Goal: Transaction & Acquisition: Purchase product/service

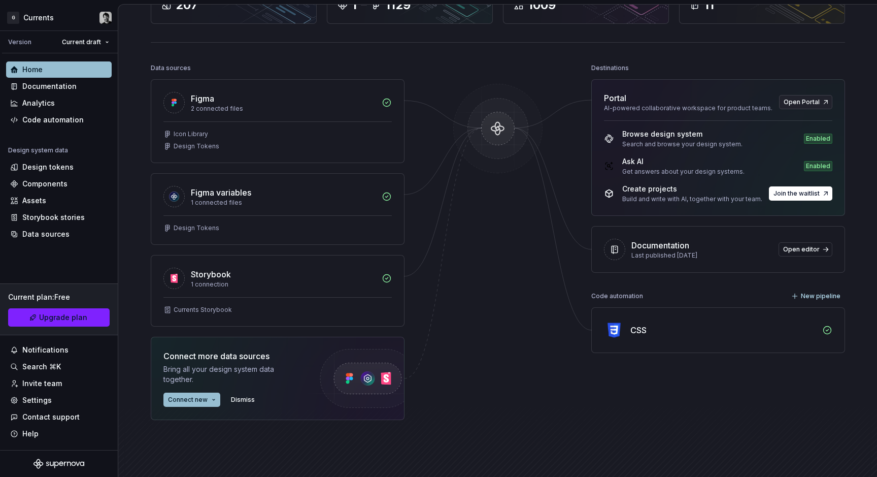
scroll to position [97, 0]
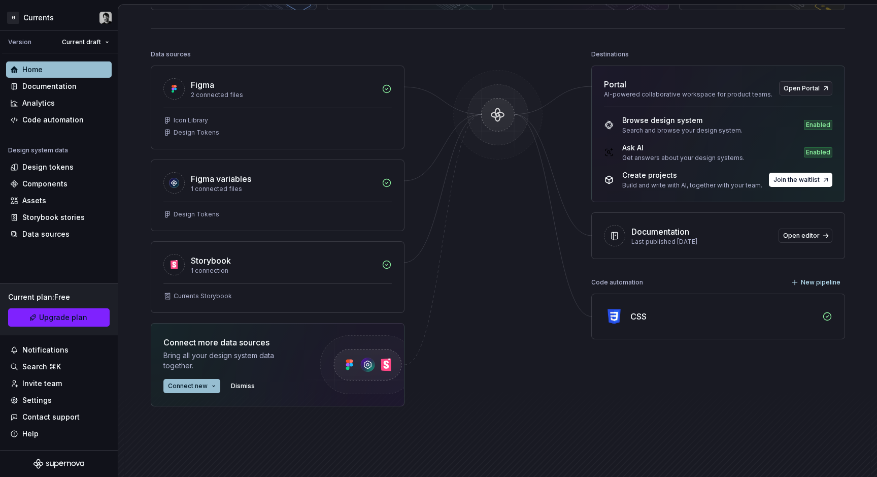
click at [772, 316] on div "CSS" at bounding box center [724, 316] width 186 height 12
click at [65, 121] on div "Code automation" at bounding box center [52, 120] width 61 height 10
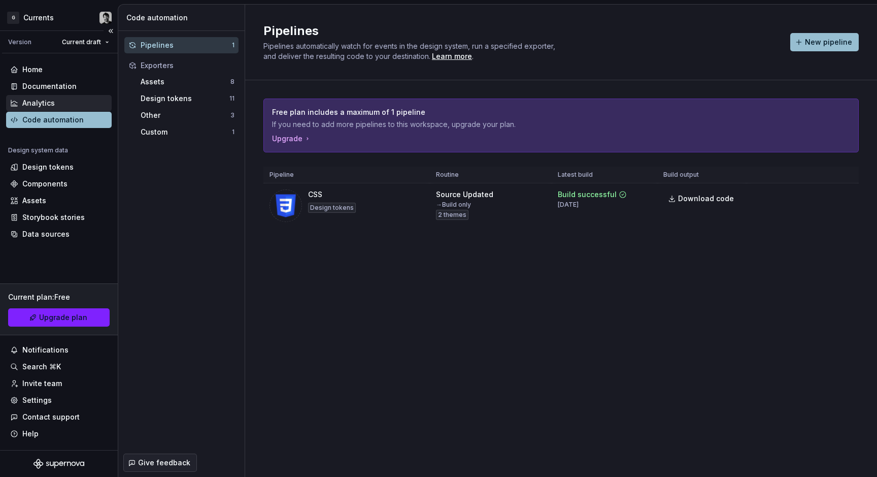
click at [57, 108] on div "Analytics" at bounding box center [59, 103] width 106 height 16
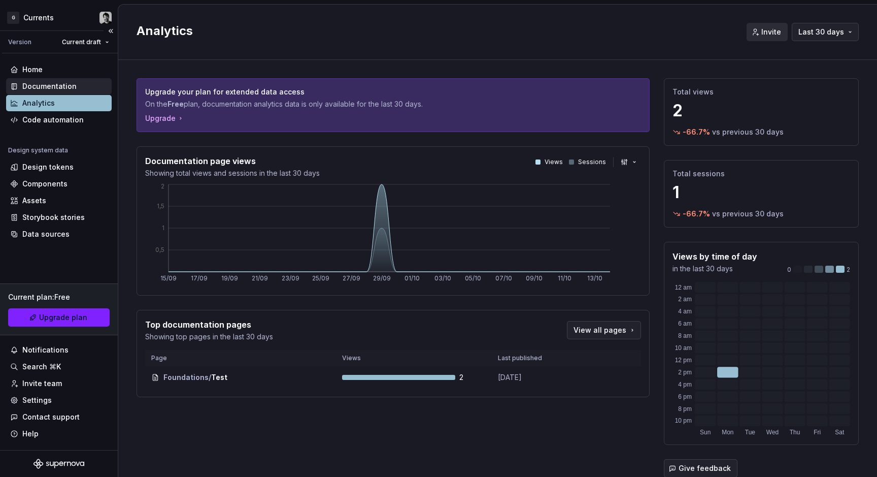
click at [56, 91] on div "Documentation" at bounding box center [59, 86] width 106 height 16
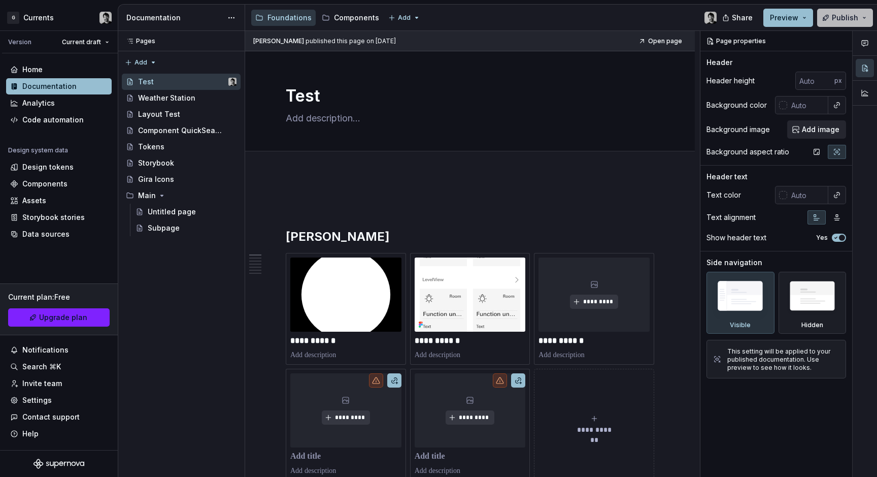
click at [862, 15] on button "Publish" at bounding box center [845, 18] width 56 height 18
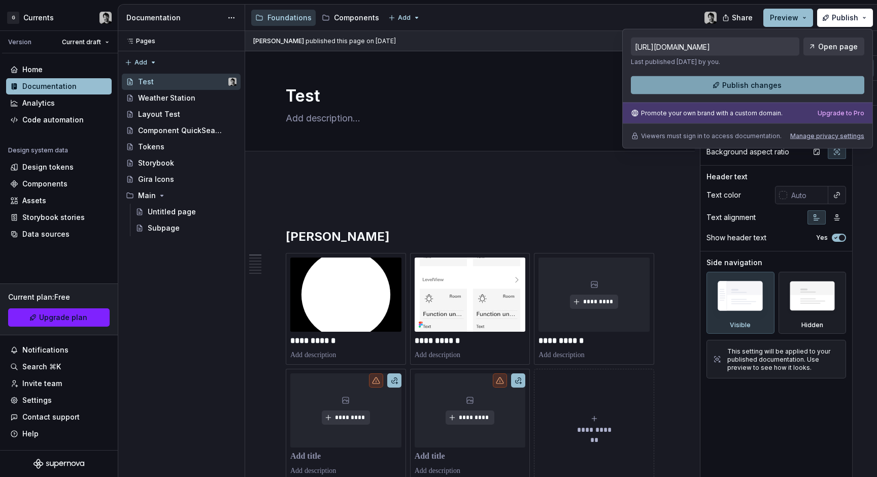
click at [786, 84] on button "Publish changes" at bounding box center [748, 85] width 234 height 18
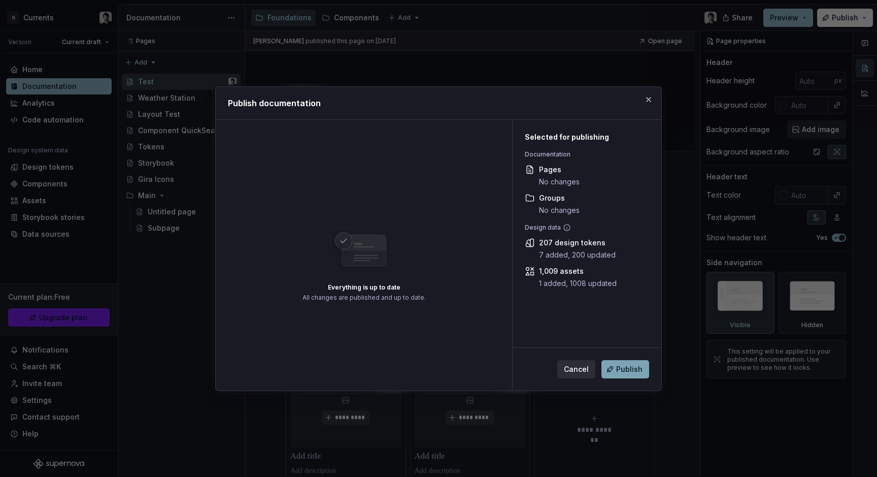
click at [633, 368] on span "Publish" at bounding box center [629, 369] width 26 height 10
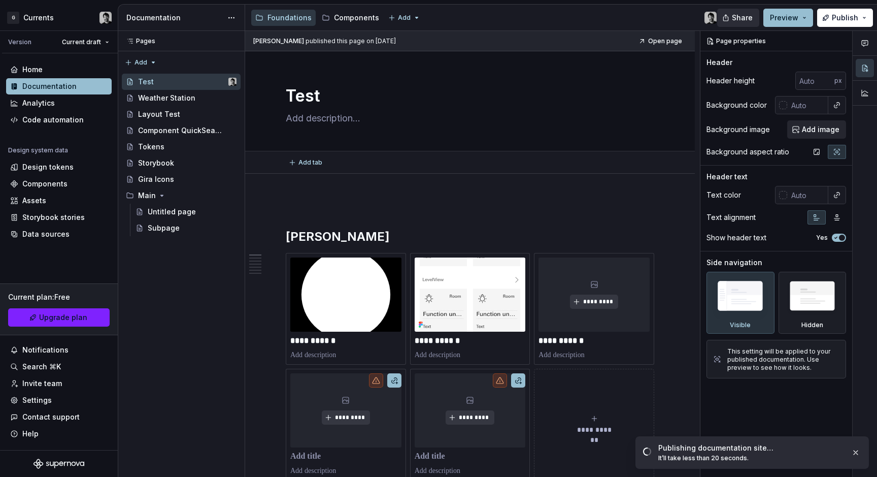
type textarea "*"
click at [864, 19] on button "Publish" at bounding box center [845, 18] width 56 height 18
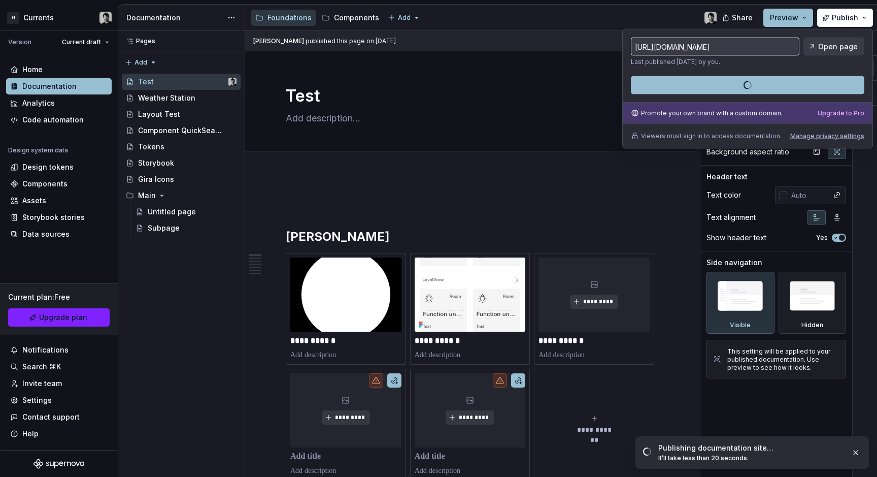
type input "[URL][DOMAIN_NAME]"
click at [820, 45] on link "Open page" at bounding box center [834, 47] width 61 height 18
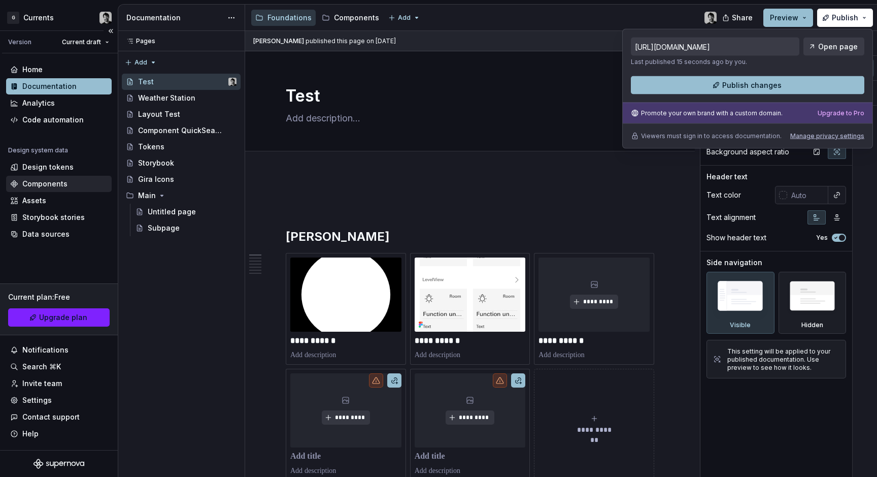
click at [53, 185] on div "Components" at bounding box center [44, 184] width 45 height 10
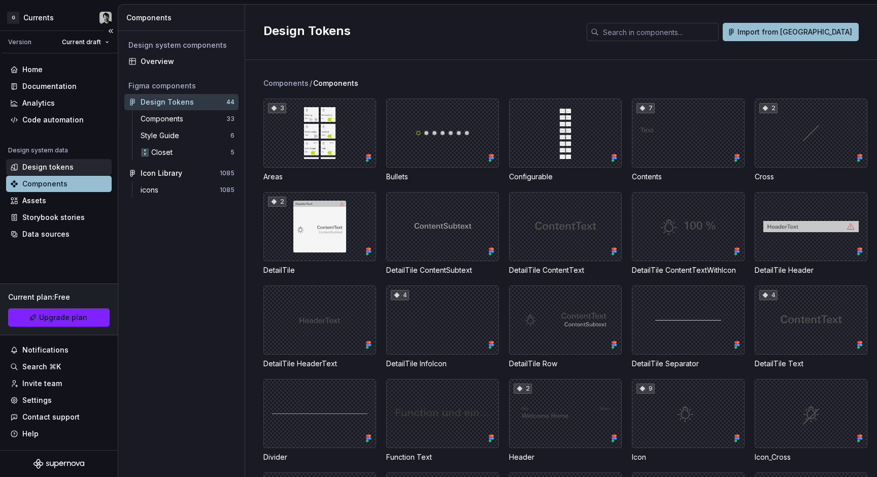
click at [60, 169] on div "Design tokens" at bounding box center [47, 167] width 51 height 10
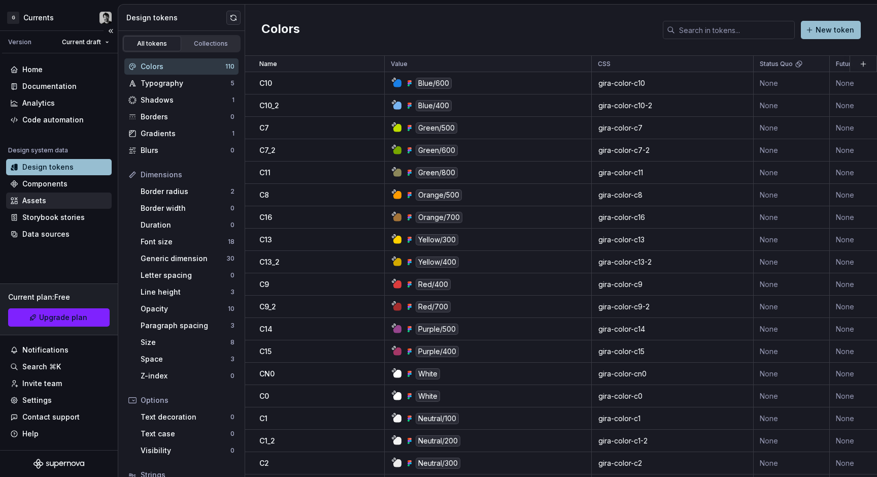
click at [59, 202] on div "Assets" at bounding box center [58, 200] width 97 height 10
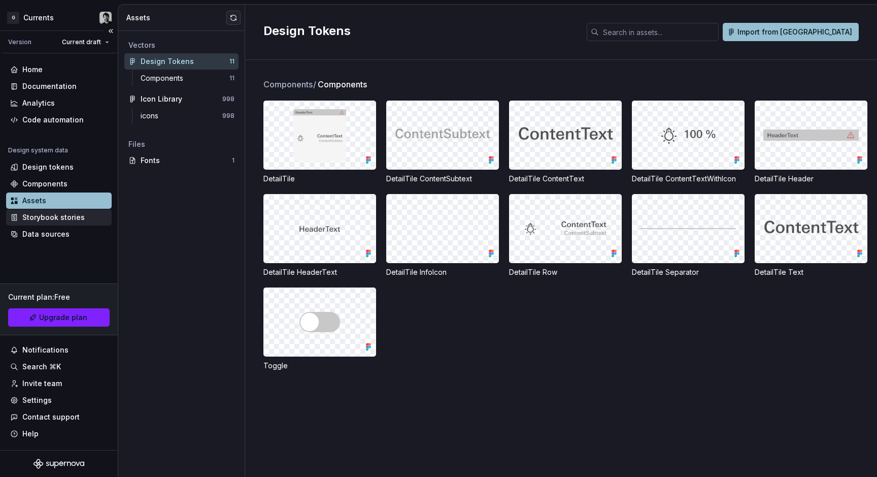
click at [61, 214] on div "Storybook stories" at bounding box center [53, 217] width 62 height 10
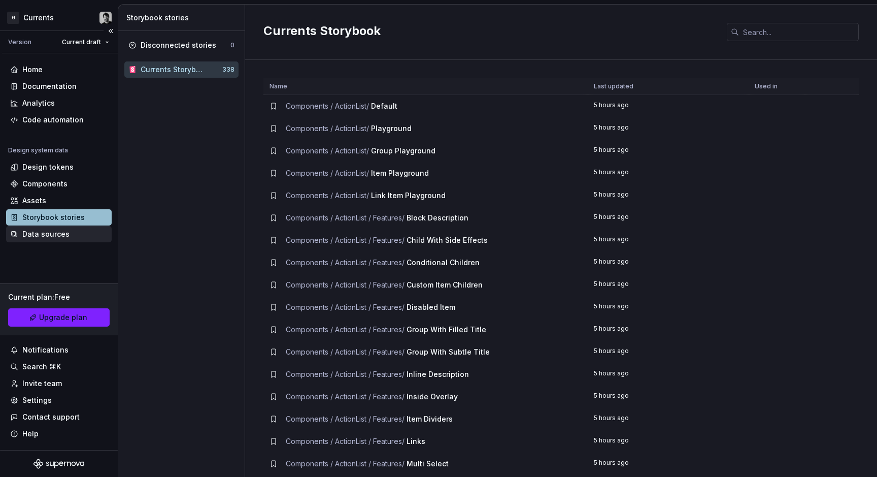
click at [61, 233] on div "Data sources" at bounding box center [45, 234] width 47 height 10
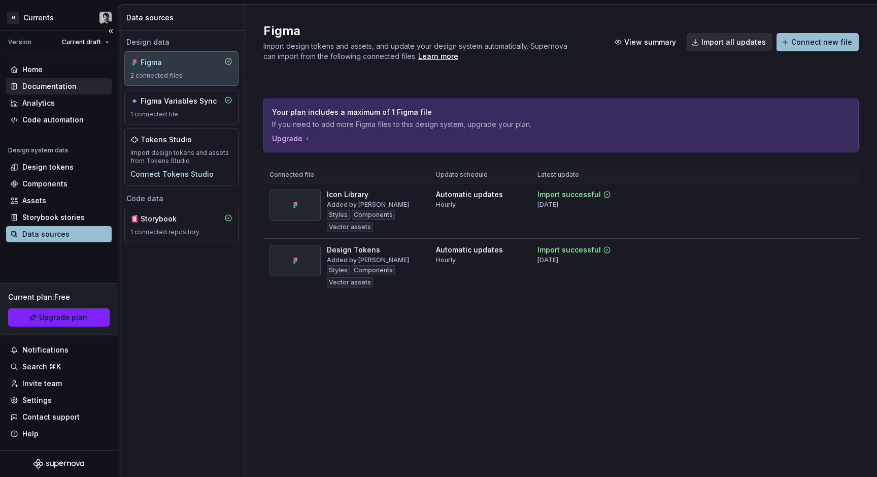
click at [61, 88] on div "Documentation" at bounding box center [49, 86] width 54 height 10
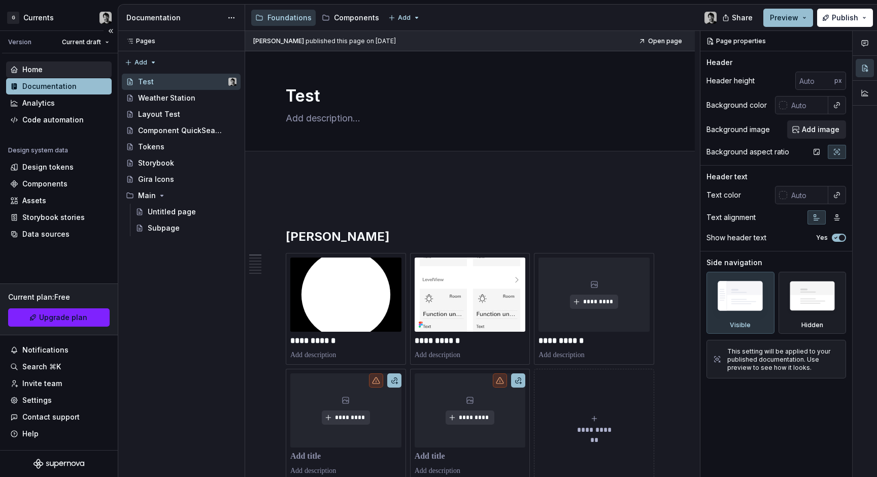
click at [49, 74] on div "Home" at bounding box center [58, 69] width 97 height 10
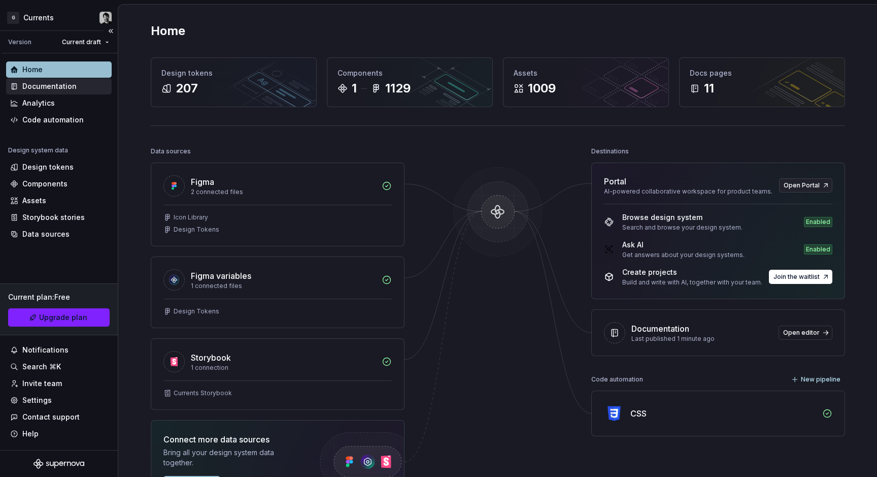
click at [57, 89] on div "Documentation" at bounding box center [49, 86] width 54 height 10
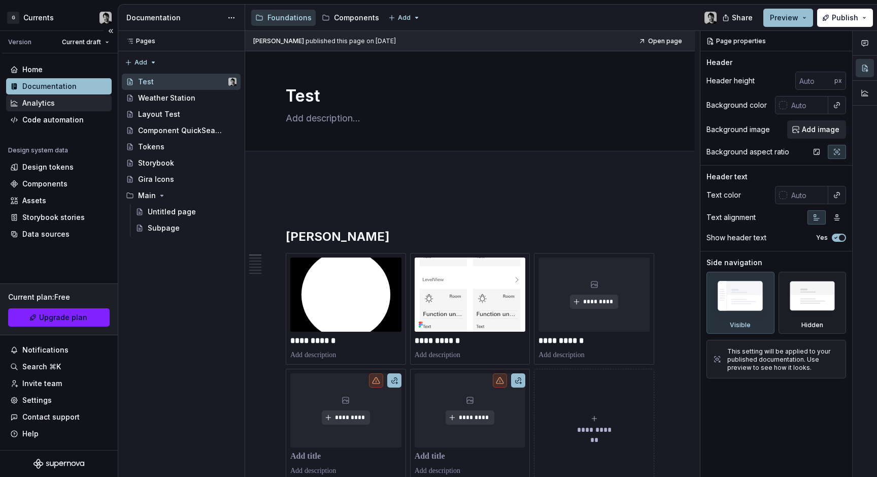
click at [51, 104] on div "Analytics" at bounding box center [38, 103] width 32 height 10
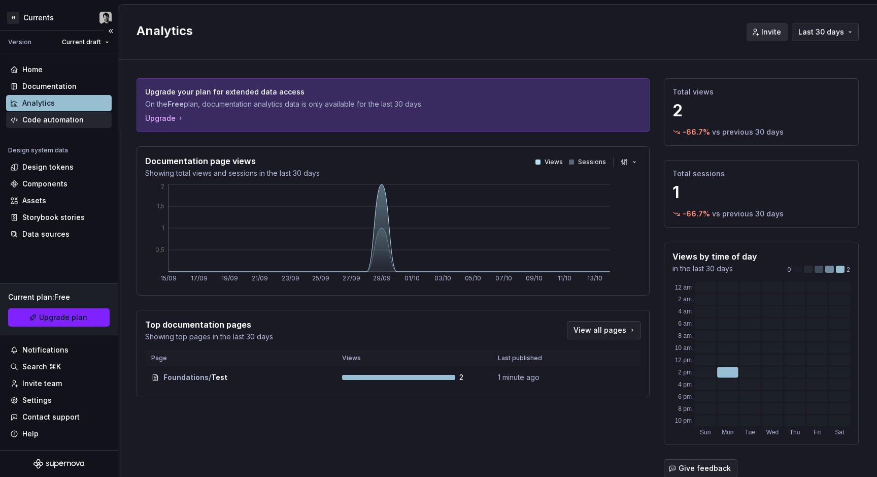
click at [52, 116] on div "Code automation" at bounding box center [52, 120] width 61 height 10
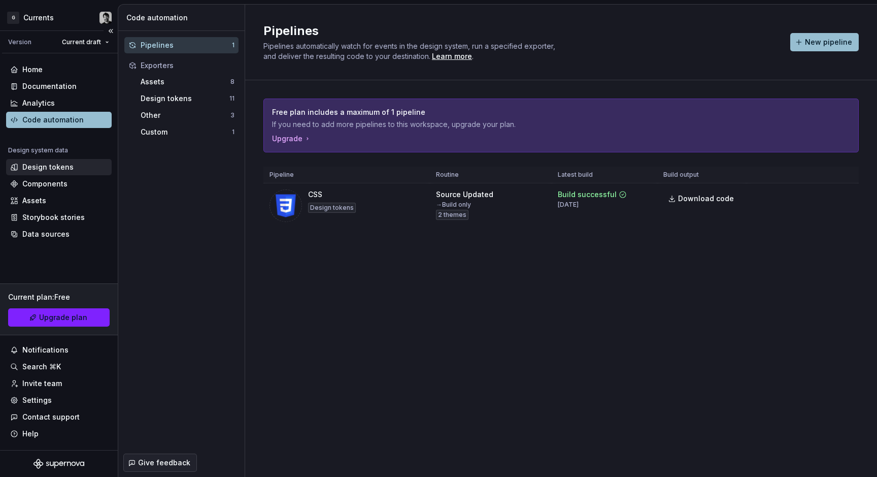
click at [66, 170] on div "Design tokens" at bounding box center [47, 167] width 51 height 10
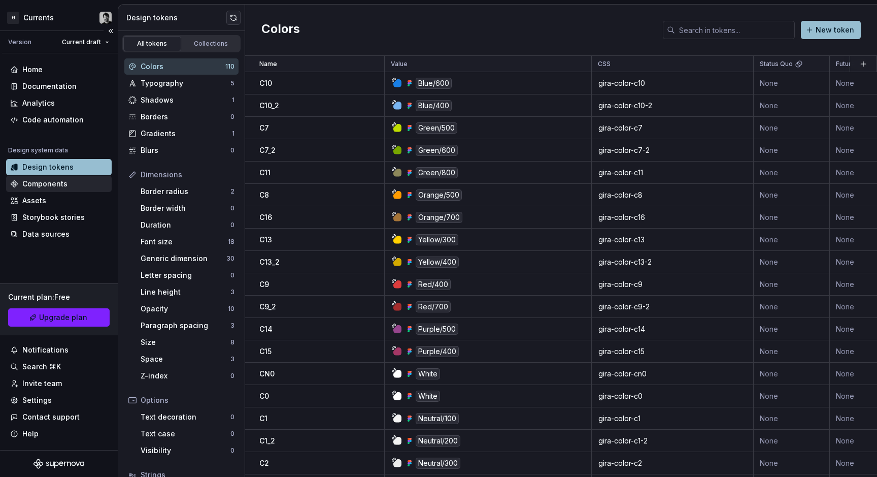
click at [65, 187] on div "Components" at bounding box center [44, 184] width 45 height 10
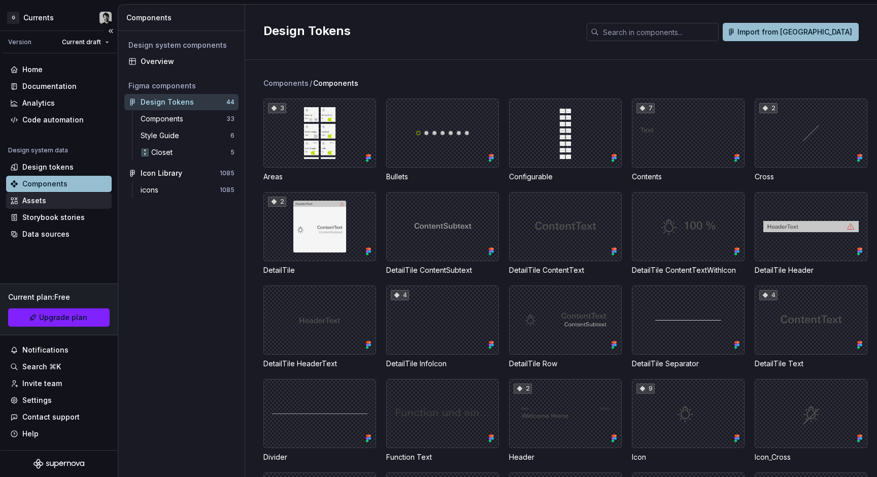
click at [65, 198] on div "Assets" at bounding box center [58, 200] width 97 height 10
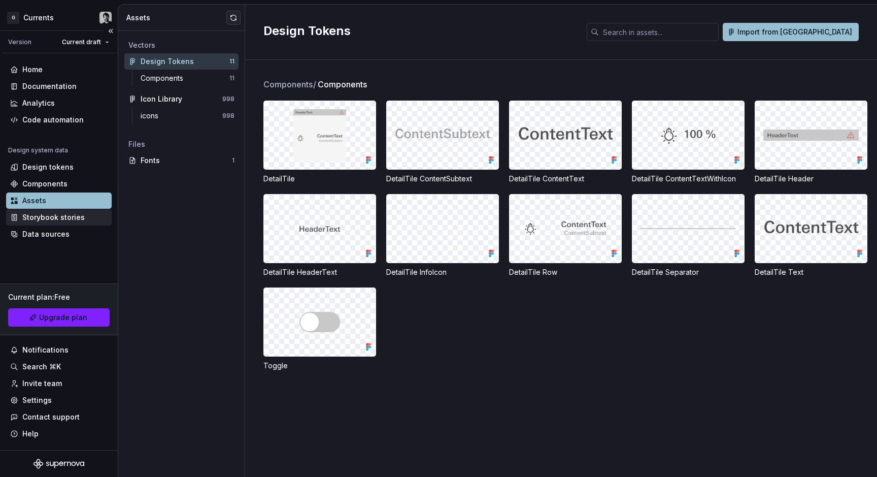
click at [65, 218] on div "Storybook stories" at bounding box center [53, 217] width 62 height 10
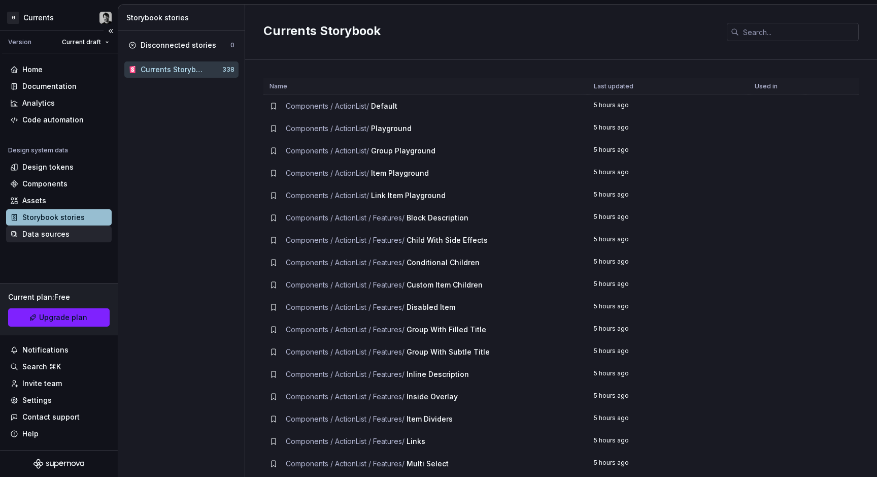
click at [60, 239] on div "Data sources" at bounding box center [59, 234] width 106 height 16
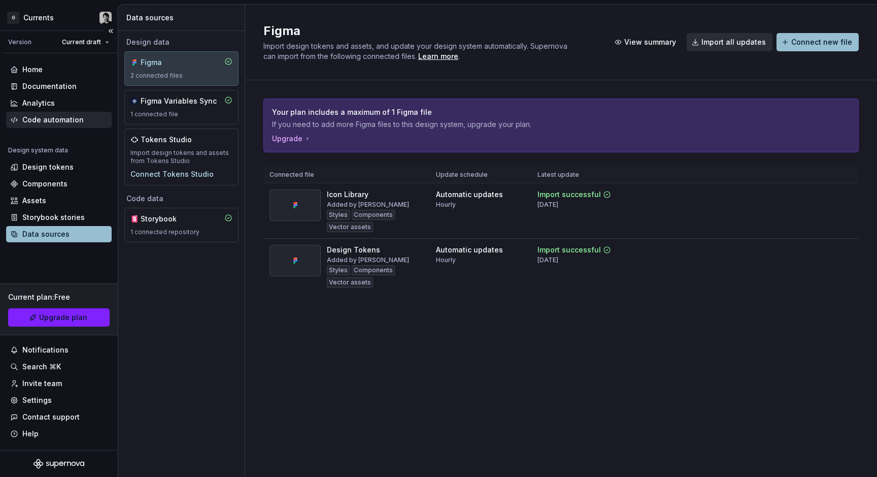
click at [64, 115] on div "Code automation" at bounding box center [52, 120] width 61 height 10
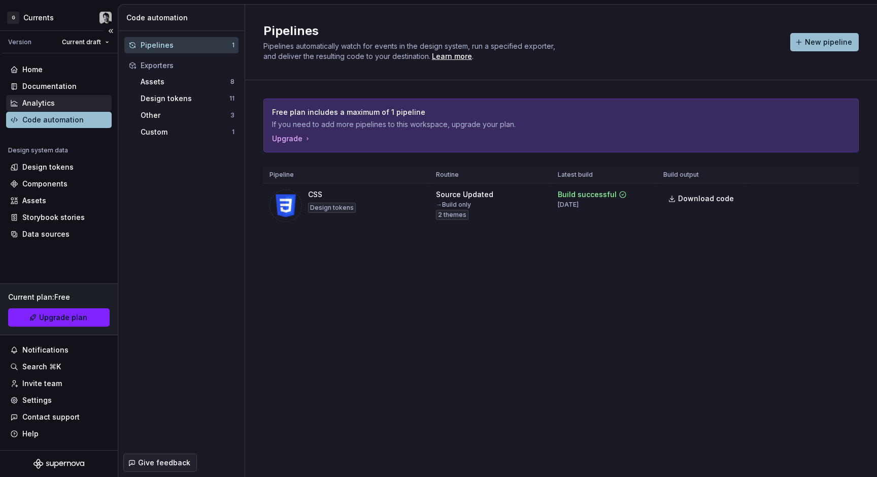
click at [58, 106] on div "Analytics" at bounding box center [58, 103] width 97 height 10
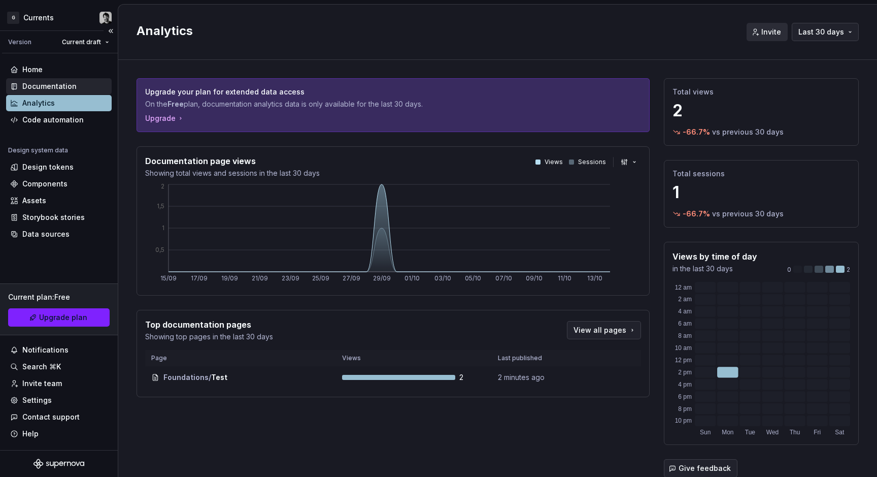
click at [80, 79] on div "Documentation" at bounding box center [59, 86] width 106 height 16
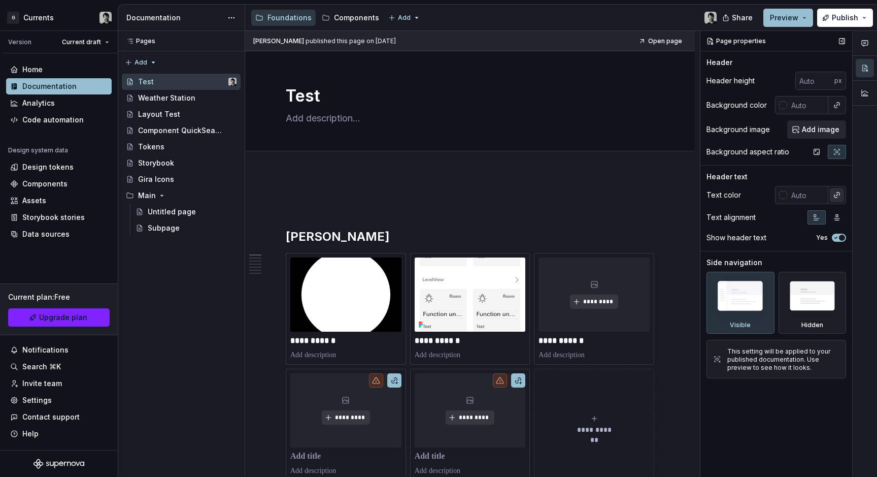
click at [834, 199] on button "button" at bounding box center [837, 195] width 14 height 14
click at [859, 167] on div at bounding box center [865, 254] width 24 height 446
click at [806, 110] on input "text" at bounding box center [807, 105] width 41 height 18
click at [835, 106] on button "button" at bounding box center [837, 105] width 14 height 14
click at [784, 124] on div "There are no other color tokens to be referenced." at bounding box center [764, 131] width 161 height 28
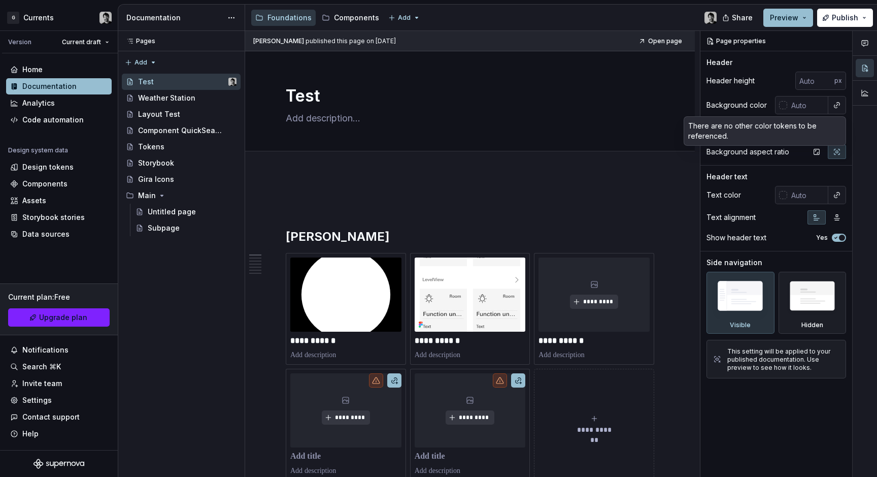
click at [750, 86] on div "Comments Open comments No comments yet Select ‘Comment’ from the block context …" at bounding box center [789, 254] width 177 height 446
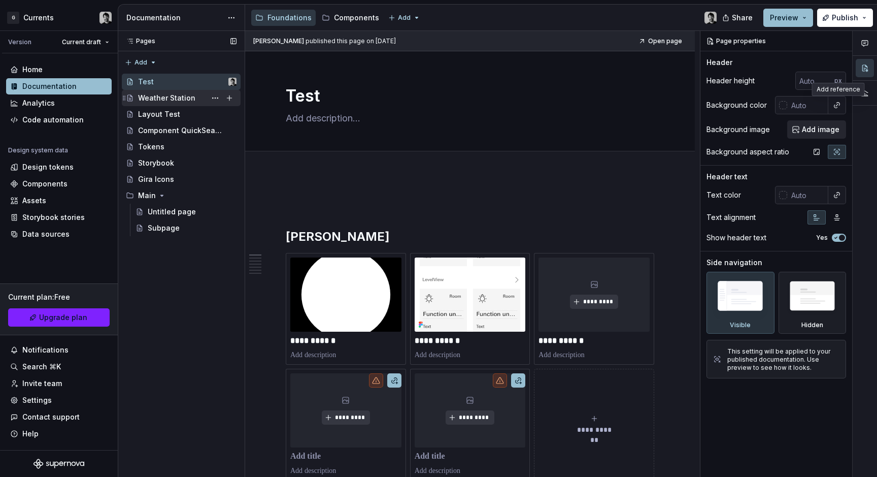
click at [167, 93] on div "Weather Station" at bounding box center [166, 98] width 57 height 10
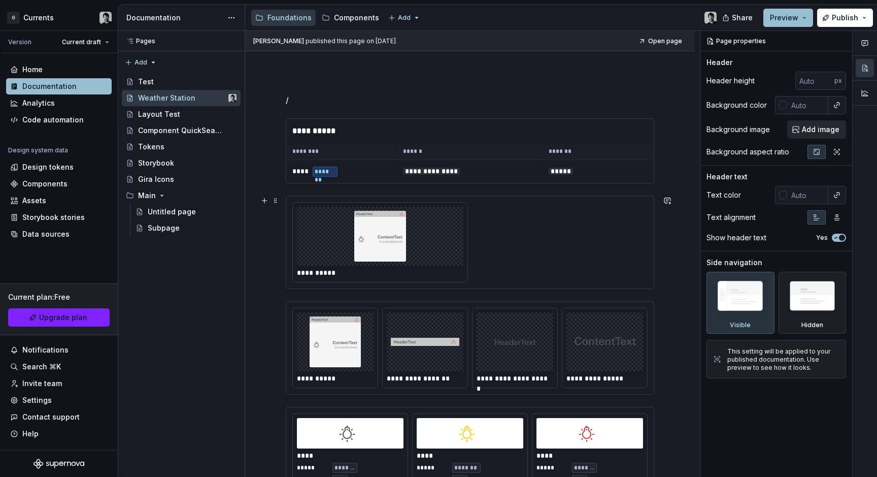
scroll to position [147, 0]
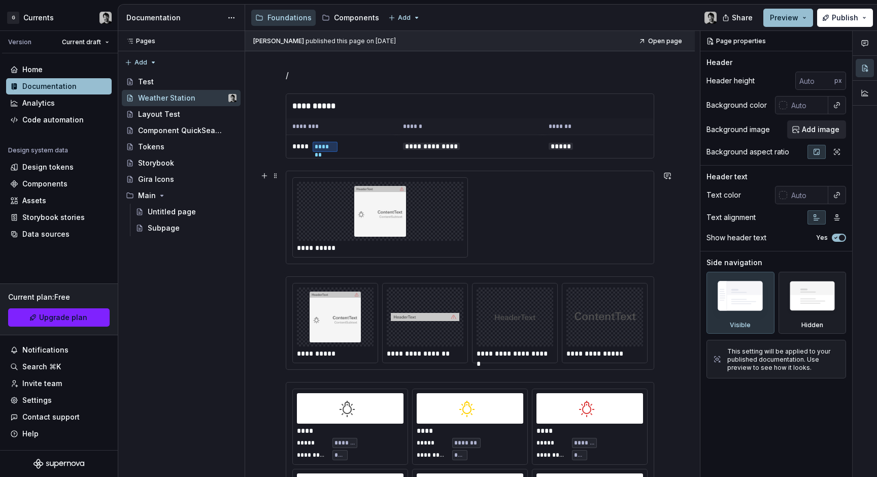
click at [445, 225] on div at bounding box center [380, 211] width 167 height 59
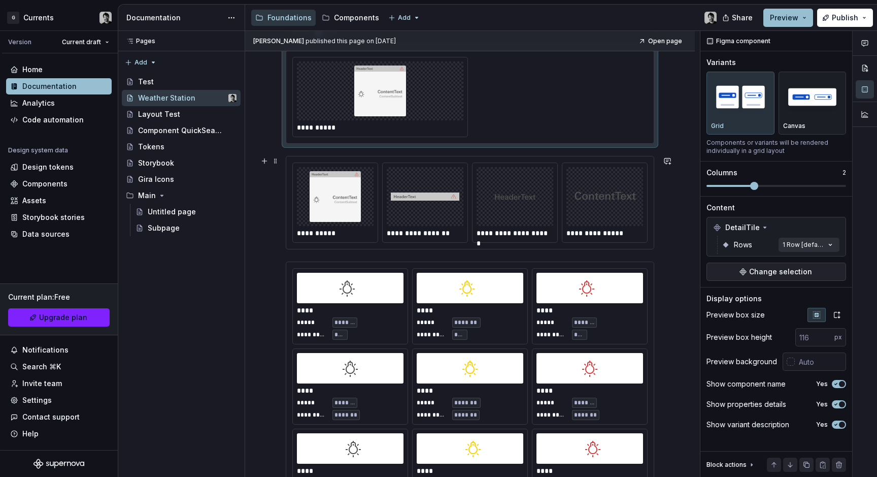
scroll to position [289, 0]
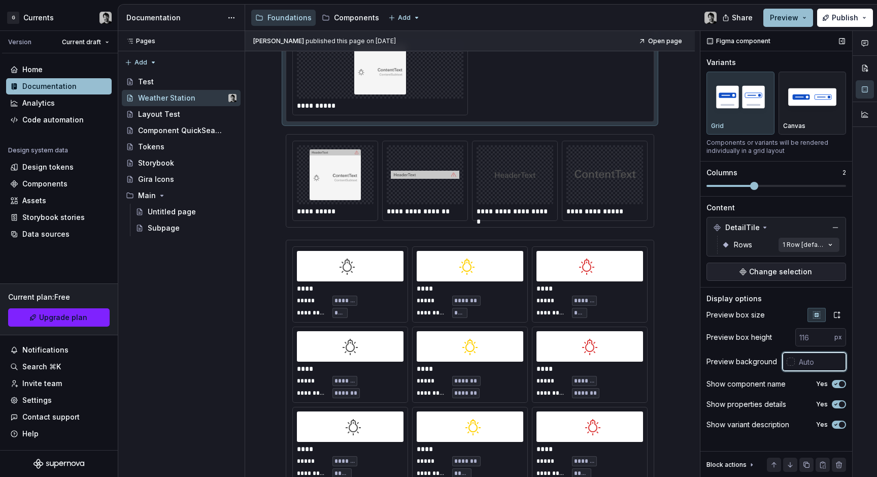
click at [818, 365] on input "text" at bounding box center [820, 361] width 51 height 18
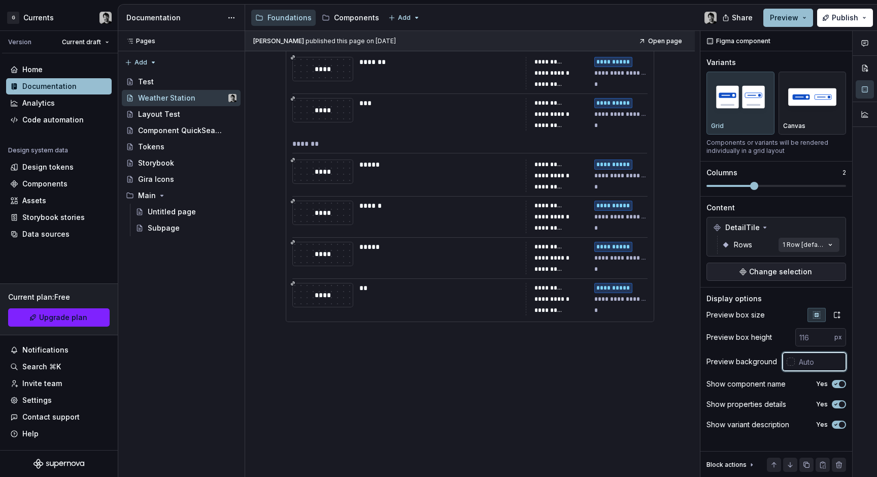
scroll to position [1907, 0]
click at [169, 107] on div "Layout Test" at bounding box center [187, 114] width 98 height 14
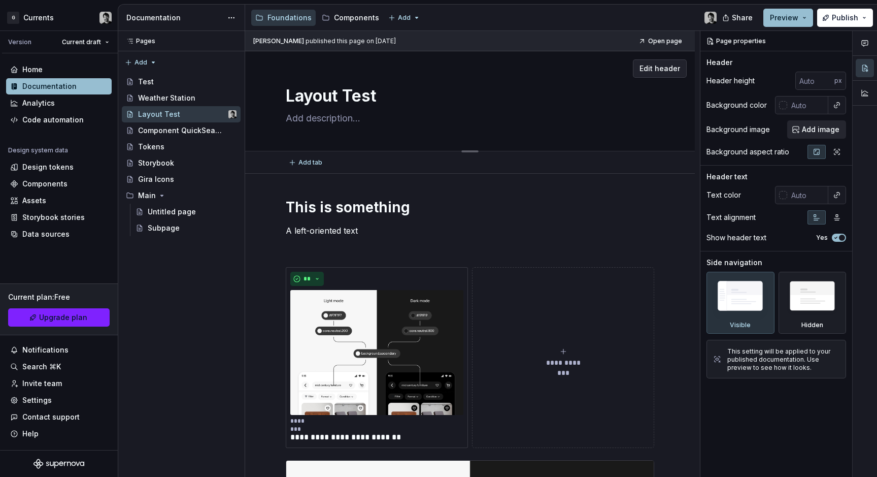
click at [425, 78] on div "Layout Test" at bounding box center [470, 101] width 369 height 100
click at [651, 71] on span "Edit header" at bounding box center [660, 68] width 41 height 10
click at [843, 196] on button "button" at bounding box center [837, 195] width 14 height 14
click at [53, 162] on html "G Currents Version Current draft Home Documentation Analytics Code automation D…" at bounding box center [438, 238] width 877 height 477
click at [53, 168] on div "Design tokens" at bounding box center [47, 167] width 51 height 10
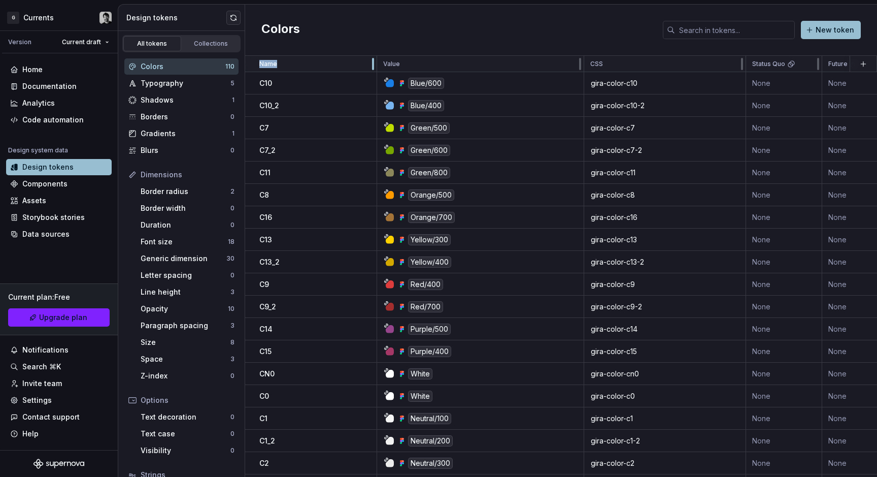
drag, startPoint x: 381, startPoint y: 64, endPoint x: 321, endPoint y: 68, distance: 60.0
click at [374, 44] on div "Colors New token" at bounding box center [561, 30] width 632 height 51
drag, startPoint x: 375, startPoint y: 65, endPoint x: 329, endPoint y: 67, distance: 45.2
click at [329, 67] on div "Name" at bounding box center [311, 64] width 132 height 16
click at [376, 35] on div "Colors New token" at bounding box center [561, 30] width 632 height 51
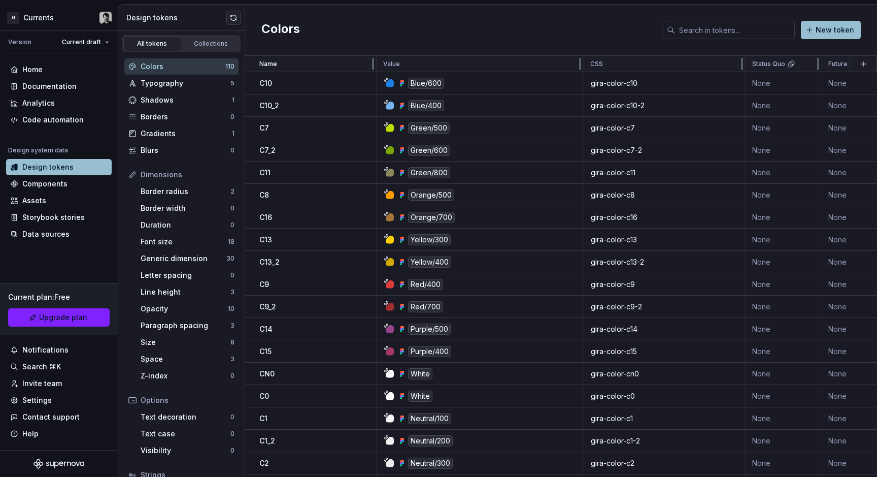
click at [373, 24] on div "Colors New token" at bounding box center [561, 30] width 632 height 51
click at [153, 87] on div "Typography" at bounding box center [186, 83] width 90 height 10
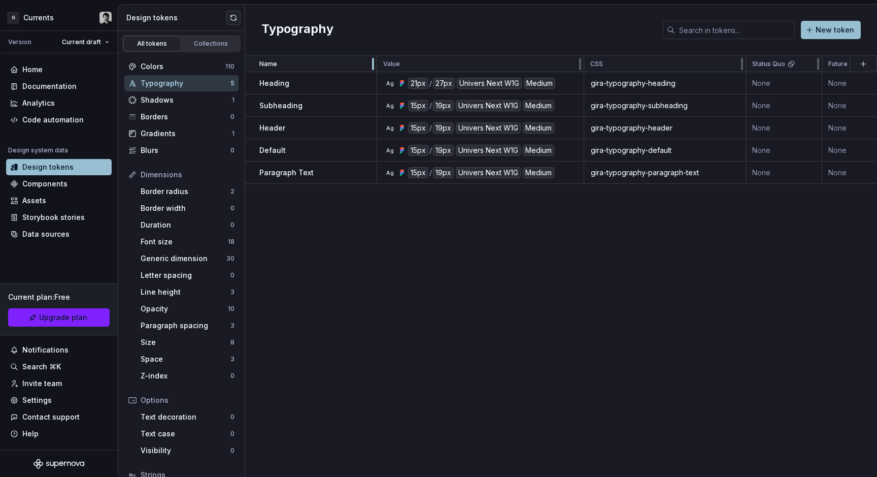
drag, startPoint x: 374, startPoint y: 63, endPoint x: 332, endPoint y: 66, distance: 42.2
click at [332, 66] on div "Name" at bounding box center [311, 64] width 132 height 16
click at [394, 30] on div "Typography New token" at bounding box center [561, 30] width 632 height 51
click at [422, 260] on div "Name Value CSS Status Quo Future Light Dark Collection Syntax: Web Token set De…" at bounding box center [561, 266] width 632 height 421
click at [565, 43] on div "Typography New token" at bounding box center [561, 30] width 632 height 51
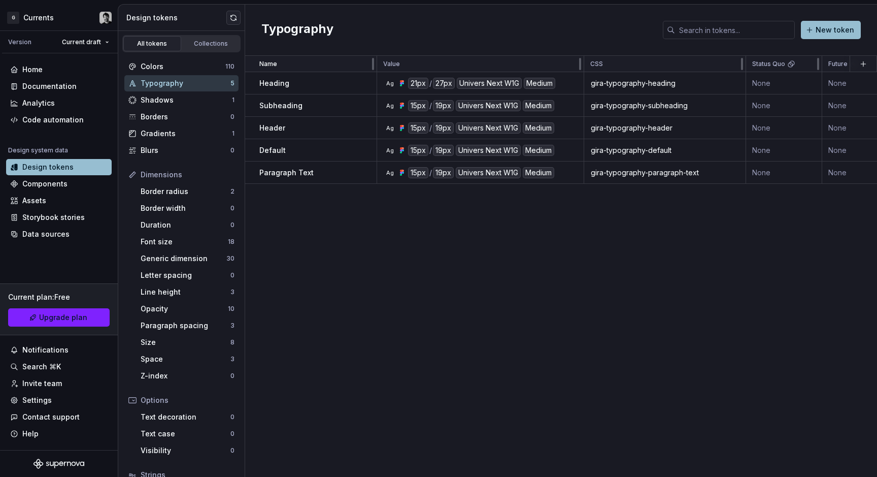
click at [469, 31] on div "Typography New token" at bounding box center [561, 30] width 632 height 51
click at [172, 105] on div "Shadows" at bounding box center [186, 100] width 91 height 10
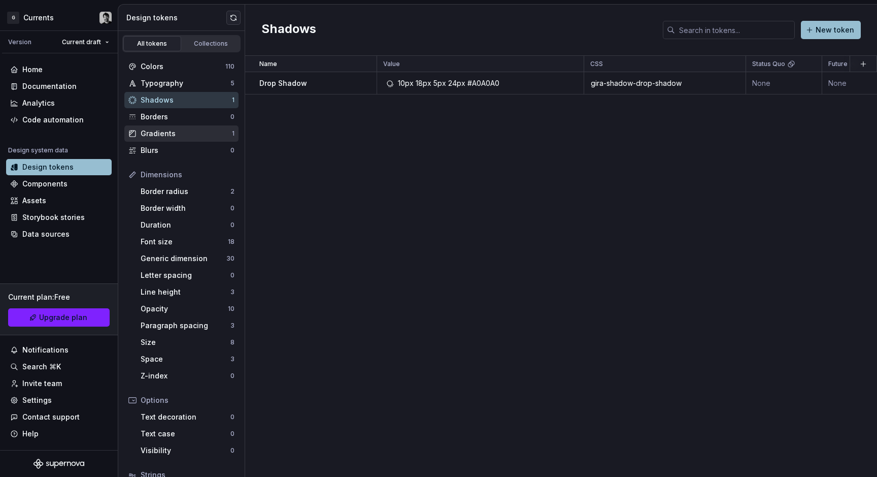
click at [170, 129] on div "Gradients" at bounding box center [186, 133] width 91 height 10
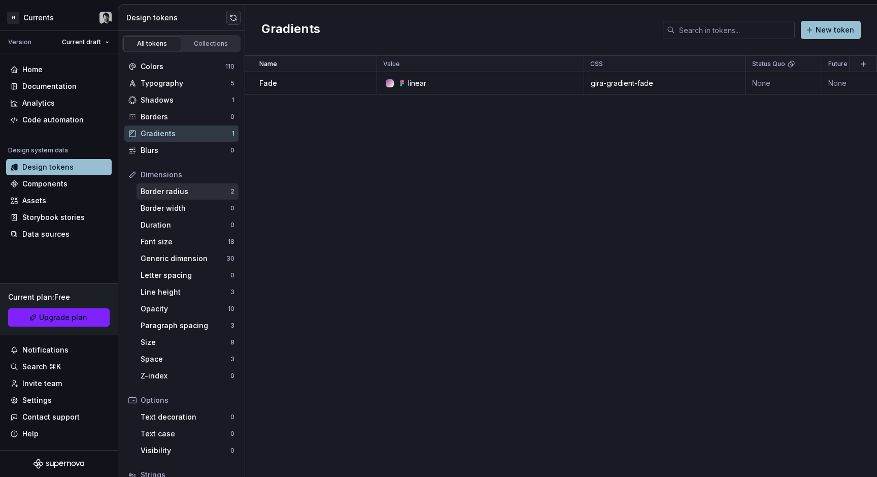
click at [176, 191] on div "Border radius" at bounding box center [186, 191] width 90 height 10
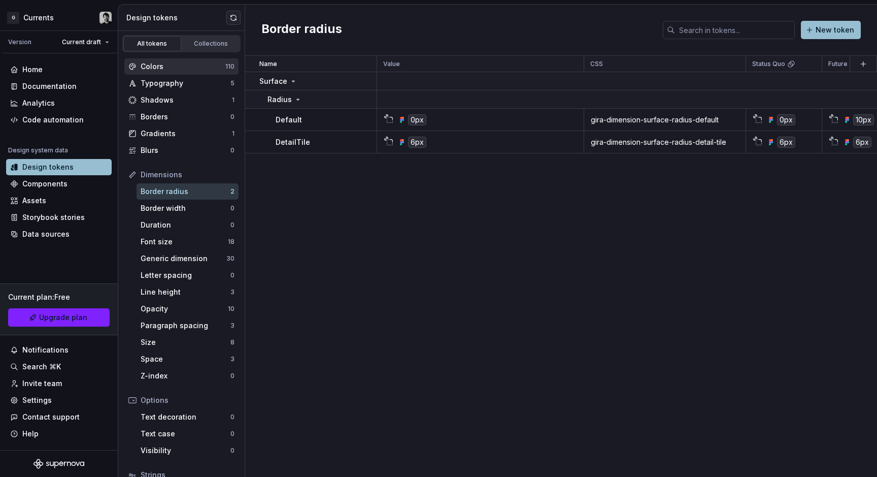
click at [171, 68] on div "Colors" at bounding box center [183, 66] width 85 height 10
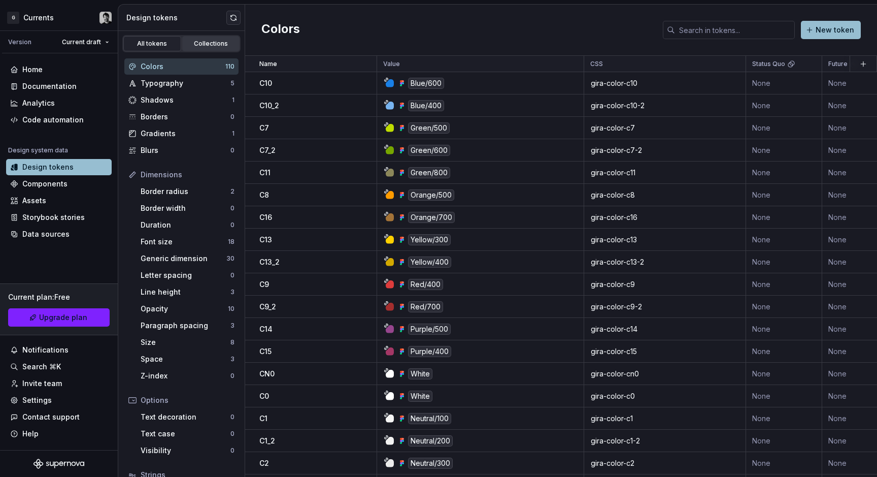
click at [196, 44] on div "Collections" at bounding box center [211, 44] width 51 height 8
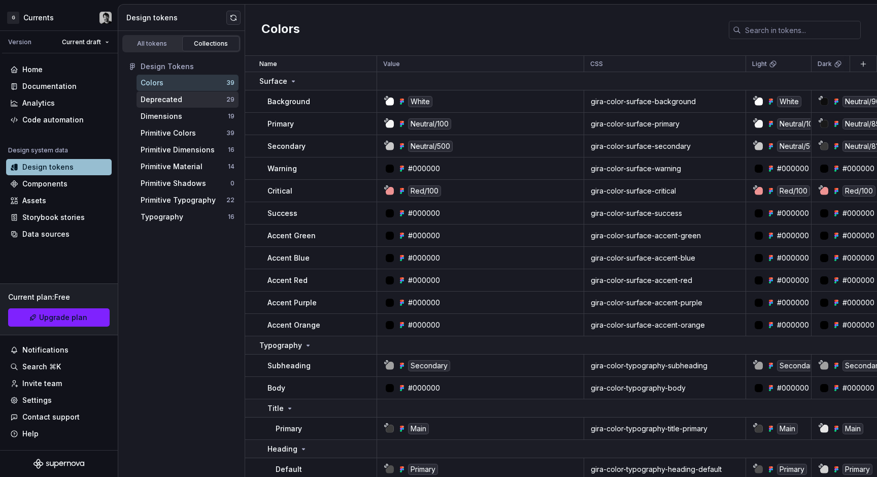
click at [196, 100] on div "Deprecated" at bounding box center [184, 99] width 86 height 10
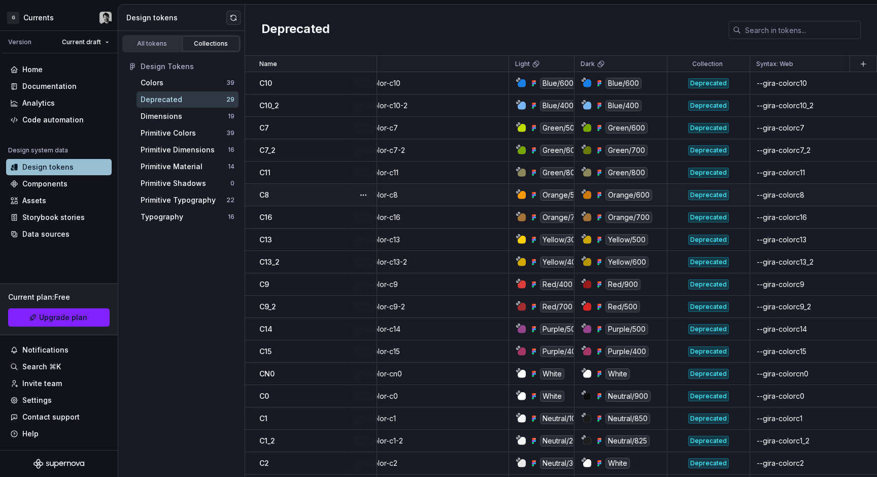
scroll to position [0, 236]
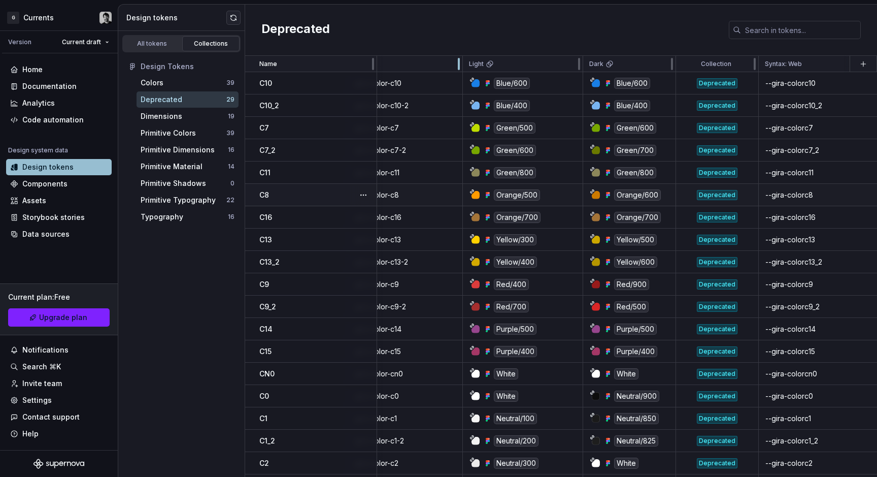
drag, startPoint x: 510, startPoint y: 62, endPoint x: 462, endPoint y: 65, distance: 47.3
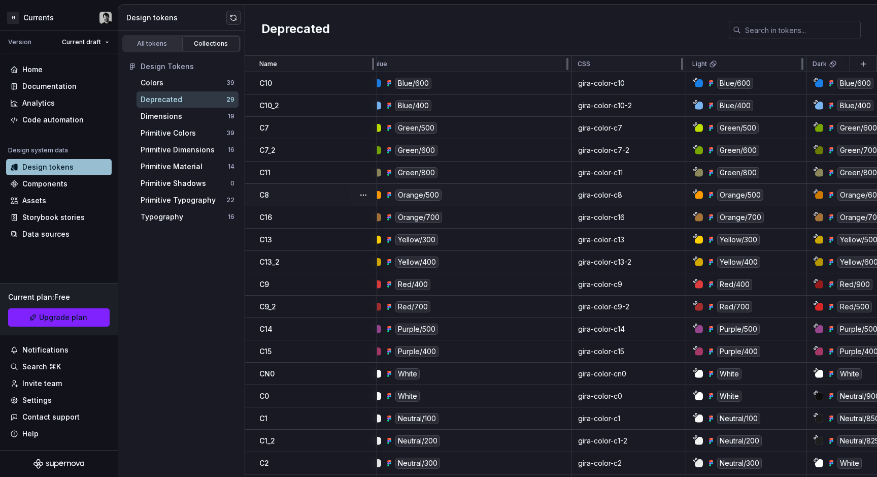
scroll to position [0, 13]
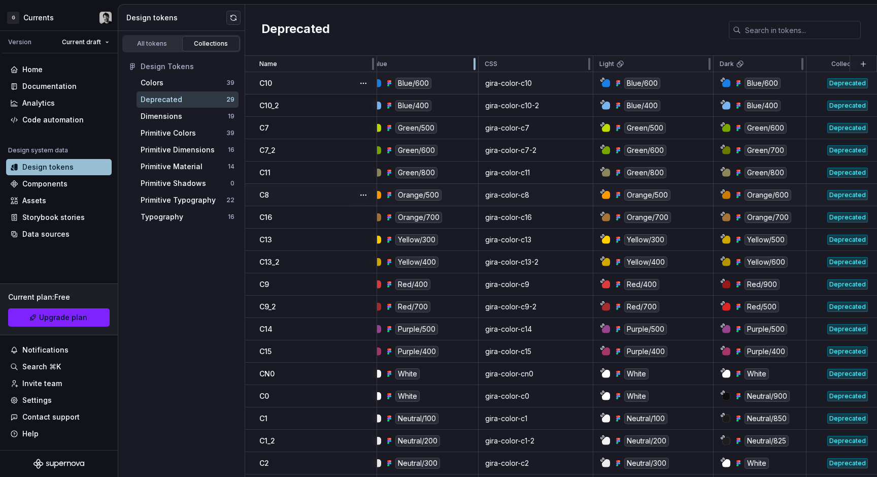
drag, startPoint x: 571, startPoint y: 63, endPoint x: 478, endPoint y: 72, distance: 93.3
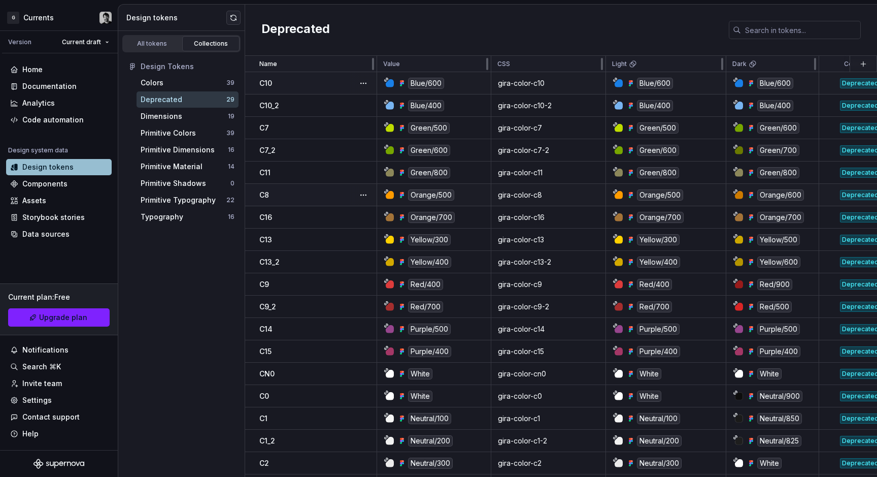
scroll to position [0, 0]
click at [413, 33] on div "Deprecated" at bounding box center [561, 30] width 632 height 51
click at [536, 47] on div "Deprecated" at bounding box center [561, 30] width 632 height 51
click at [354, 34] on div "Deprecated" at bounding box center [561, 30] width 632 height 51
click at [320, 30] on h2 "Deprecated" at bounding box center [295, 30] width 69 height 18
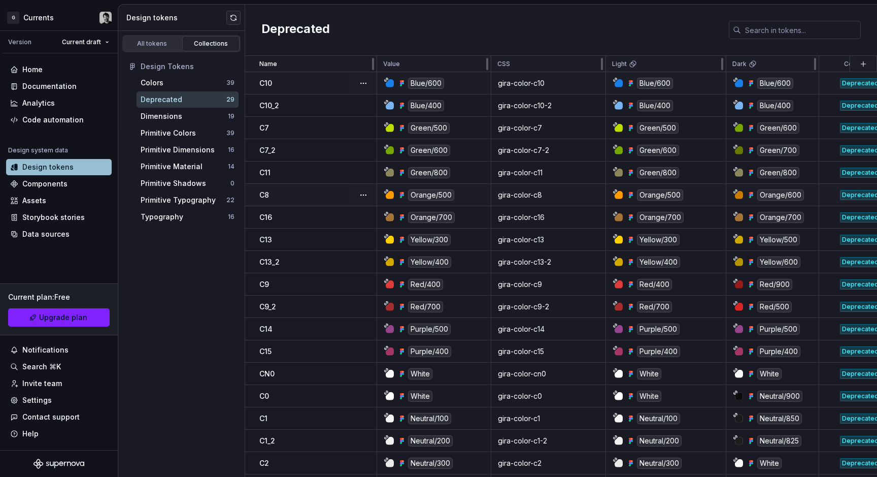
click at [373, 27] on div "Deprecated" at bounding box center [561, 30] width 632 height 51
click at [75, 234] on div "Data sources" at bounding box center [58, 234] width 97 height 10
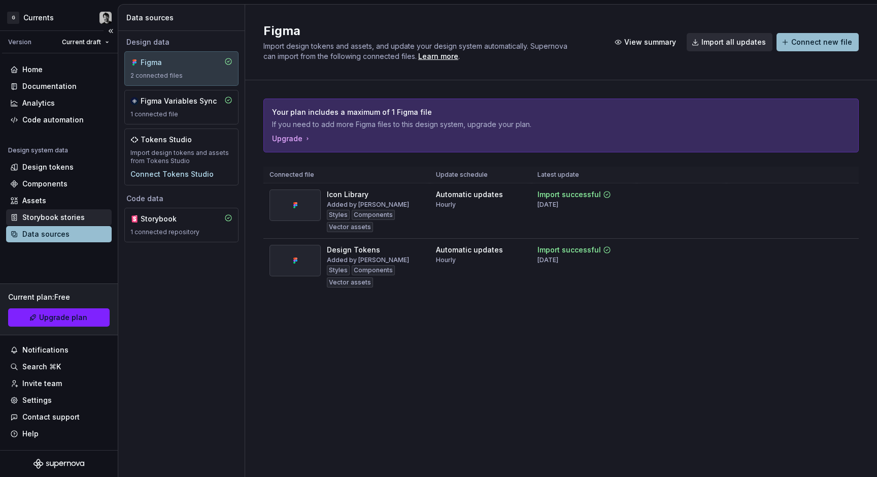
click at [63, 211] on div "Storybook stories" at bounding box center [59, 217] width 106 height 16
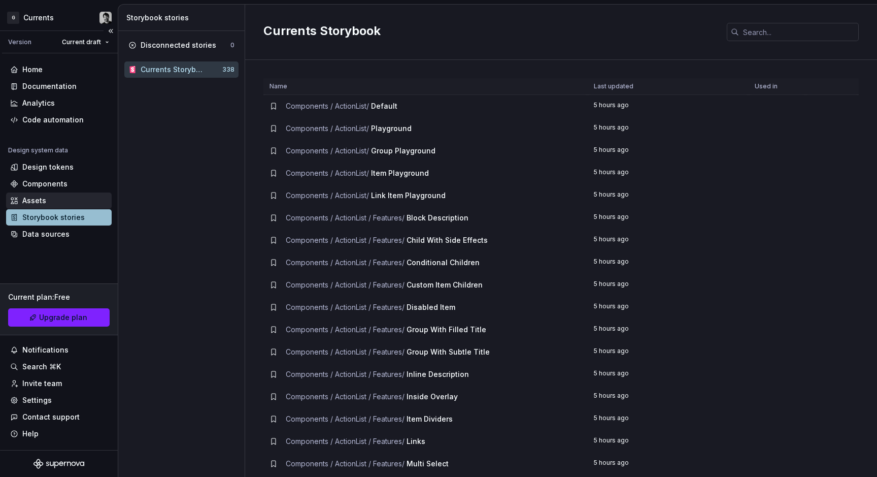
click at [63, 197] on div "Assets" at bounding box center [58, 200] width 97 height 10
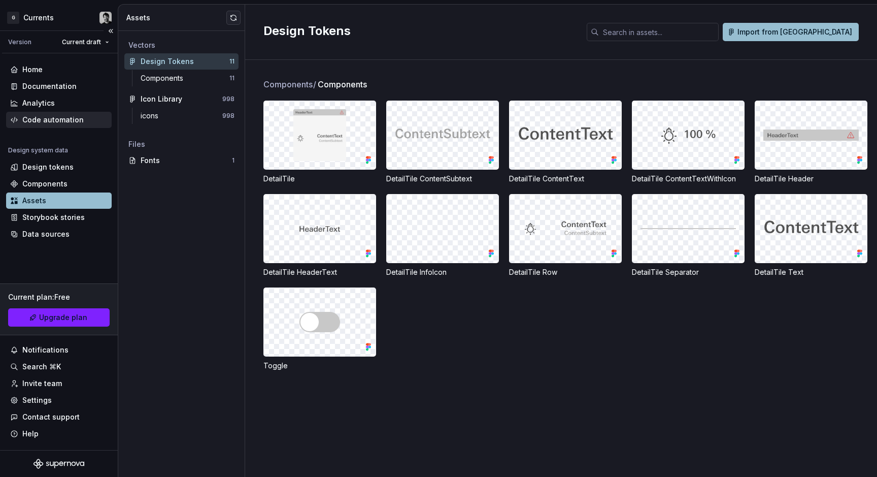
click at [62, 122] on div "Code automation" at bounding box center [52, 120] width 61 height 10
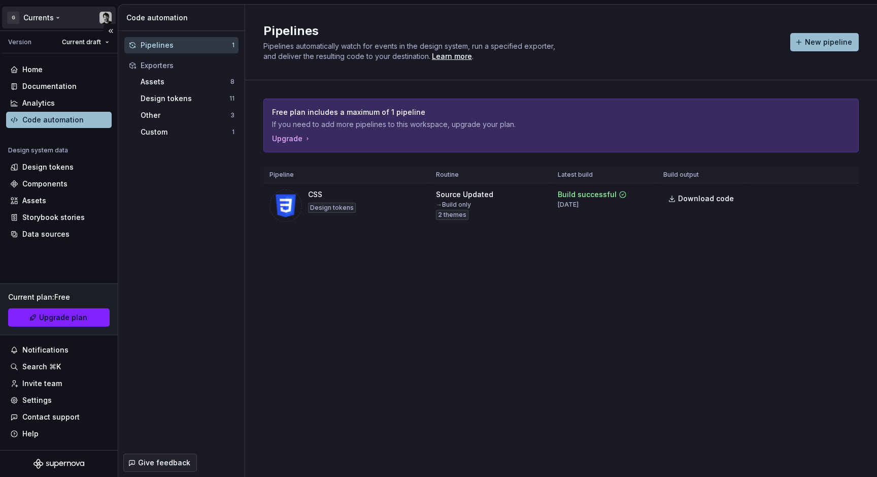
click at [19, 16] on html "G Currents Version Current draft Home Documentation Analytics Code automation D…" at bounding box center [438, 238] width 877 height 477
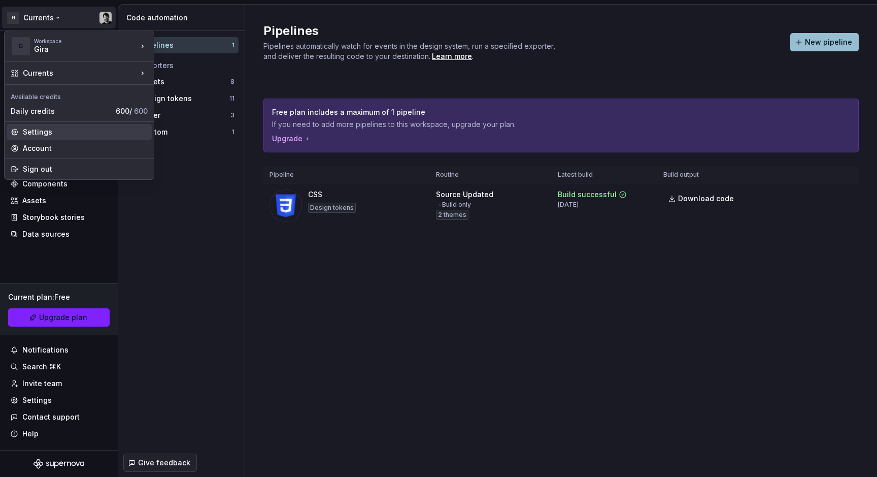
click at [47, 129] on div "Settings" at bounding box center [85, 132] width 125 height 10
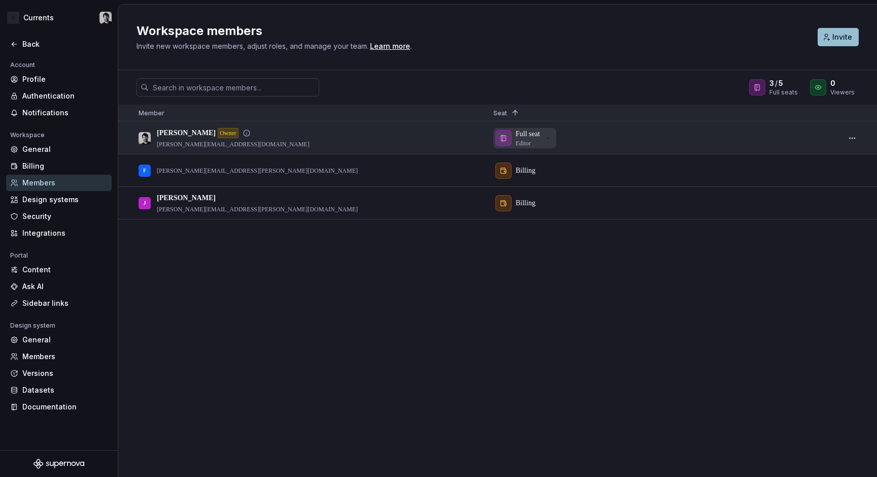
click at [550, 137] on icon "button" at bounding box center [548, 138] width 8 height 8
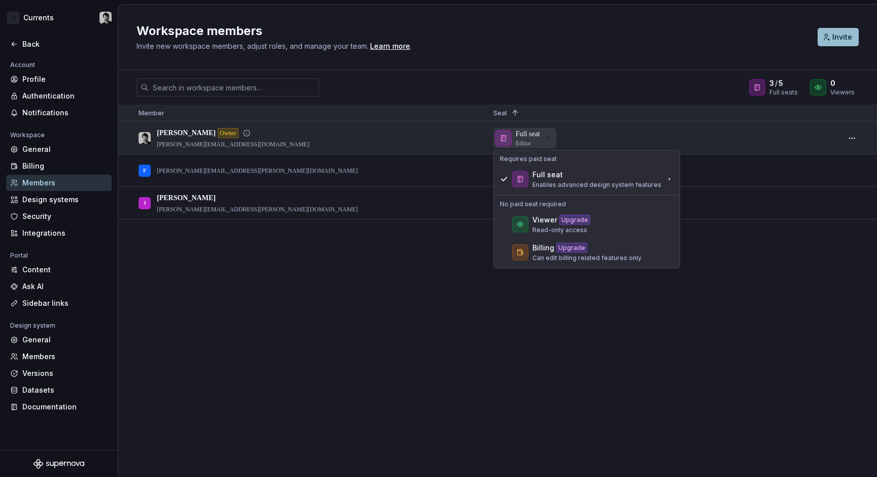
click at [552, 137] on icon "button" at bounding box center [548, 138] width 8 height 8
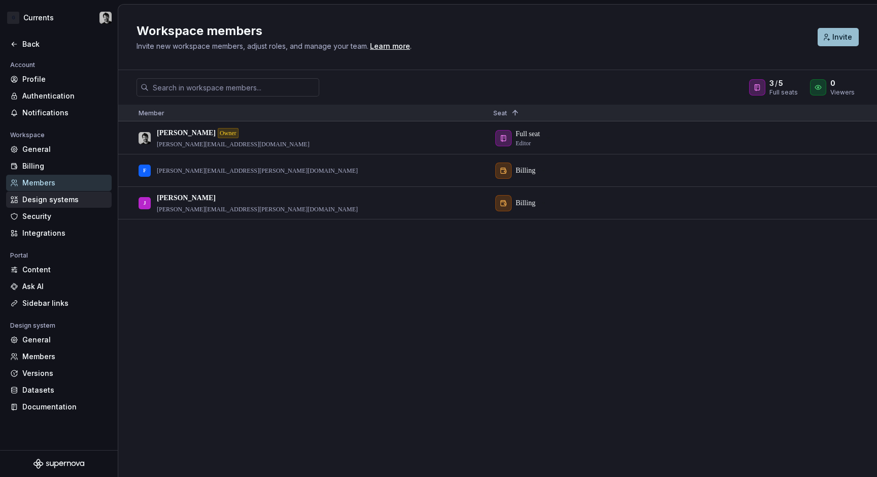
click at [49, 205] on div "Design systems" at bounding box center [59, 199] width 106 height 16
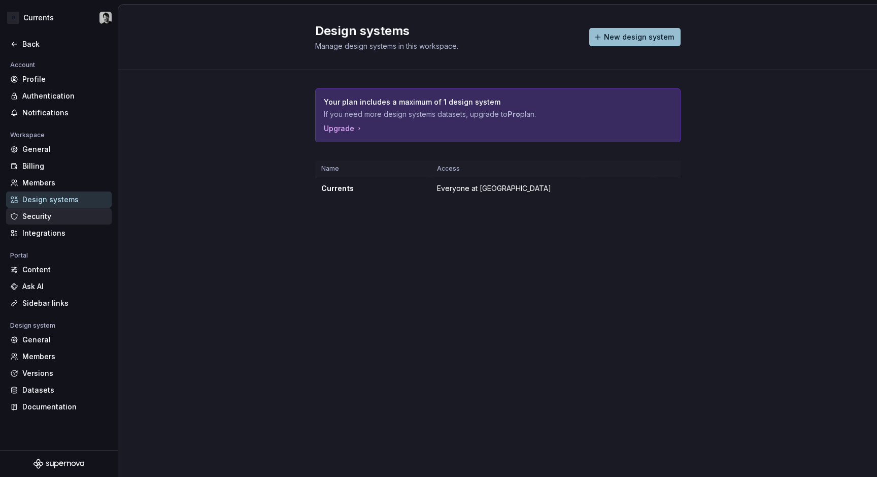
click at [50, 217] on div "Security" at bounding box center [64, 216] width 85 height 10
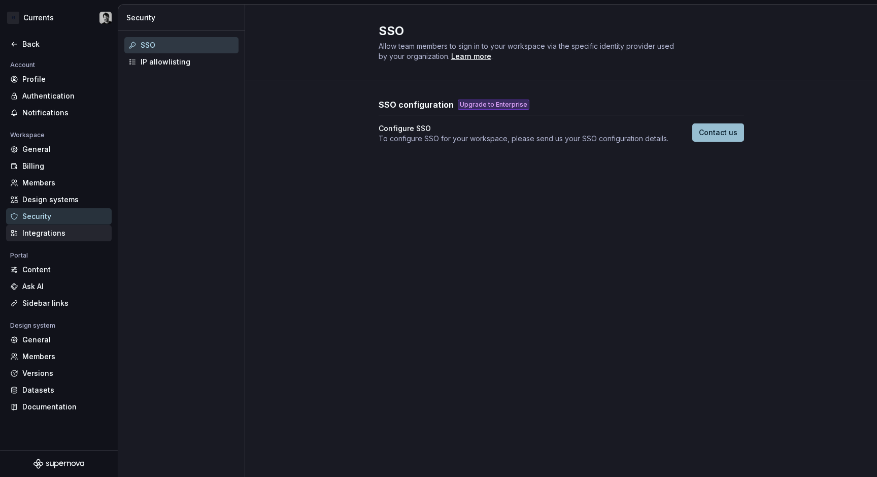
click at [55, 231] on div "Integrations" at bounding box center [64, 233] width 85 height 10
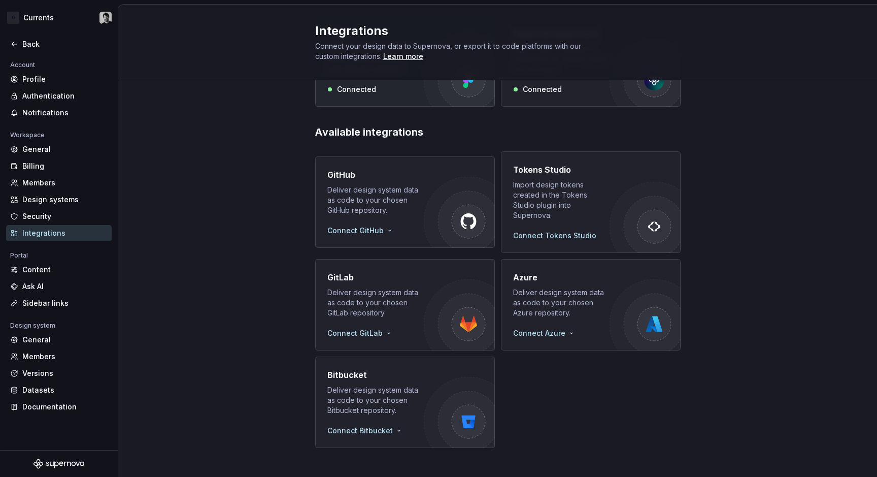
scroll to position [109, 0]
click at [43, 168] on div "Billing" at bounding box center [64, 166] width 85 height 10
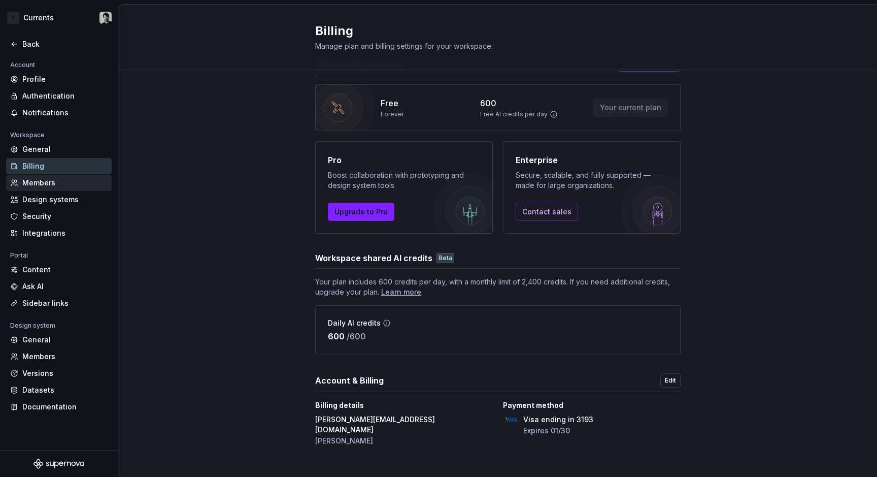
scroll to position [30, 0]
click at [53, 343] on div "General" at bounding box center [64, 340] width 85 height 10
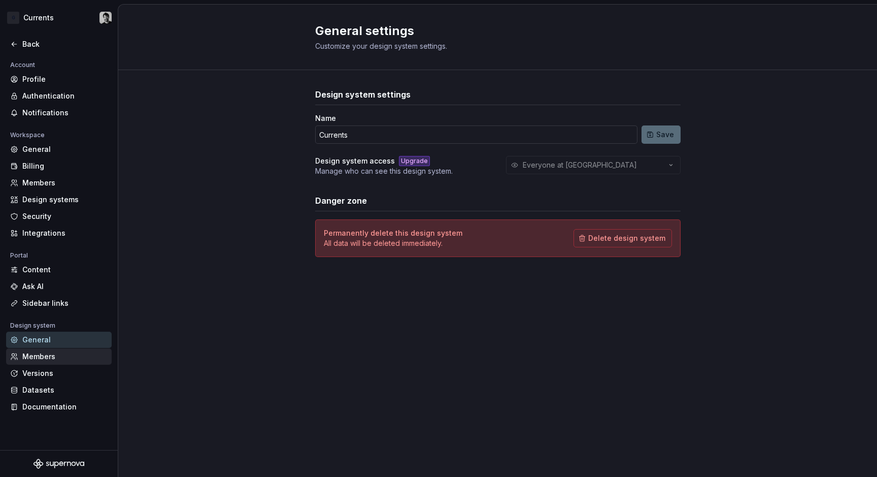
click at [52, 358] on div "Members" at bounding box center [64, 356] width 85 height 10
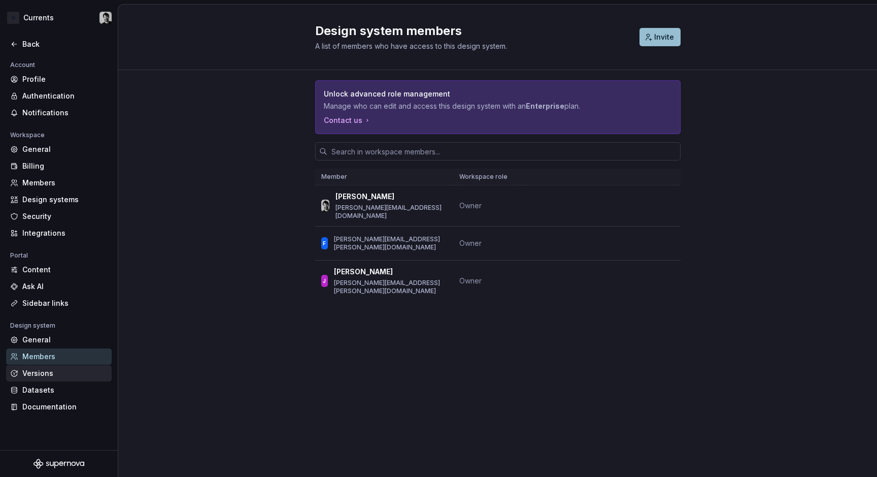
click at [51, 372] on div "Versions" at bounding box center [64, 373] width 85 height 10
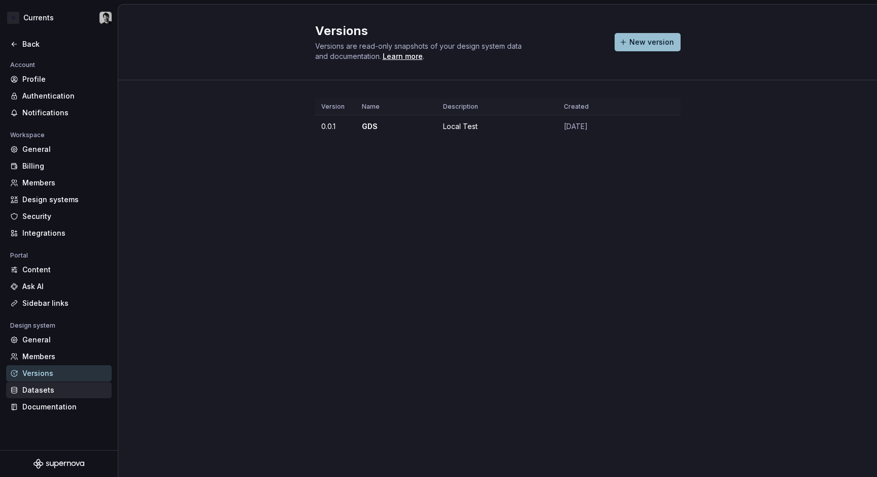
click at [51, 387] on div "Datasets" at bounding box center [64, 390] width 85 height 10
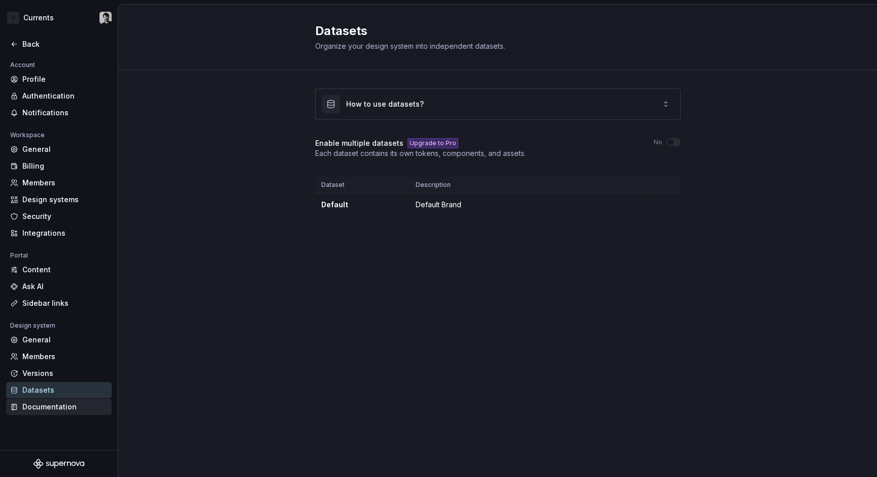
click at [51, 406] on div "Documentation" at bounding box center [64, 407] width 85 height 10
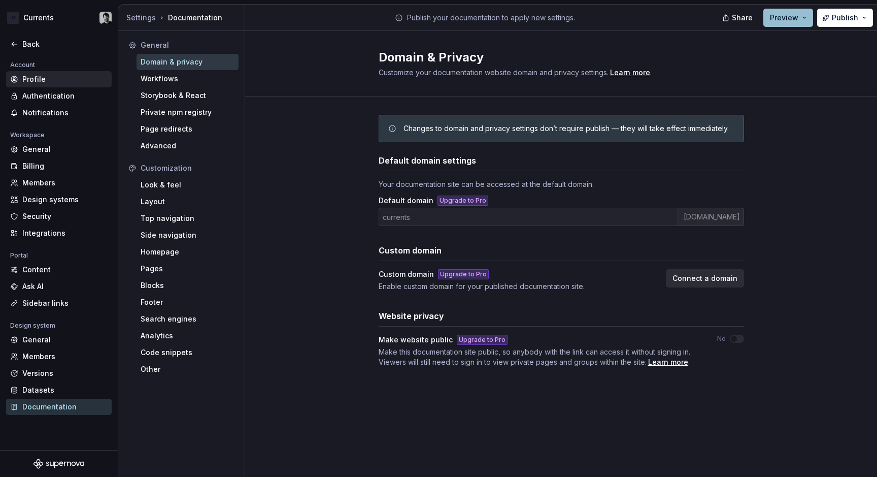
click at [52, 85] on div "Profile" at bounding box center [59, 79] width 106 height 16
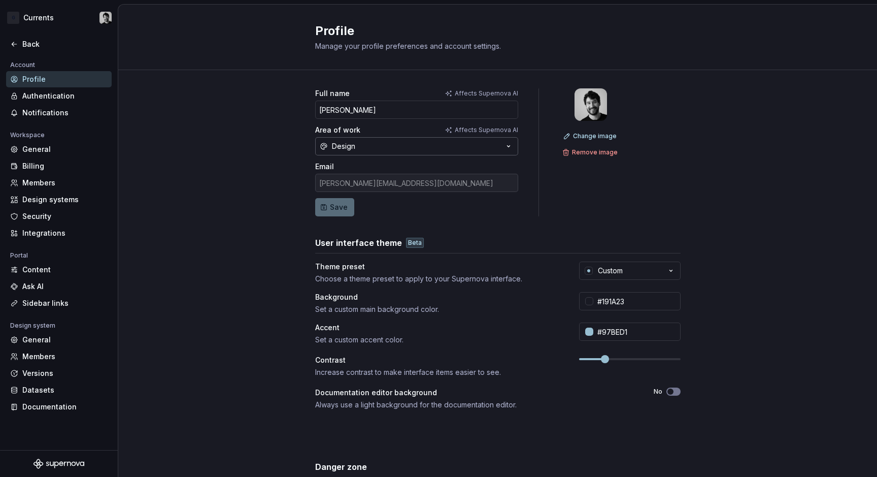
click at [440, 144] on button "Design" at bounding box center [416, 146] width 203 height 18
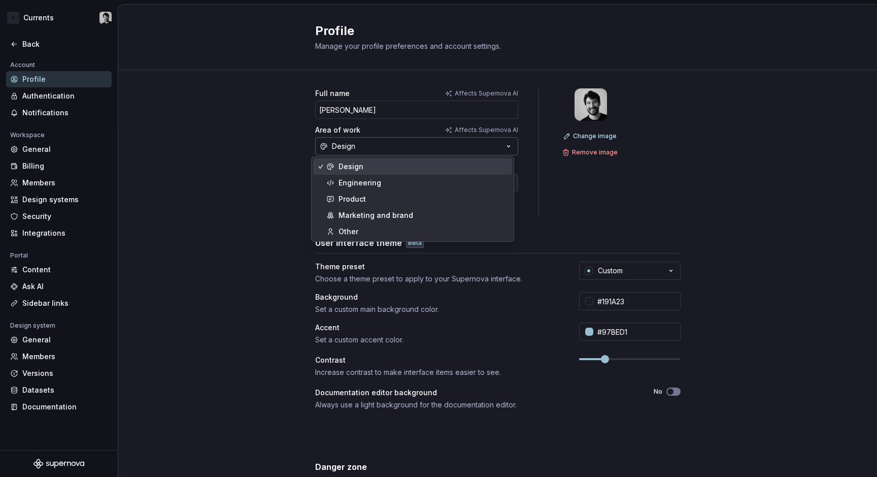
click at [440, 144] on button "Design" at bounding box center [416, 146] width 203 height 18
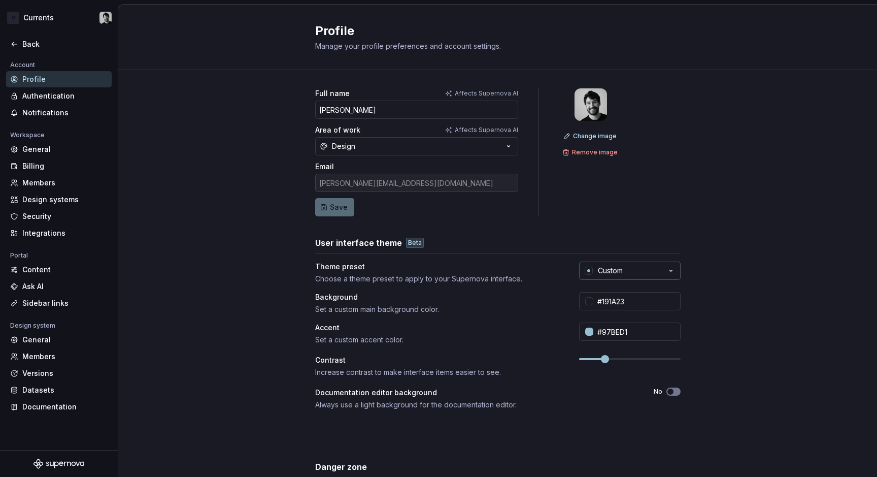
click at [666, 269] on icon "button" at bounding box center [671, 271] width 10 height 10
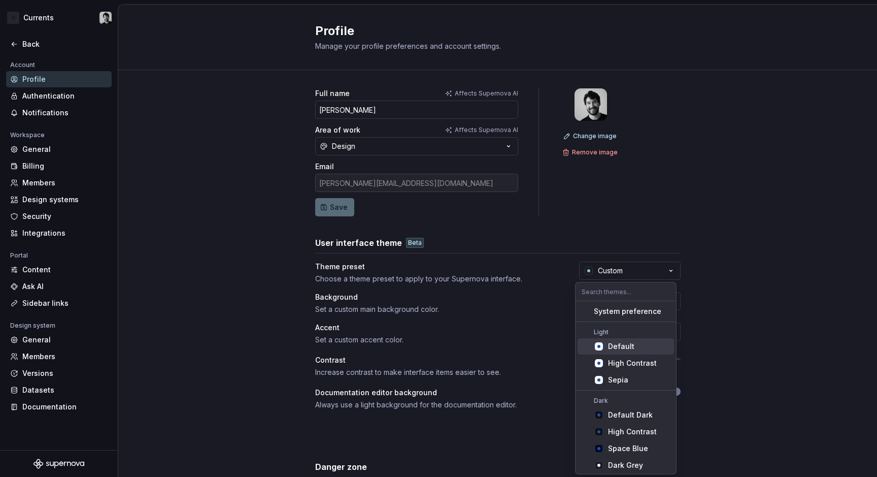
click at [752, 249] on div "Full name Affects Supernova AI [PERSON_NAME] Area of work Affects Supernova AI …" at bounding box center [497, 326] width 759 height 512
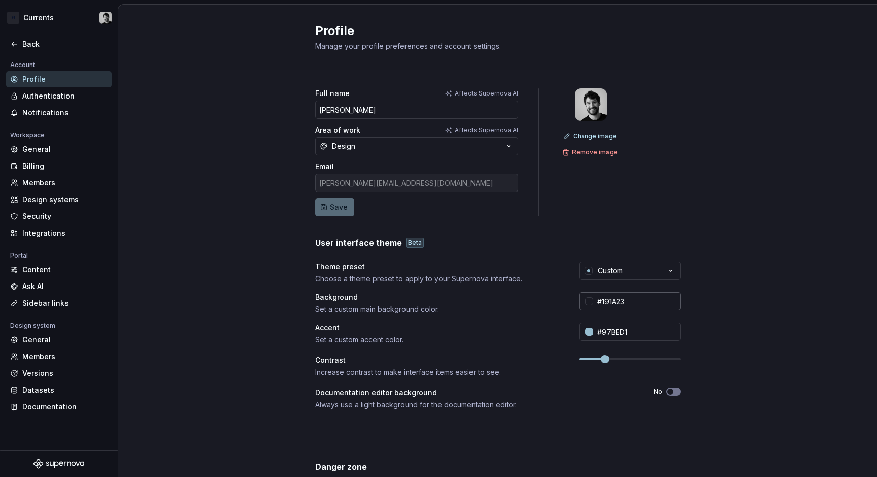
click at [649, 307] on input "#191A23" at bounding box center [636, 301] width 87 height 18
click at [682, 303] on div "Full name Affects Supernova AI [PERSON_NAME] Area of work Affects Supernova AI …" at bounding box center [497, 326] width 759 height 512
click at [653, 335] on input "#97BED1" at bounding box center [636, 331] width 87 height 18
click at [704, 335] on div "Full name Affects Supernova AI [PERSON_NAME] Area of work Affects Supernova AI …" at bounding box center [497, 326] width 759 height 512
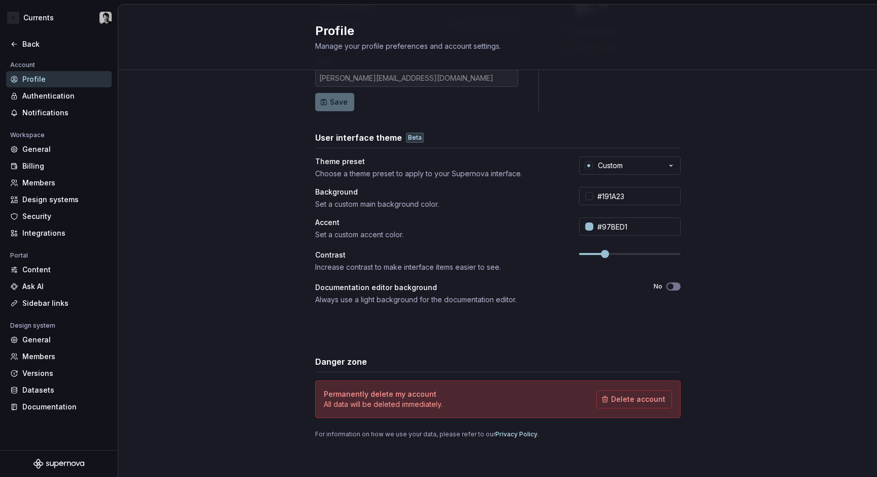
scroll to position [105, 0]
click at [42, 91] on div "Authentication" at bounding box center [64, 96] width 85 height 10
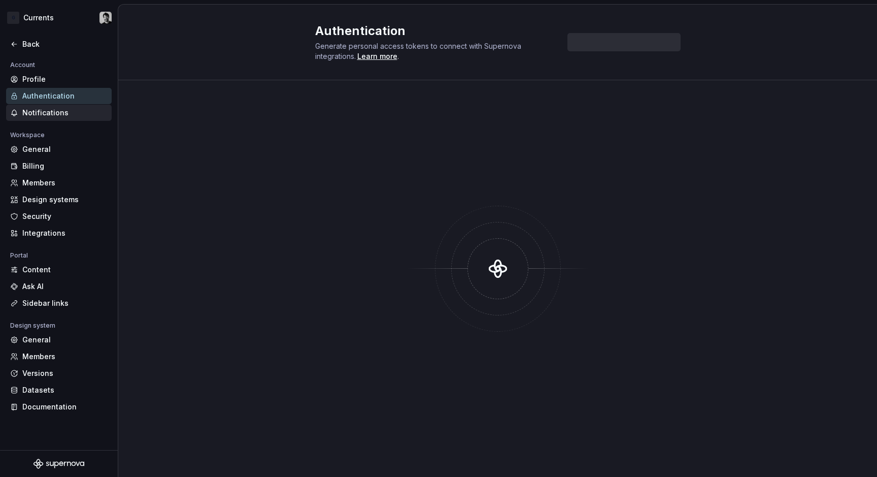
click at [43, 112] on div "Notifications" at bounding box center [64, 113] width 85 height 10
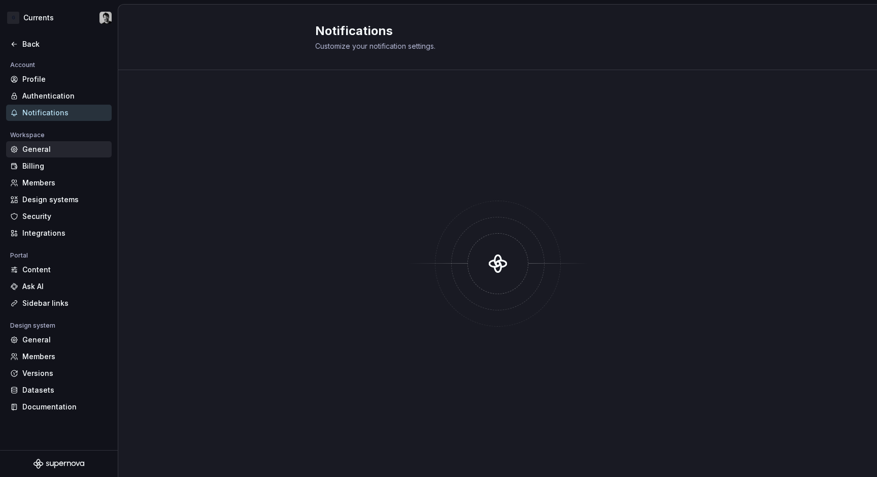
click at [49, 146] on div "General" at bounding box center [64, 149] width 85 height 10
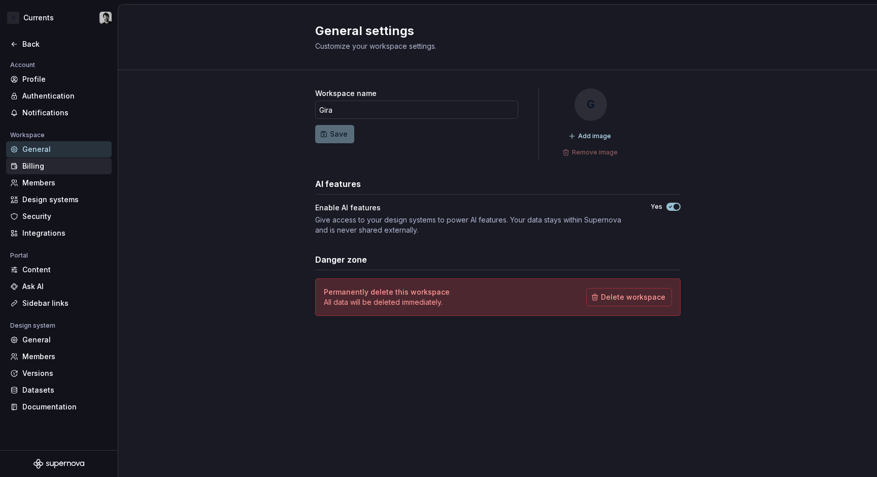
click at [52, 170] on div "Billing" at bounding box center [64, 166] width 85 height 10
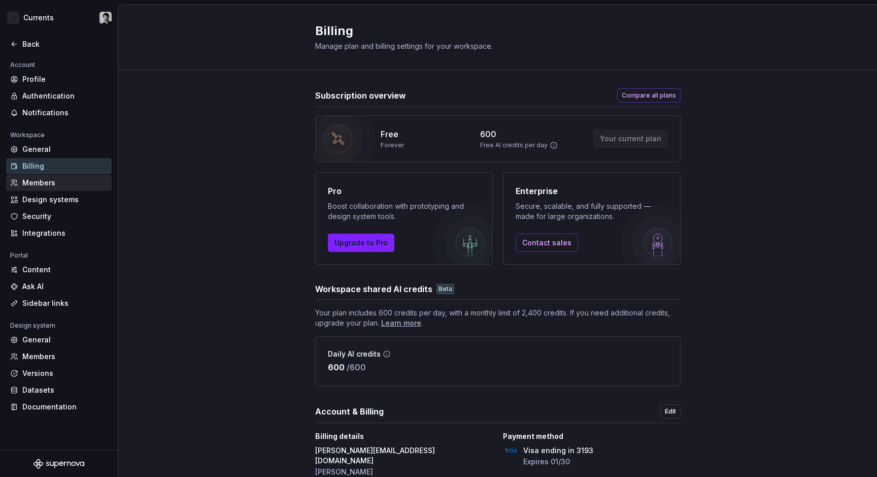
click at [54, 179] on div "Members" at bounding box center [64, 183] width 85 height 10
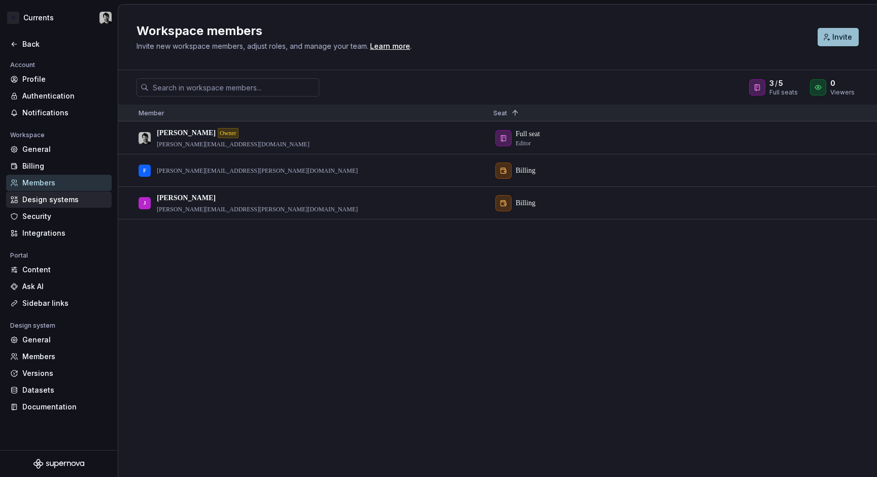
click at [58, 199] on div "Design systems" at bounding box center [64, 199] width 85 height 10
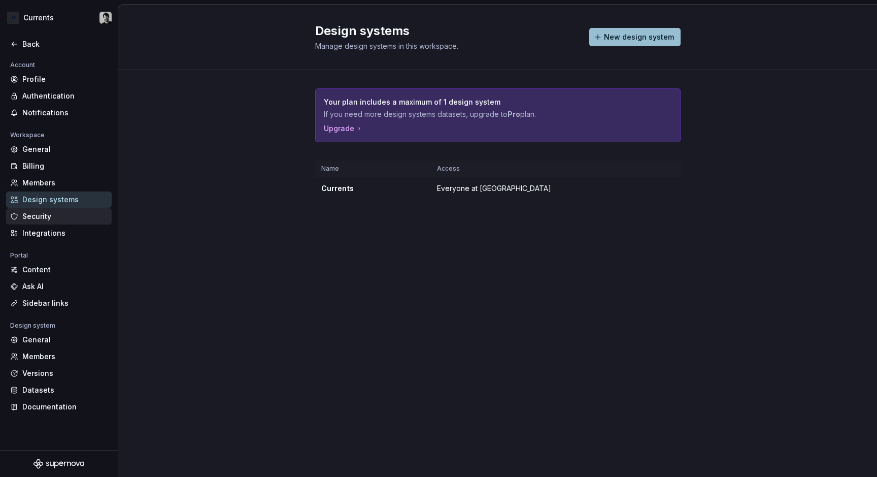
click at [60, 214] on div "Security" at bounding box center [64, 216] width 85 height 10
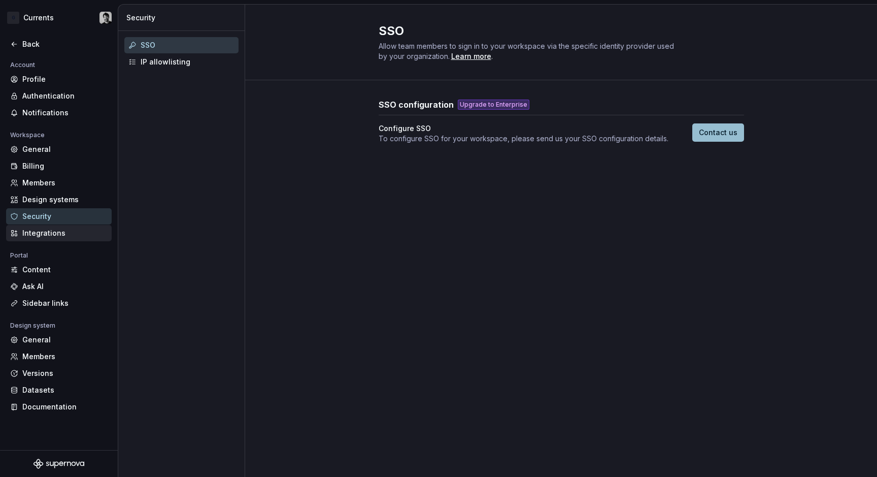
click at [60, 233] on div "Integrations" at bounding box center [64, 233] width 85 height 10
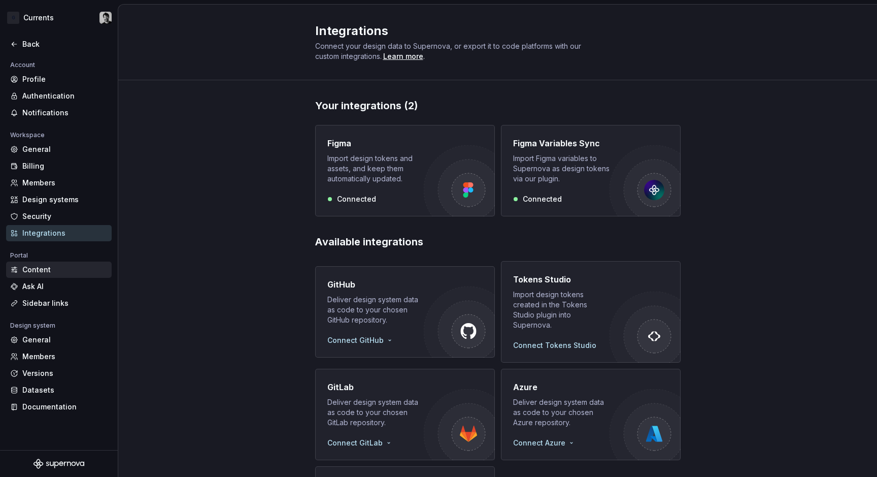
click at [54, 271] on div "Content" at bounding box center [64, 269] width 85 height 10
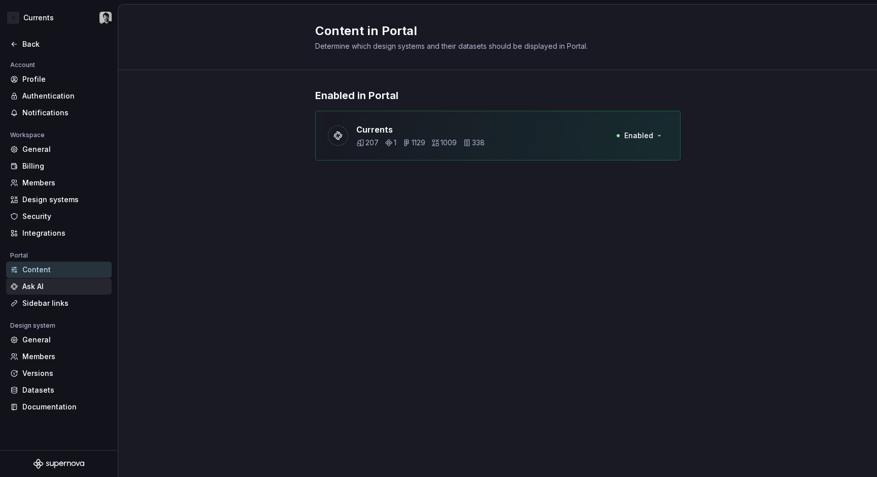
click at [54, 292] on div "Ask AI" at bounding box center [59, 286] width 106 height 16
type textarea "*"
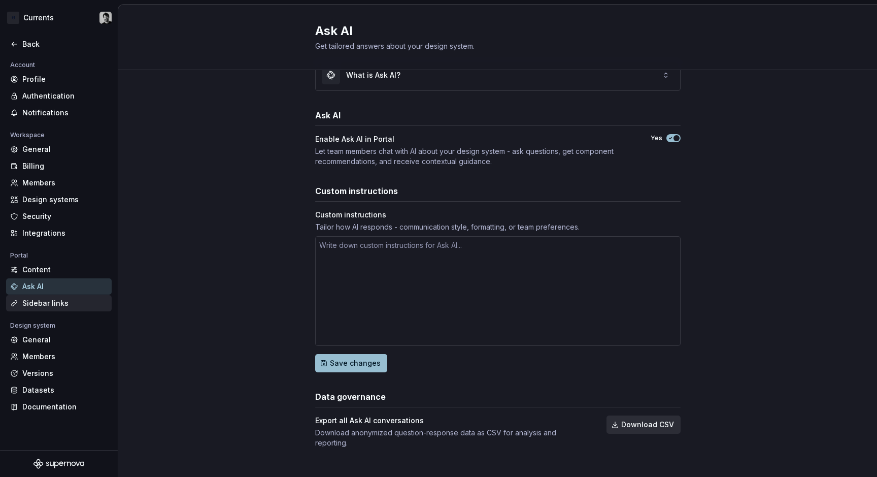
scroll to position [28, 0]
click at [65, 308] on div "Sidebar links" at bounding box center [64, 303] width 85 height 10
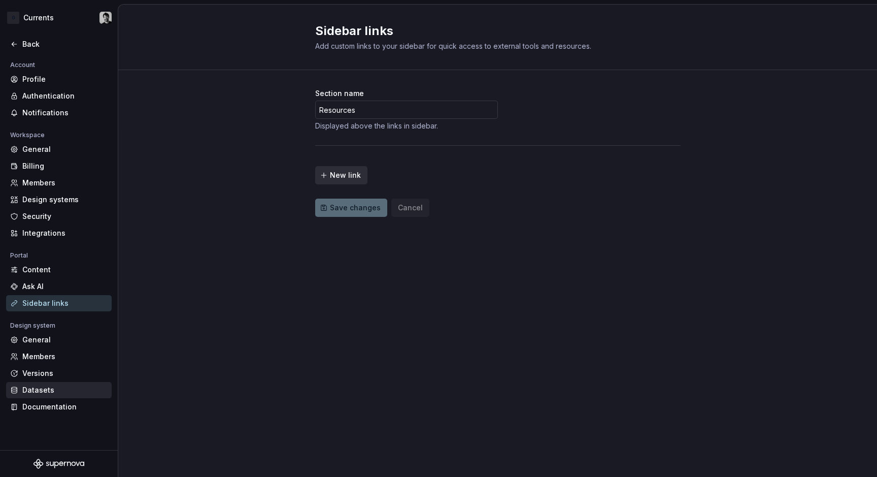
click at [54, 388] on div "Datasets" at bounding box center [64, 390] width 85 height 10
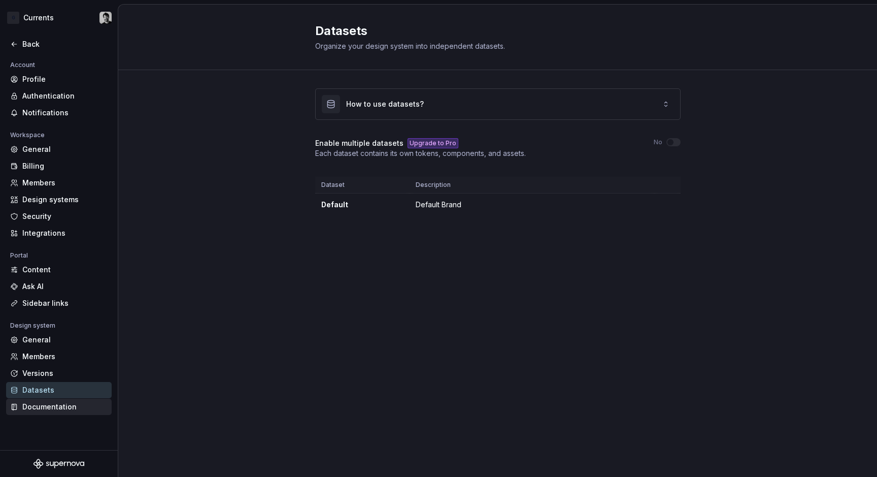
click at [59, 409] on div "Documentation" at bounding box center [64, 407] width 85 height 10
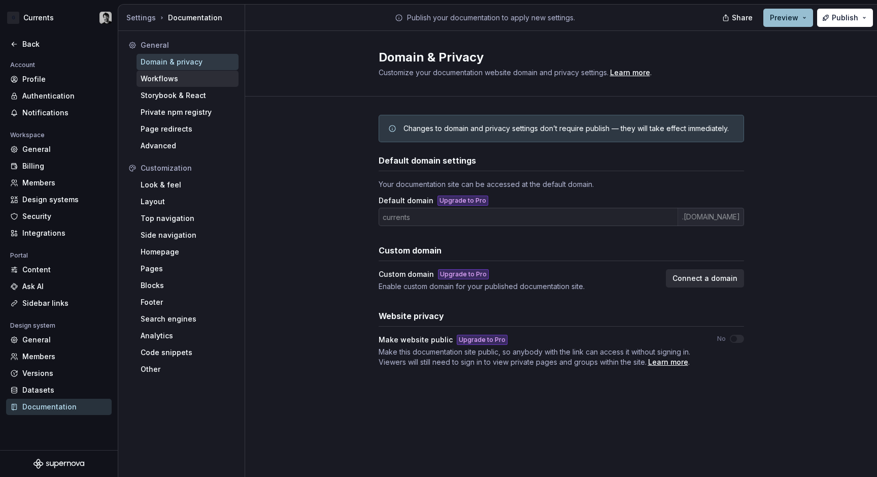
click at [171, 80] on div "Workflows" at bounding box center [188, 79] width 94 height 10
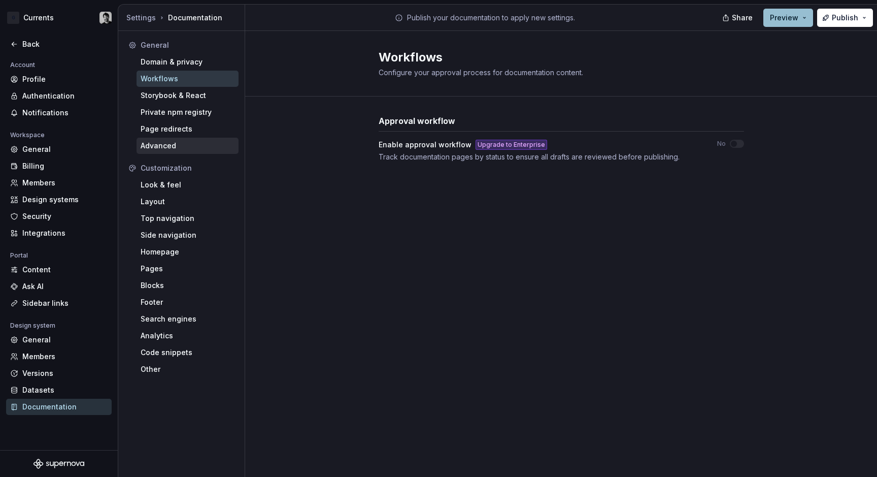
click at [174, 143] on div "Advanced" at bounding box center [188, 146] width 94 height 10
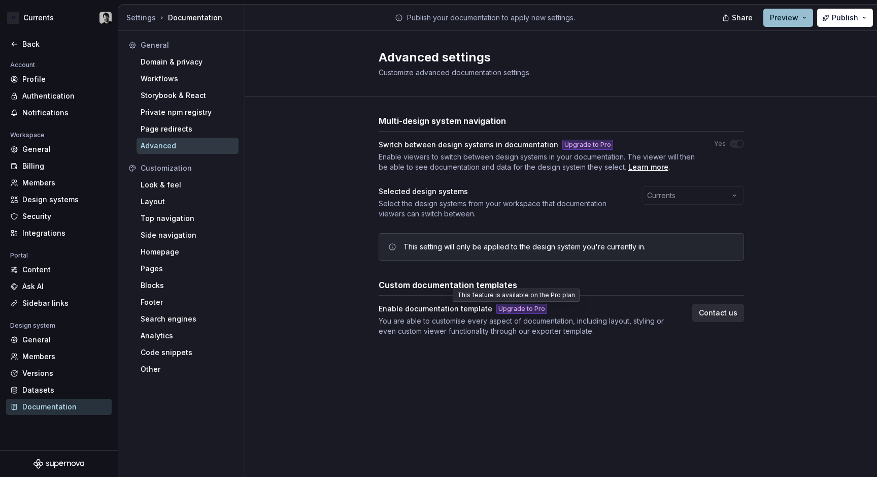
click at [515, 310] on div "Upgrade to Pro" at bounding box center [522, 309] width 51 height 10
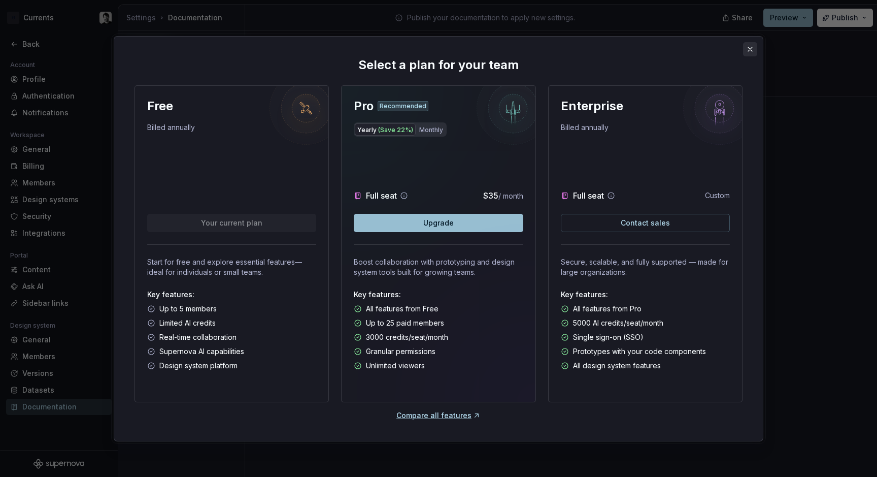
click at [749, 46] on button "button" at bounding box center [750, 49] width 14 height 14
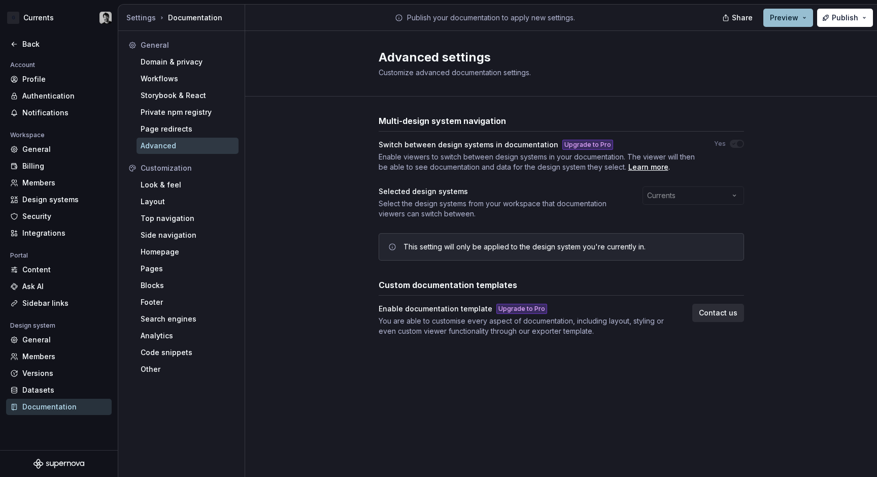
click at [515, 308] on div "Upgrade to Pro" at bounding box center [522, 309] width 51 height 10
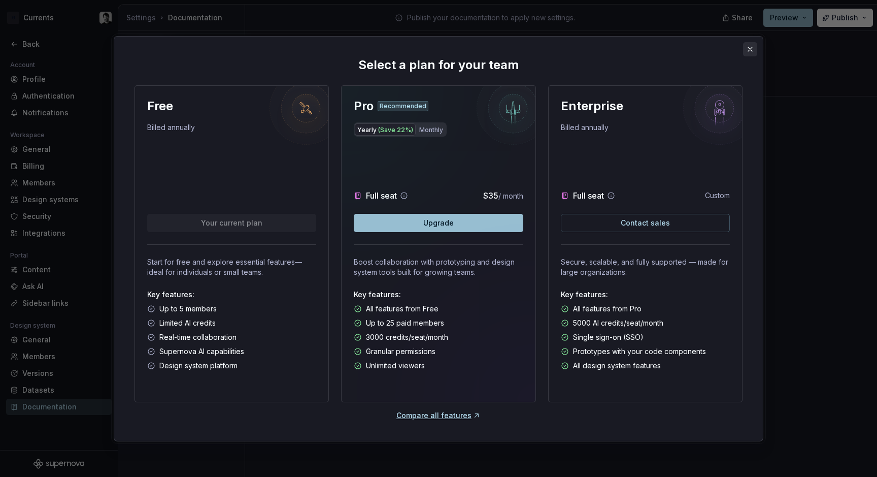
click at [755, 50] on button "button" at bounding box center [750, 49] width 14 height 14
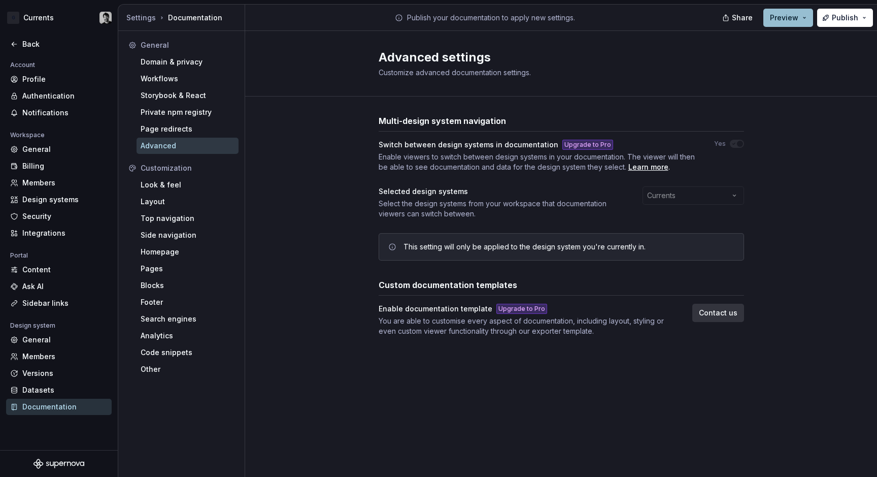
click at [730, 308] on span "Contact us" at bounding box center [718, 313] width 39 height 10
click at [500, 313] on div "Upgrade to Pro" at bounding box center [522, 309] width 51 height 10
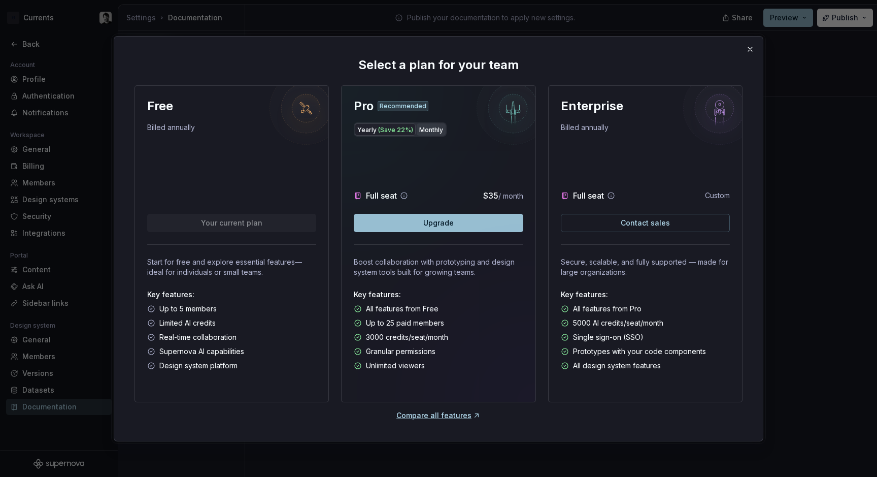
click at [433, 127] on button "Monthly" at bounding box center [431, 129] width 29 height 12
click at [390, 126] on span "(Save 22%)" at bounding box center [395, 130] width 35 height 8
click at [749, 49] on button "button" at bounding box center [750, 49] width 14 height 14
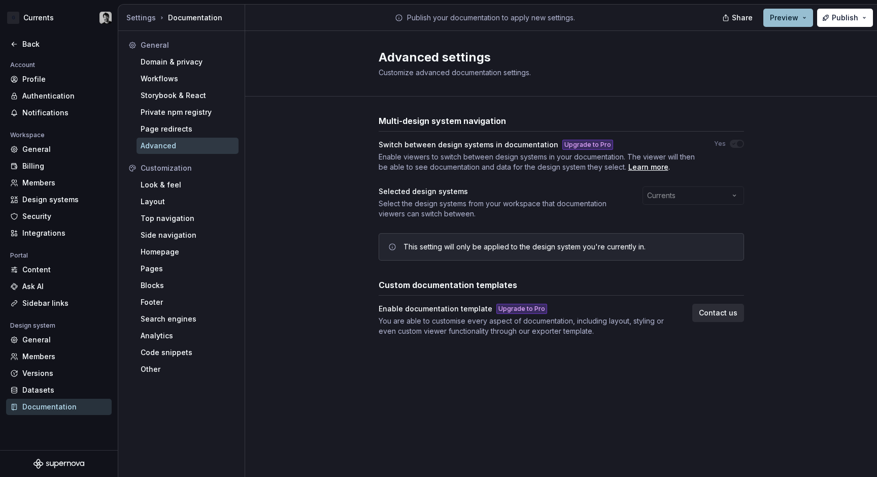
click at [541, 359] on div "Multi-design system navigation Switch between design systems in documentation U…" at bounding box center [562, 235] width 366 height 278
click at [589, 390] on div "Advanced settings Customize advanced documentation settings. Multi-design syste…" at bounding box center [561, 254] width 632 height 446
click at [564, 387] on div "Advanced settings Customize advanced documentation settings. Multi-design syste…" at bounding box center [561, 254] width 632 height 446
click at [538, 262] on div "Multi-design system navigation Switch between design systems in documentation U…" at bounding box center [562, 225] width 366 height 221
drag, startPoint x: 519, startPoint y: 283, endPoint x: 385, endPoint y: 278, distance: 133.6
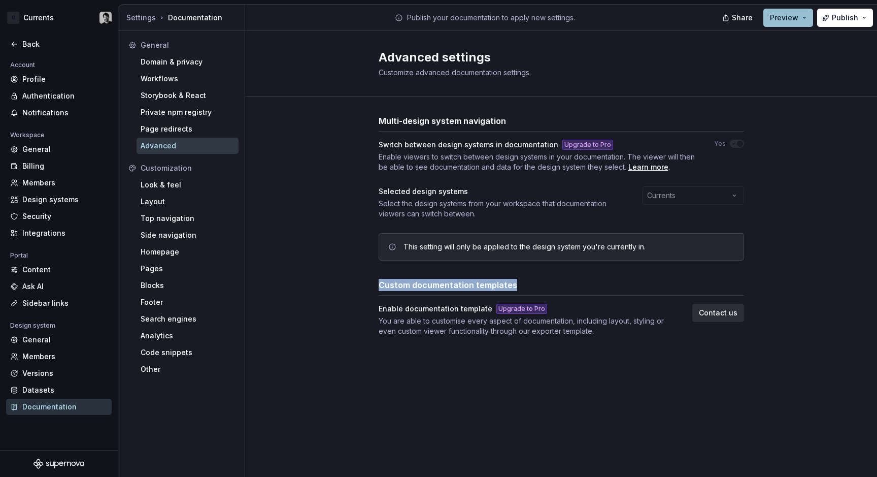
click at [385, 278] on div "Multi-design system navigation Switch between design systems in documentation U…" at bounding box center [562, 225] width 366 height 221
click at [529, 293] on div "Custom documentation templates" at bounding box center [562, 287] width 366 height 17
drag, startPoint x: 398, startPoint y: 283, endPoint x: 524, endPoint y: 294, distance: 126.4
click at [524, 294] on div "Custom documentation templates" at bounding box center [562, 287] width 366 height 17
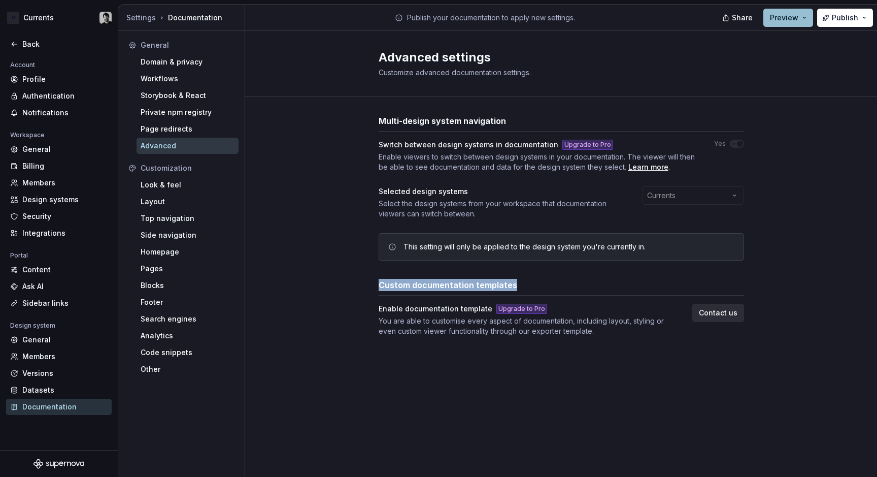
drag, startPoint x: 519, startPoint y: 283, endPoint x: 379, endPoint y: 282, distance: 140.1
click at [379, 282] on div "Custom documentation templates" at bounding box center [562, 285] width 366 height 12
click at [434, 285] on h3 "Custom documentation templates" at bounding box center [448, 285] width 139 height 12
click at [473, 276] on div "Multi-design system navigation Switch between design systems in documentation U…" at bounding box center [562, 225] width 366 height 221
click at [510, 313] on div "Upgrade to Pro" at bounding box center [522, 309] width 51 height 10
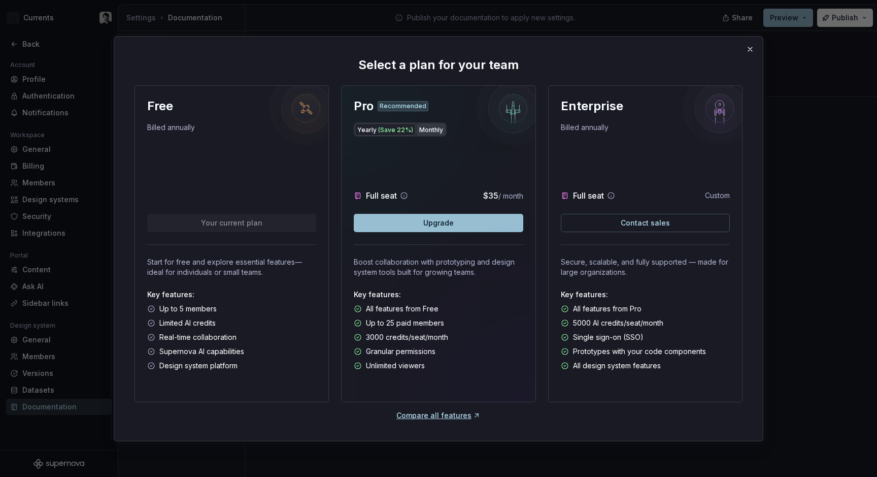
click at [431, 129] on button "Monthly" at bounding box center [431, 129] width 29 height 12
click at [383, 129] on span "(Save 22%)" at bounding box center [395, 130] width 35 height 8
click at [425, 132] on button "Monthly" at bounding box center [431, 129] width 29 height 12
click at [750, 48] on button "button" at bounding box center [750, 49] width 14 height 14
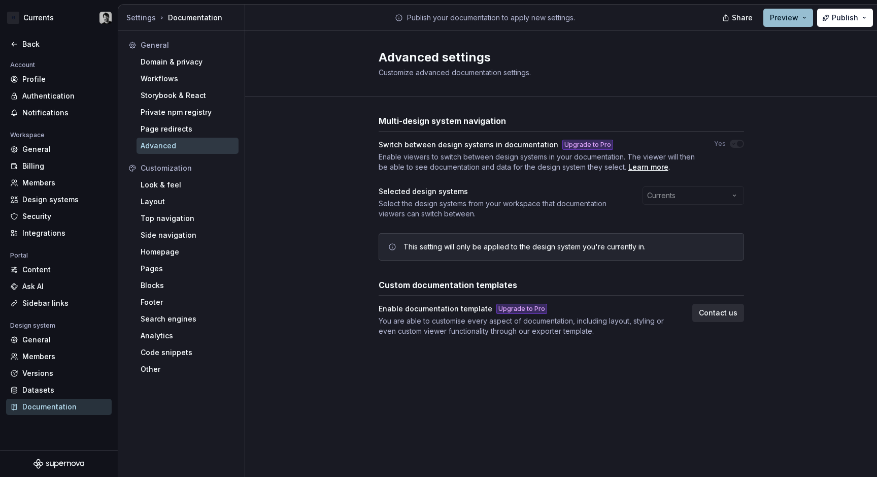
click at [821, 270] on div "Multi-design system navigation Switch between design systems in documentation U…" at bounding box center [561, 235] width 632 height 278
click at [276, 318] on div "Multi-design system navigation Switch between design systems in documentation U…" at bounding box center [561, 235] width 632 height 278
click at [770, 284] on div "Multi-design system navigation Switch between design systems in documentation U…" at bounding box center [561, 235] width 632 height 278
click at [522, 307] on div "Upgrade to Pro" at bounding box center [522, 309] width 51 height 10
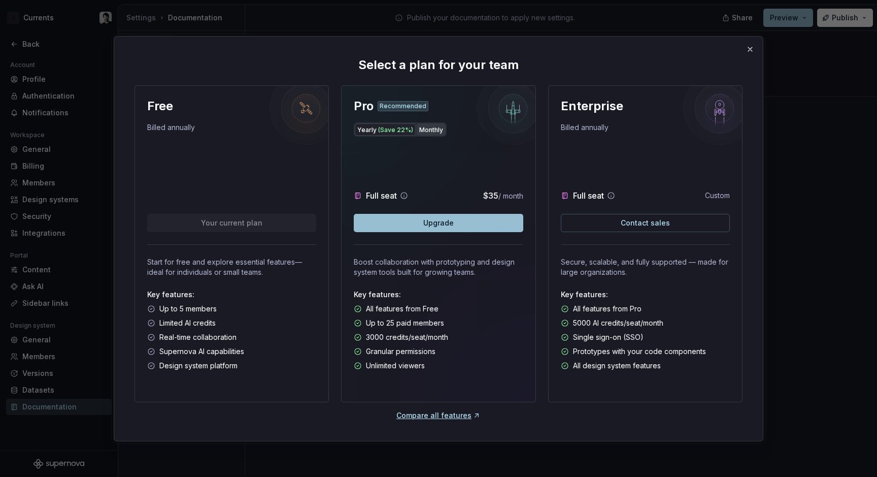
click at [434, 132] on button "Monthly" at bounding box center [431, 129] width 29 height 12
click at [409, 179] on div "Full seat $45 / month" at bounding box center [438, 175] width 169 height 53
click at [454, 185] on div "Full seat $45 / month" at bounding box center [438, 175] width 169 height 53
click at [452, 223] on span "Upgrade" at bounding box center [438, 223] width 30 height 10
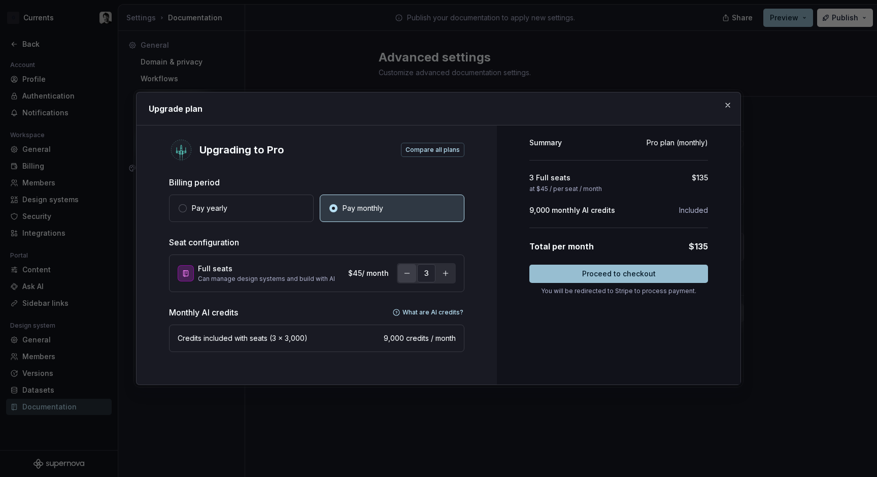
click at [409, 274] on button "button" at bounding box center [407, 273] width 18 height 18
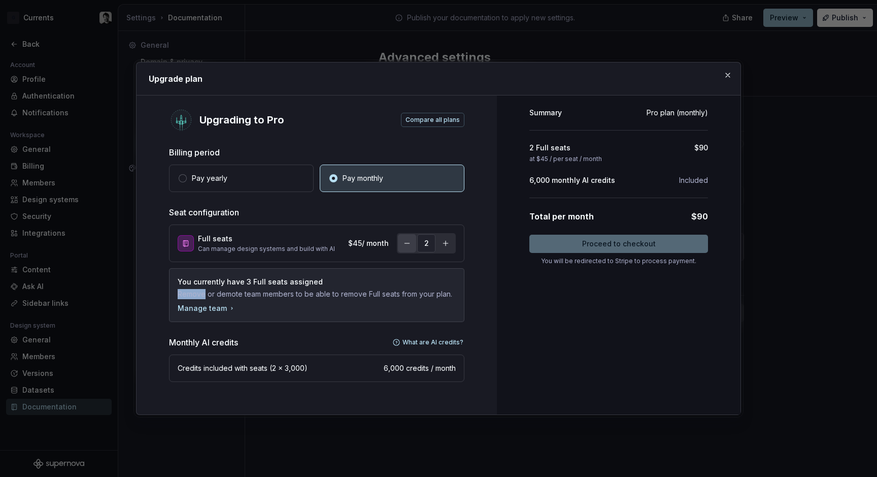
click at [409, 274] on div "You currently have 3 Full seats assigned Remove or demote team members to be ab…" at bounding box center [316, 295] width 295 height 54
click at [409, 251] on button "button" at bounding box center [407, 243] width 18 height 18
click at [481, 264] on div "Upgrading to Pro Compare all plans Billing period Pay yearly Pay monthly Seat c…" at bounding box center [317, 254] width 360 height 319
click at [407, 240] on button "button" at bounding box center [407, 243] width 18 height 18
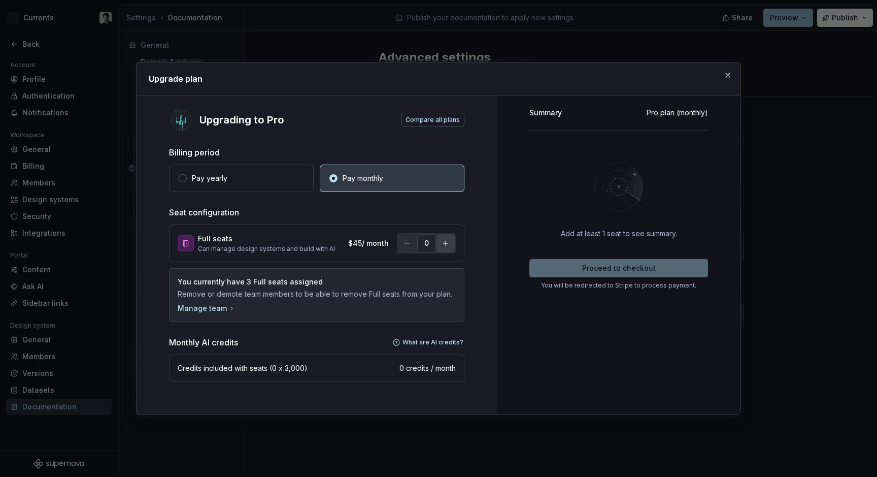
click at [444, 245] on button "button" at bounding box center [446, 243] width 18 height 18
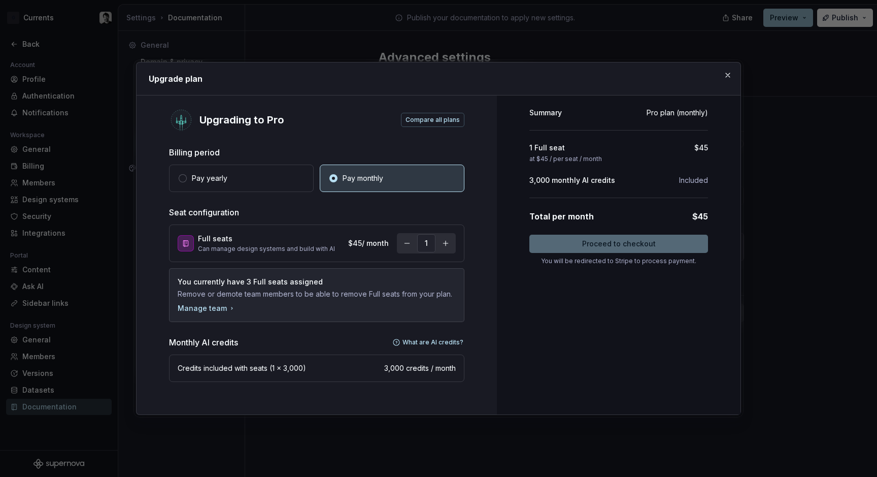
click at [559, 325] on div "Summary Pro plan (monthly) 1 Full seat $45 at $45 / per seat / month 3,000 mont…" at bounding box center [619, 254] width 244 height 319
click at [400, 202] on div "Upgrading to Pro Compare all plans Billing period Pay yearly Pay monthly Seat c…" at bounding box center [317, 254] width 360 height 319
click at [585, 184] on p "3,000 monthly AI credits" at bounding box center [572, 180] width 86 height 10
click at [597, 248] on div "Proceed to checkout You will be redirected to Stripe to process payment." at bounding box center [618, 250] width 179 height 30
click at [686, 119] on div "Summary Pro plan (monthly) 1 Full seat $45 at $45 / per seat / month 3,000 mont…" at bounding box center [618, 186] width 179 height 157
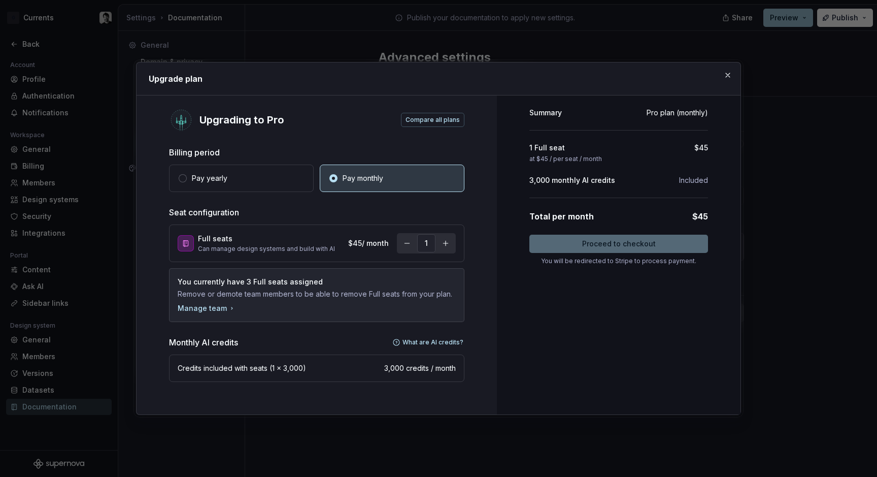
click at [622, 239] on div "Proceed to checkout You will be redirected to Stripe to process payment." at bounding box center [618, 250] width 179 height 30
click at [522, 218] on div "Summary Pro plan (monthly) 1 Full seat $45 at $45 / per seat / month 3,000 mont…" at bounding box center [619, 254] width 244 height 319
click at [445, 243] on button "button" at bounding box center [446, 243] width 18 height 18
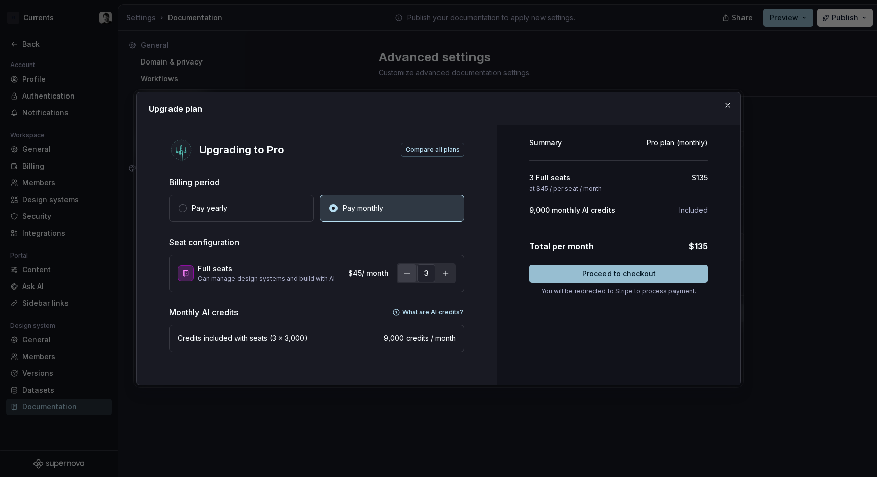
click at [401, 268] on button "button" at bounding box center [407, 273] width 18 height 18
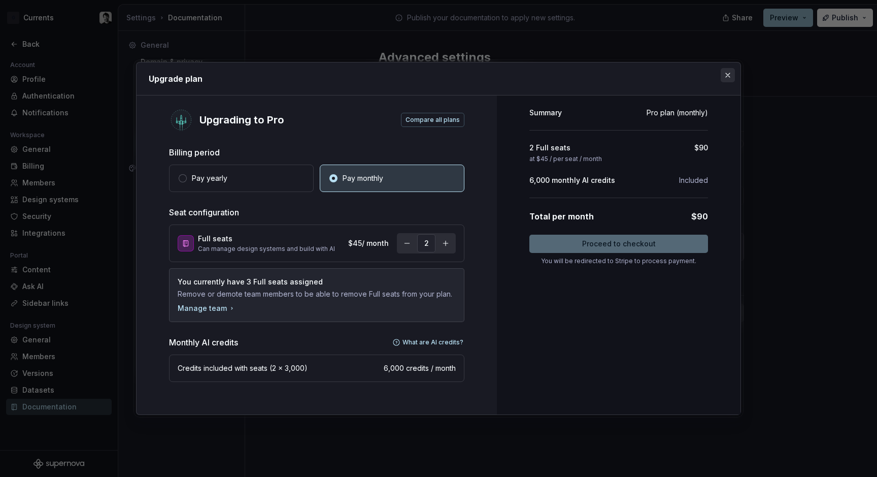
click at [731, 82] on button "button" at bounding box center [728, 75] width 14 height 14
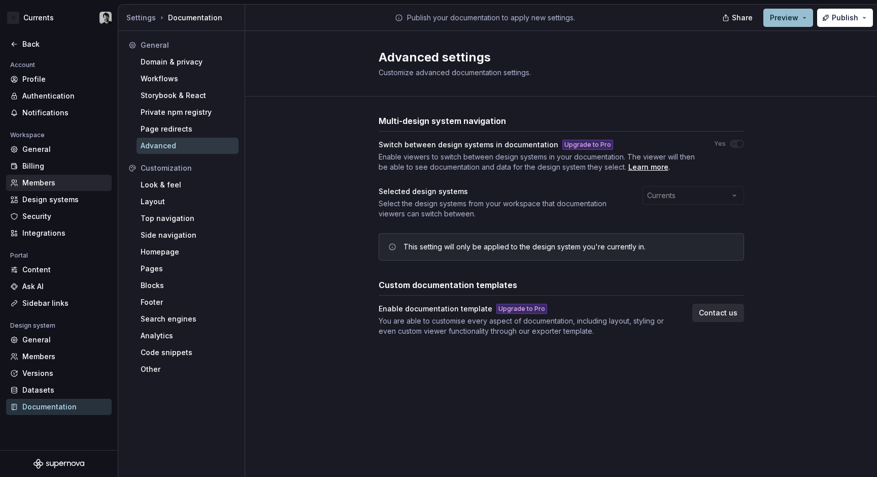
click at [48, 181] on div "Members" at bounding box center [64, 183] width 85 height 10
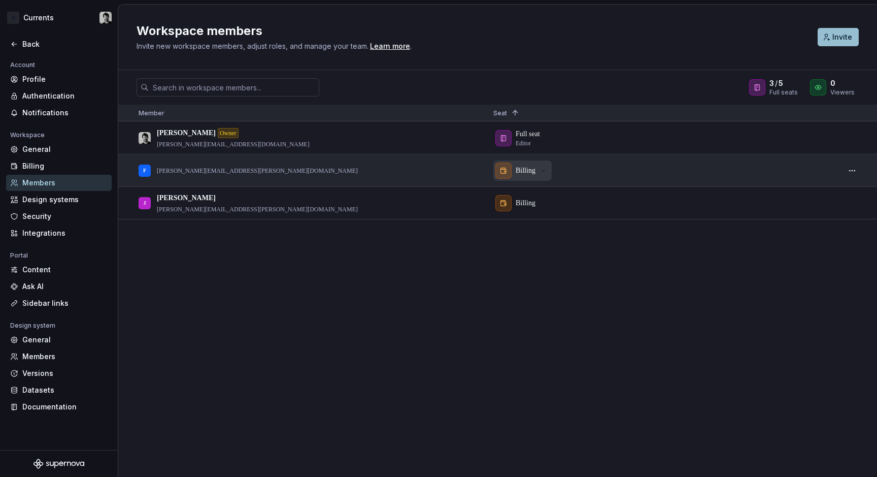
click at [538, 171] on div "Billing" at bounding box center [521, 170] width 52 height 16
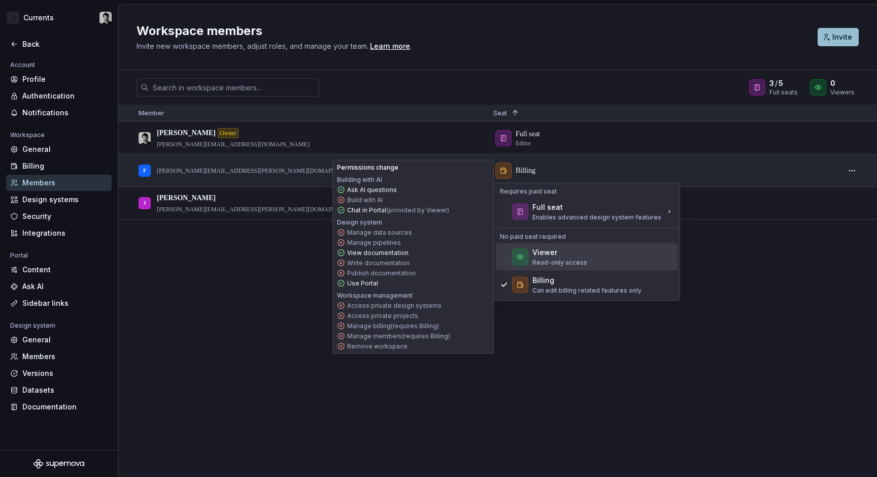
click at [566, 260] on p "Read-only access" at bounding box center [560, 262] width 55 height 8
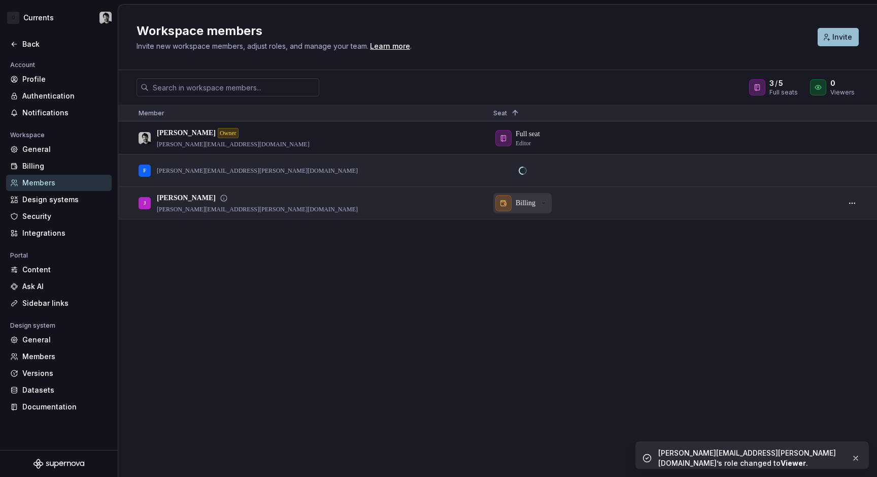
click at [544, 204] on icon "button" at bounding box center [544, 203] width 8 height 8
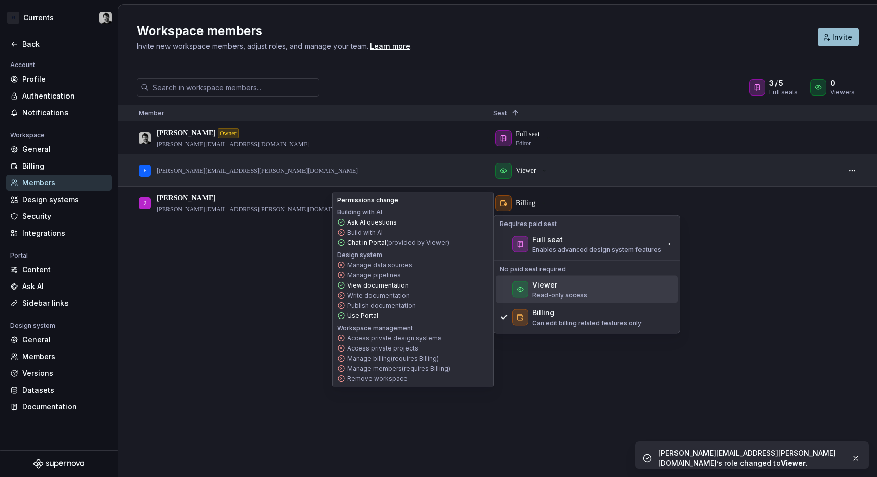
click at [543, 284] on div "Viewer" at bounding box center [545, 285] width 25 height 10
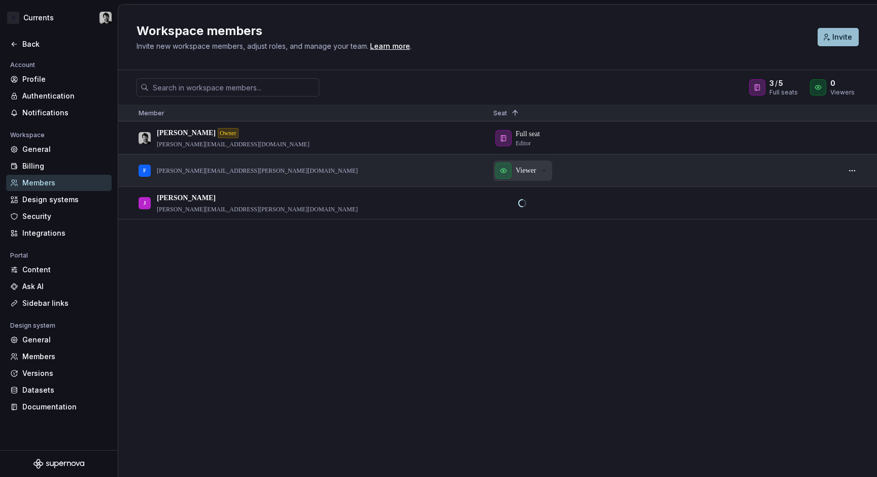
click at [542, 166] on div "Viewer" at bounding box center [521, 170] width 53 height 16
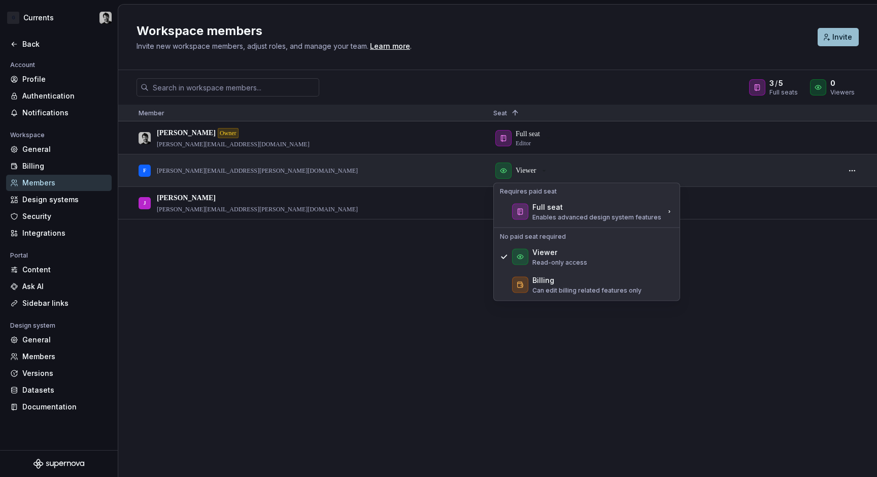
click at [694, 270] on div "[PERSON_NAME] Owner [PERSON_NAME][EMAIL_ADDRESS][DOMAIN_NAME] Full seat Editor …" at bounding box center [497, 299] width 759 height 354
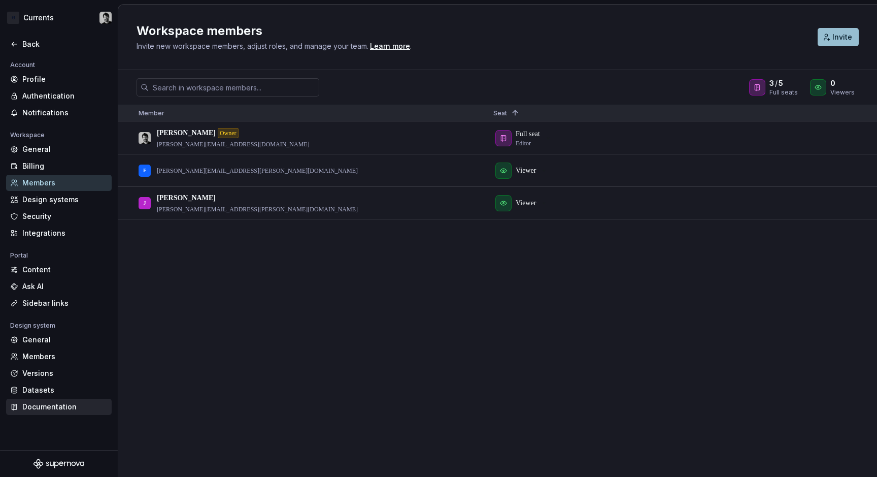
click at [48, 406] on div "Documentation" at bounding box center [64, 407] width 85 height 10
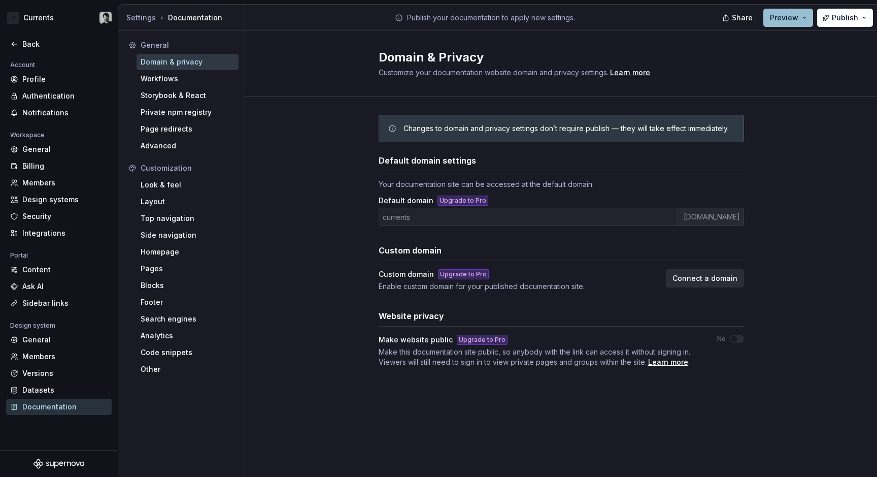
click at [565, 402] on div "Changes to domain and privacy settings don’t require publish — they will take e…" at bounding box center [562, 250] width 366 height 309
click at [184, 187] on div "Look & feel" at bounding box center [188, 185] width 94 height 10
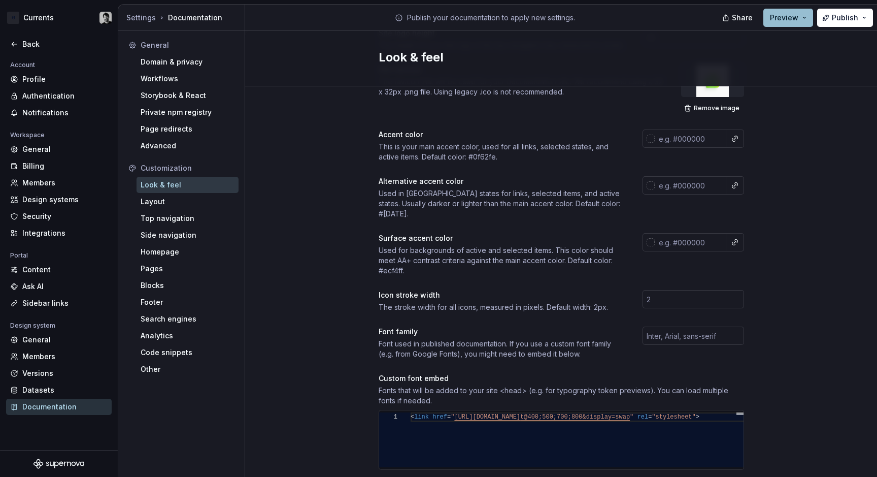
scroll to position [59, 0]
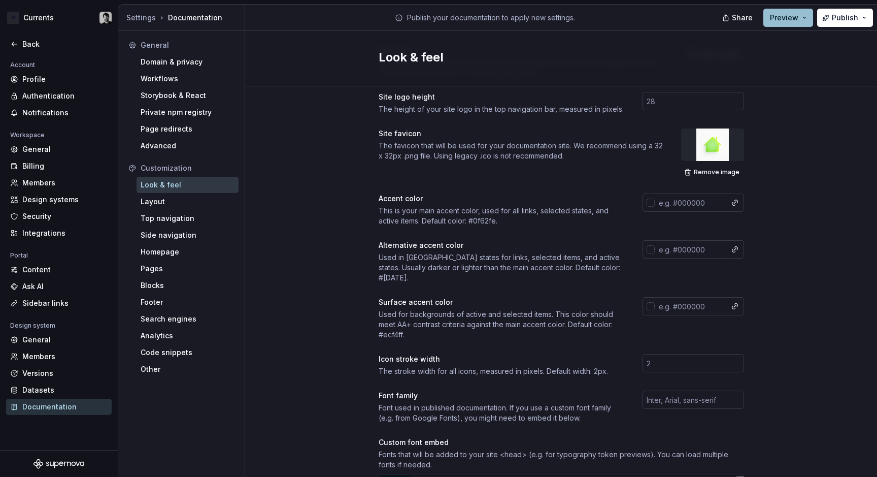
click at [739, 248] on div at bounding box center [735, 249] width 18 height 18
click at [735, 249] on button "button" at bounding box center [735, 249] width 14 height 14
click at [770, 255] on html "G Currents Back Account Profile Authentication Notifications Workspace General …" at bounding box center [438, 238] width 877 height 477
click at [171, 367] on div "Other" at bounding box center [188, 369] width 94 height 10
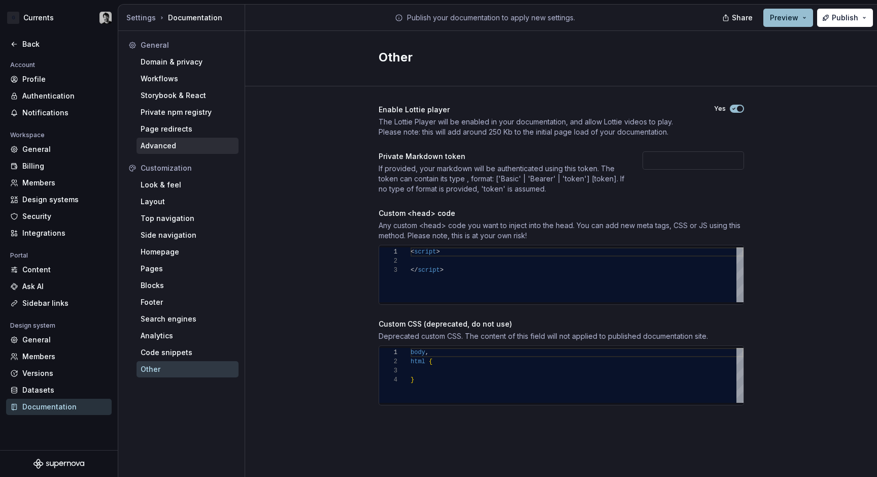
click at [170, 151] on div "Advanced" at bounding box center [188, 146] width 102 height 16
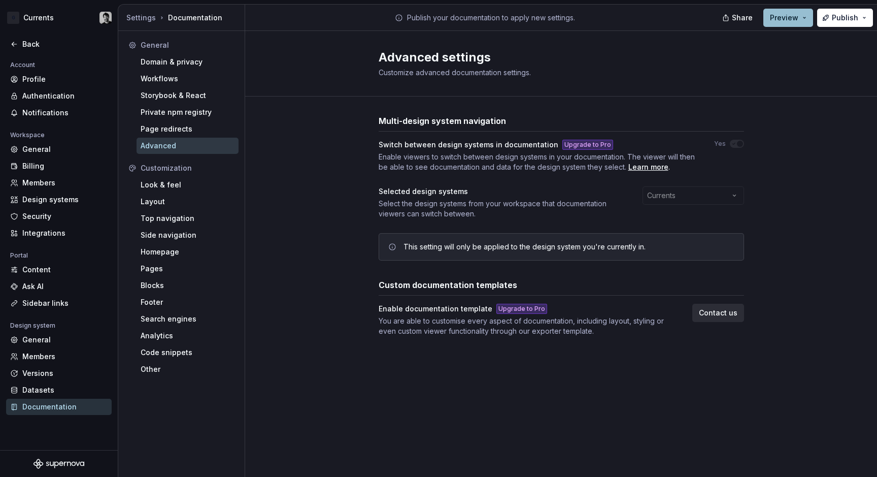
click at [532, 306] on div "Upgrade to Pro" at bounding box center [522, 309] width 51 height 10
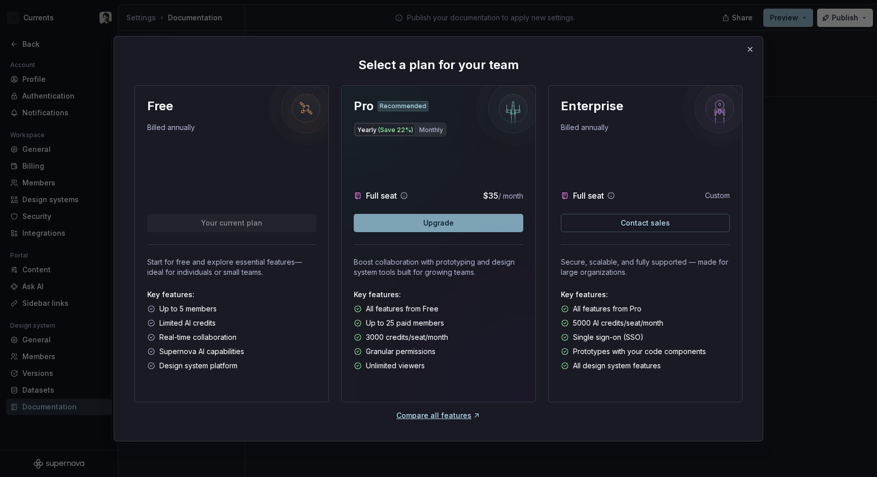
click at [478, 217] on button "Upgrade" at bounding box center [438, 223] width 169 height 18
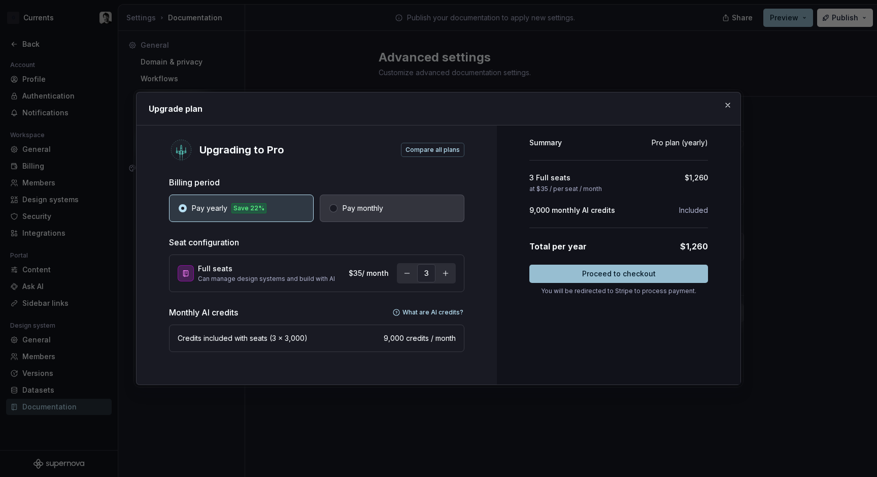
click at [410, 207] on button "Pay monthly" at bounding box center [392, 207] width 145 height 27
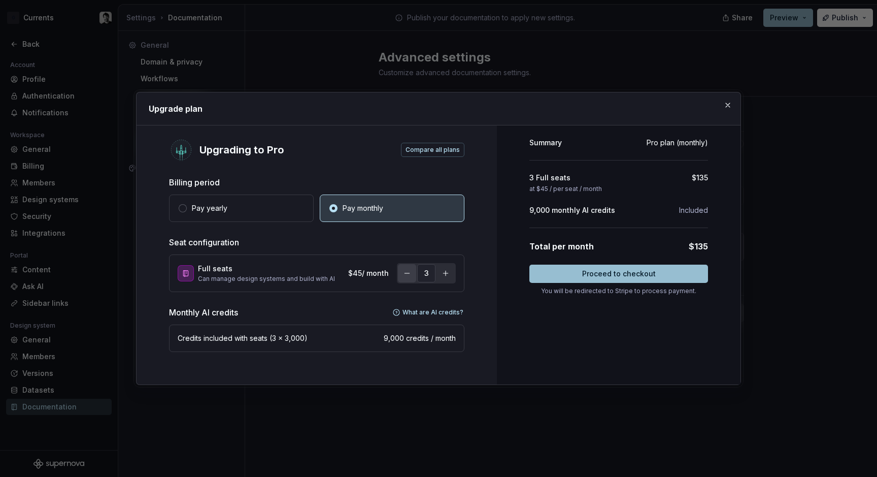
click at [409, 275] on button "button" at bounding box center [407, 273] width 18 height 18
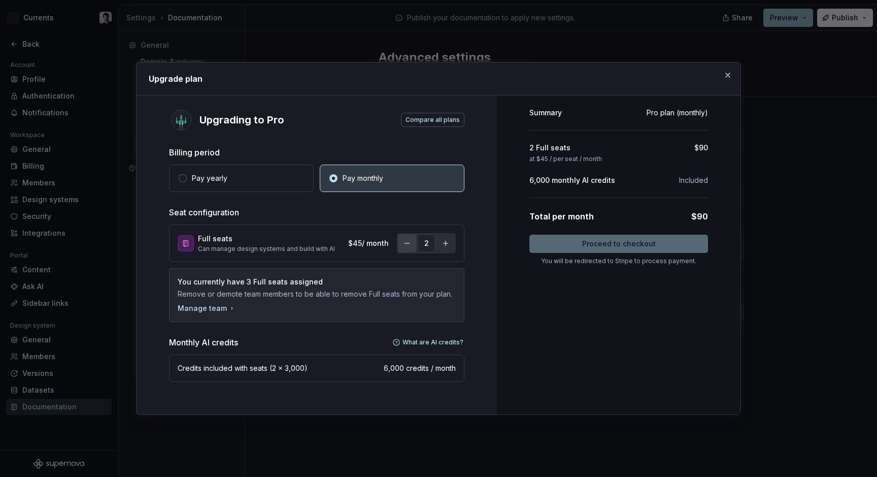
click at [409, 248] on button "button" at bounding box center [407, 243] width 18 height 18
click at [425, 121] on span "Compare all plans" at bounding box center [433, 120] width 54 height 8
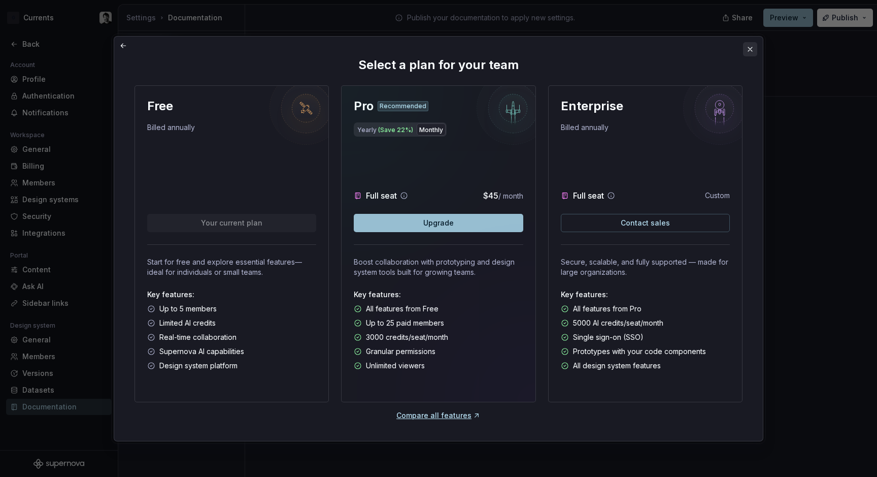
click at [749, 50] on button "button" at bounding box center [750, 49] width 14 height 14
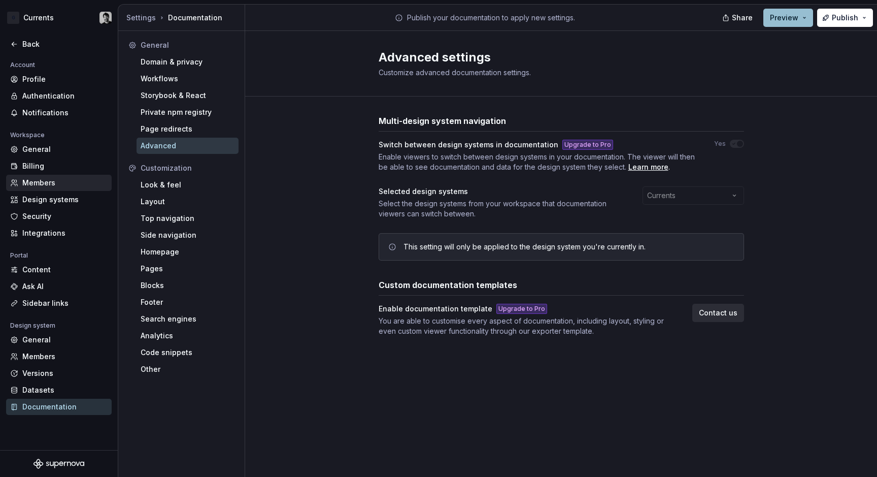
click at [65, 185] on div "Members" at bounding box center [64, 183] width 85 height 10
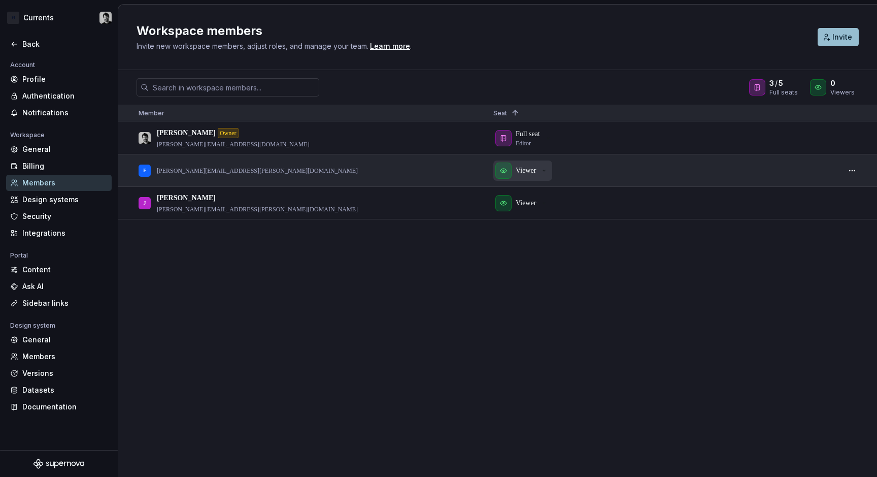
click at [536, 171] on p "Viewer" at bounding box center [526, 171] width 20 height 10
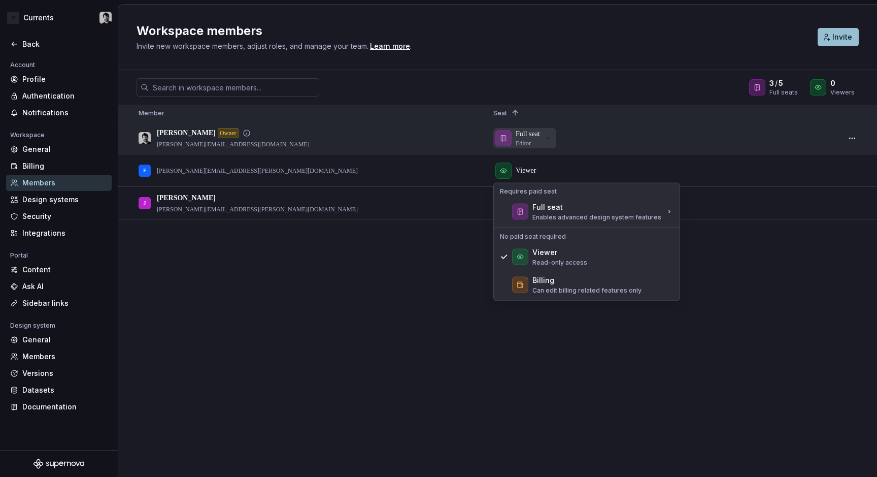
click at [534, 136] on p "Full seat" at bounding box center [528, 134] width 24 height 10
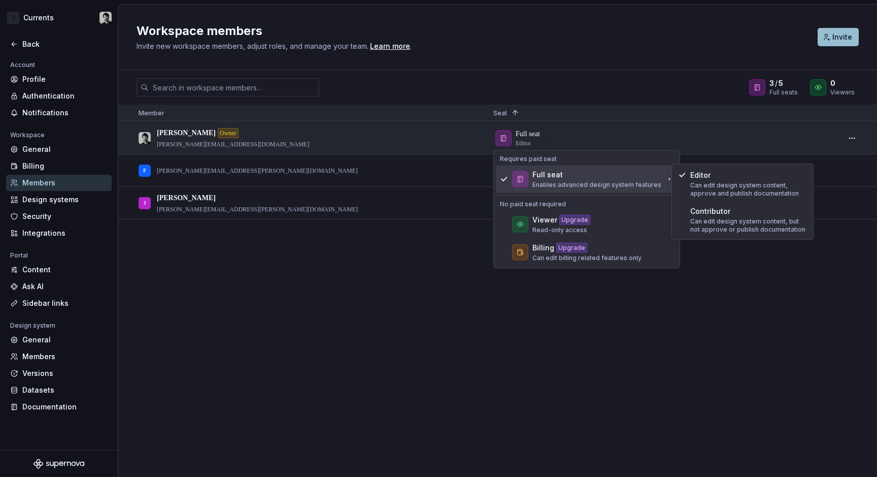
click at [710, 272] on div "[PERSON_NAME] Owner [PERSON_NAME][EMAIL_ADDRESS][DOMAIN_NAME] Full seat Editor …" at bounding box center [497, 299] width 759 height 354
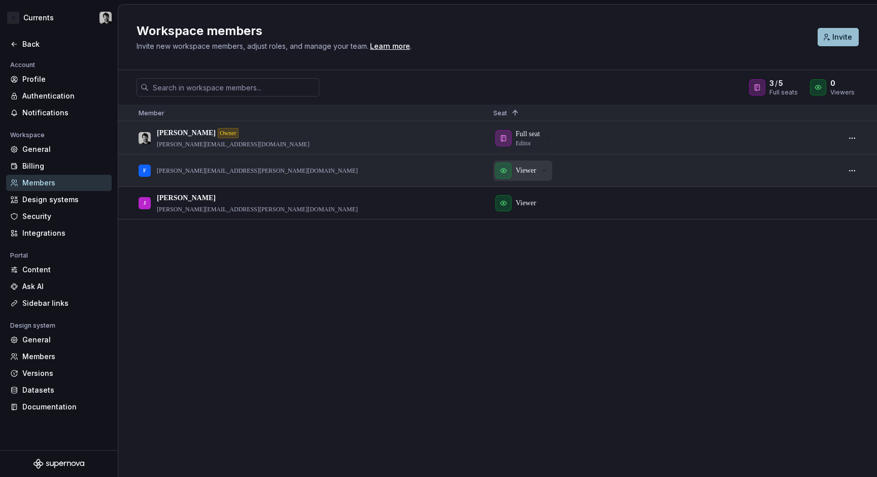
click at [540, 169] on div "Viewer" at bounding box center [521, 170] width 53 height 16
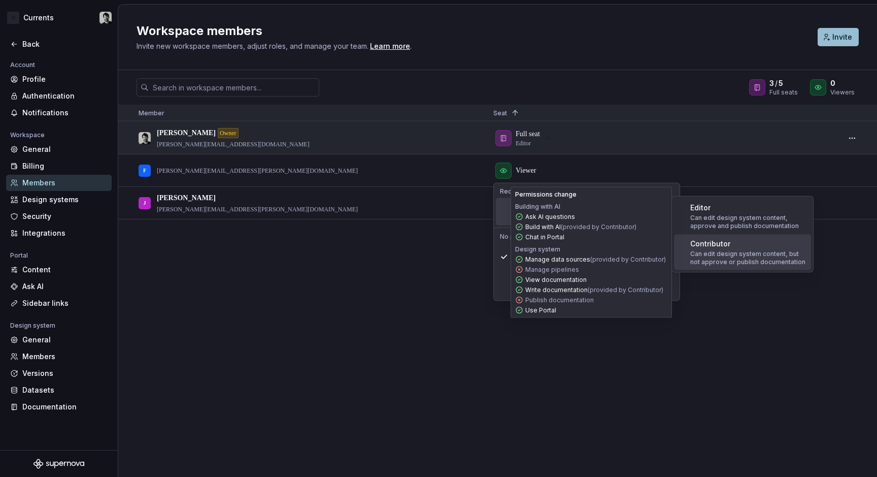
click at [699, 248] on div "Contributor" at bounding box center [710, 244] width 40 height 10
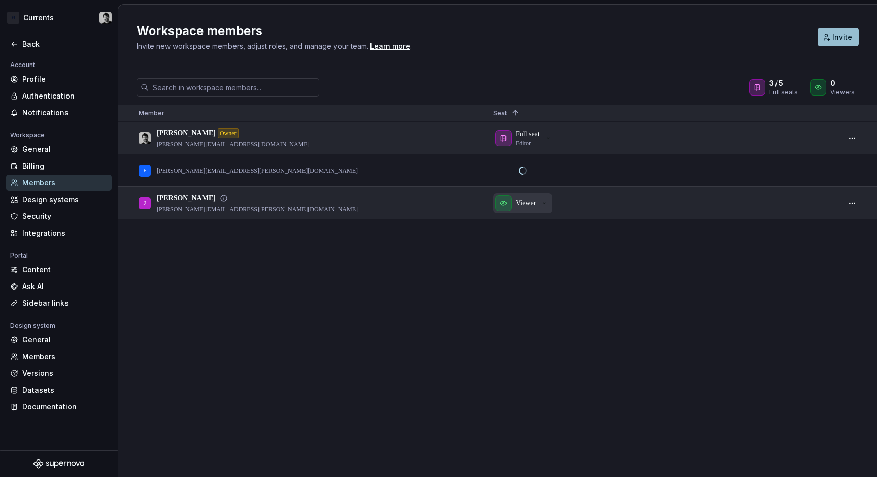
click at [545, 203] on icon "button" at bounding box center [544, 203] width 2 height 1
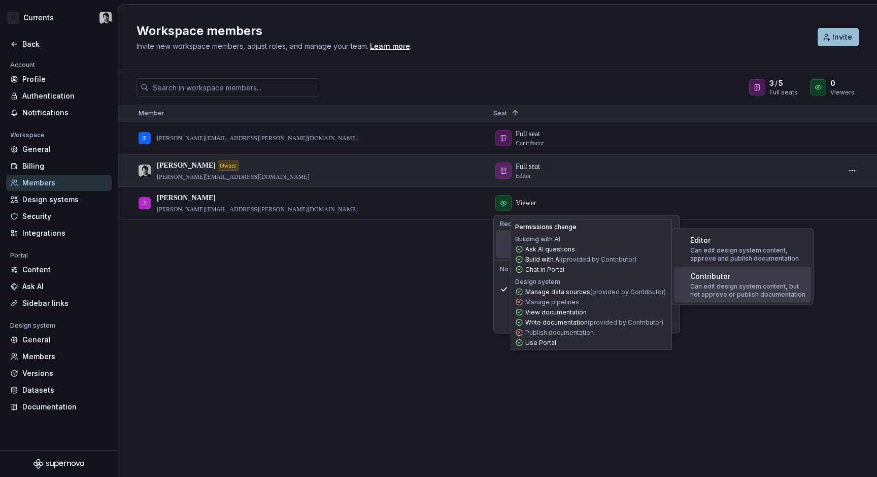
click at [736, 288] on p "Can edit design system content, but not approve or publish documentation" at bounding box center [748, 290] width 117 height 16
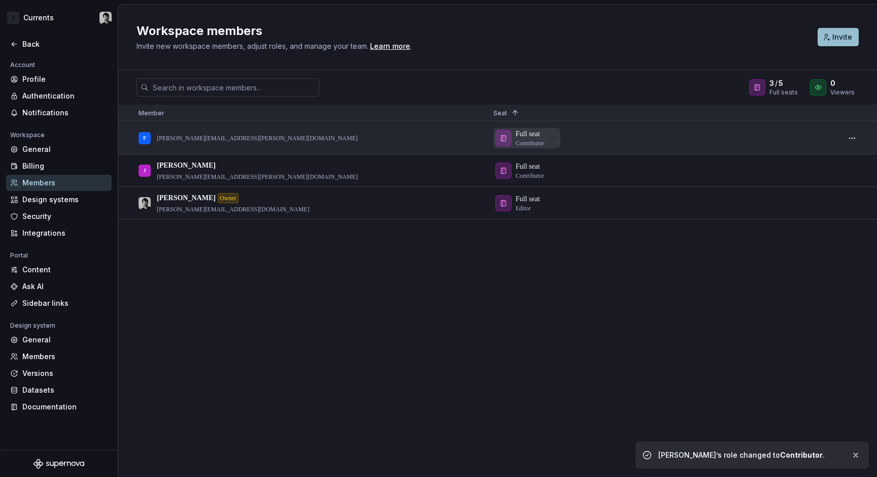
click at [549, 138] on div "Full seat Contributor" at bounding box center [525, 138] width 61 height 18
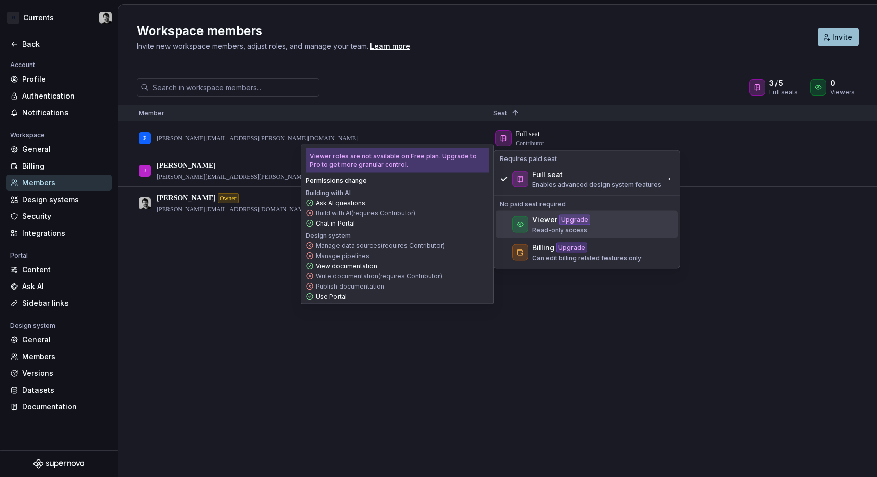
click at [583, 225] on div "Viewer Upgrade Read-only access" at bounding box center [562, 224] width 58 height 19
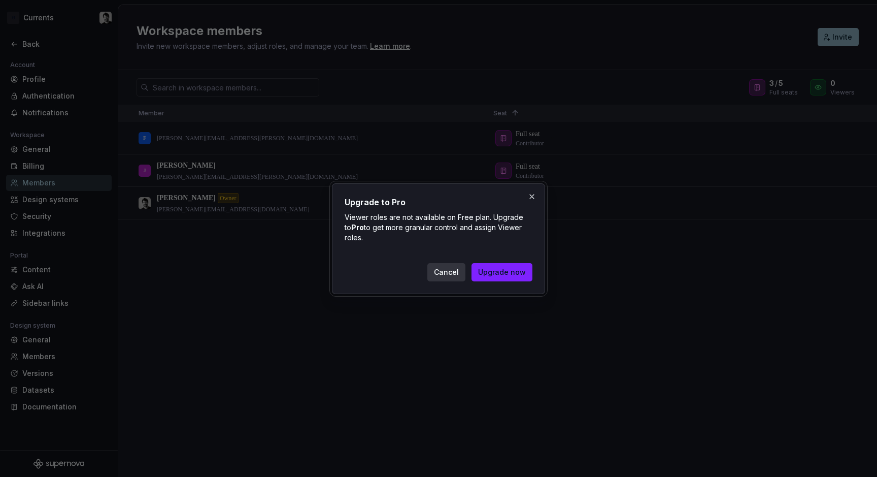
click at [457, 272] on span "Cancel" at bounding box center [446, 272] width 25 height 10
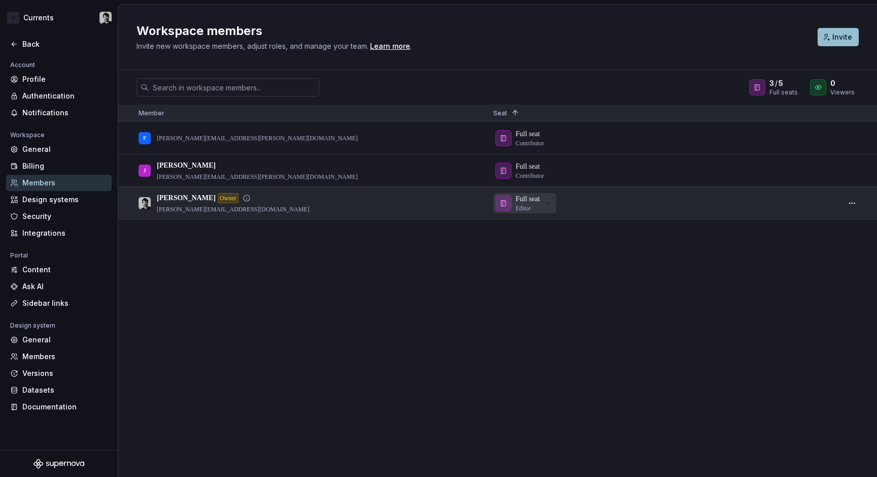
click at [552, 201] on icon "button" at bounding box center [548, 203] width 8 height 8
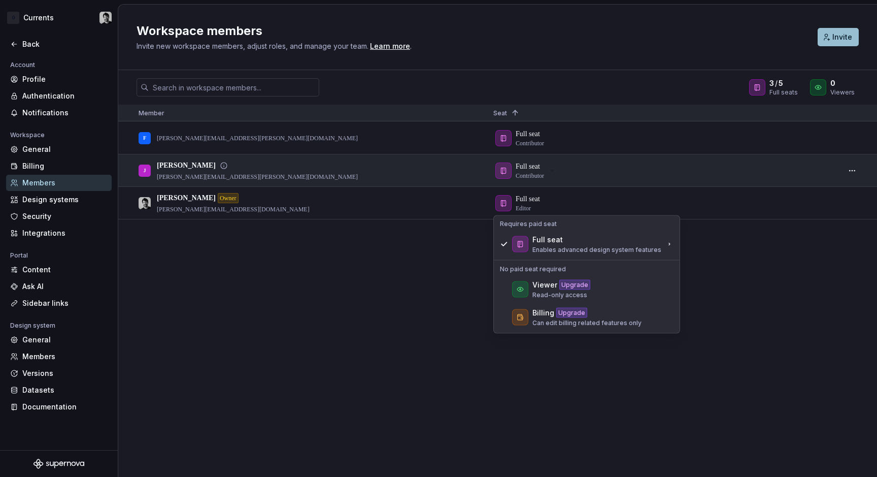
click at [548, 186] on div "Full seat Contributor" at bounding box center [662, 170] width 354 height 32
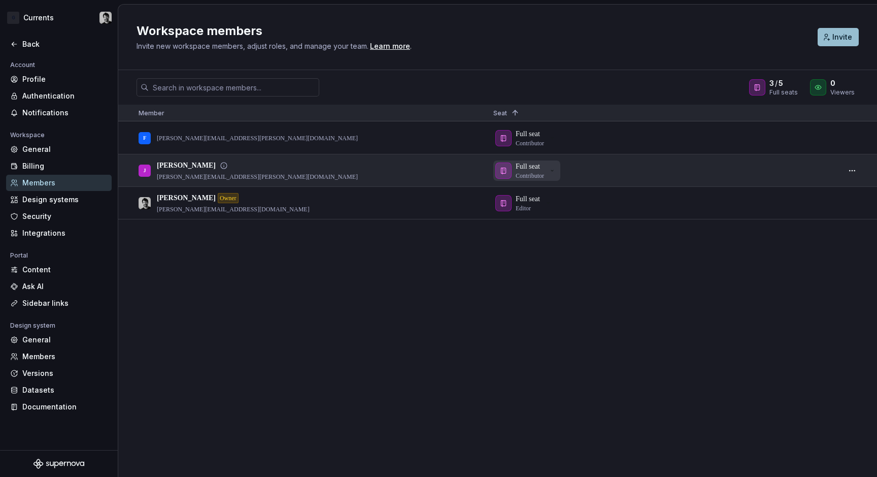
click at [544, 170] on div "Full seat Contributor" at bounding box center [530, 170] width 28 height 18
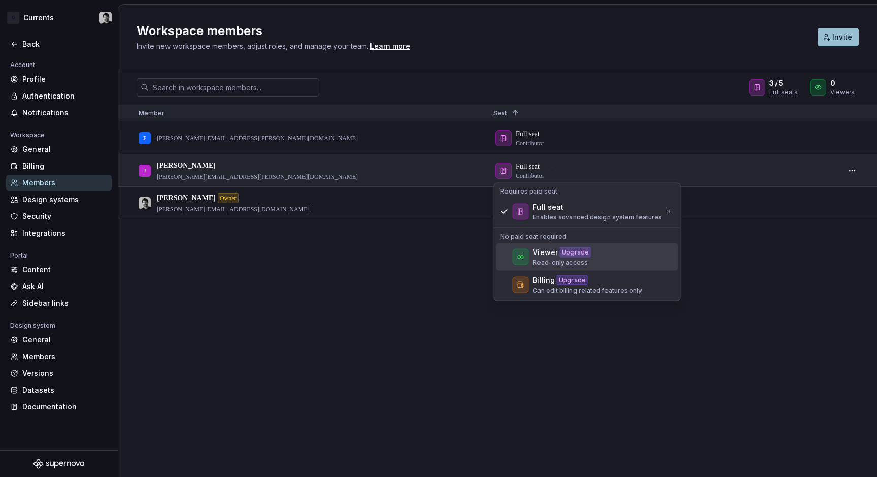
click at [546, 257] on div "Viewer Upgrade Read-only access" at bounding box center [562, 256] width 58 height 19
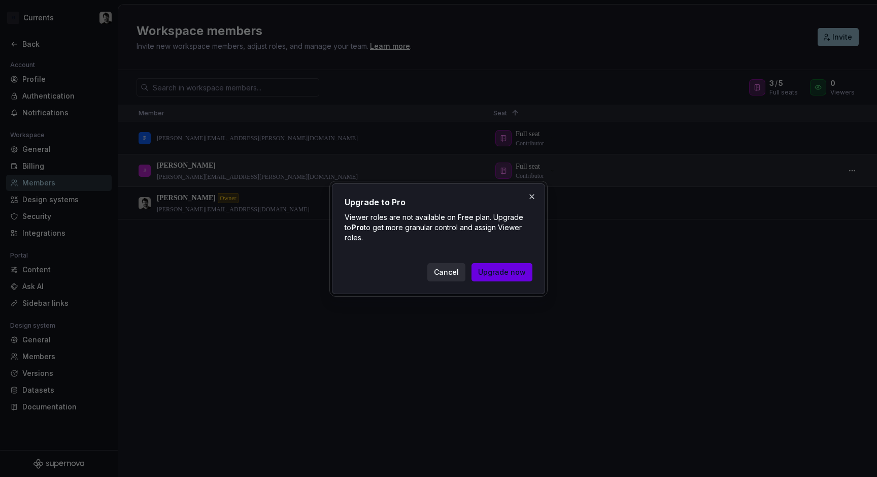
click at [508, 270] on span "Upgrade now" at bounding box center [502, 272] width 48 height 10
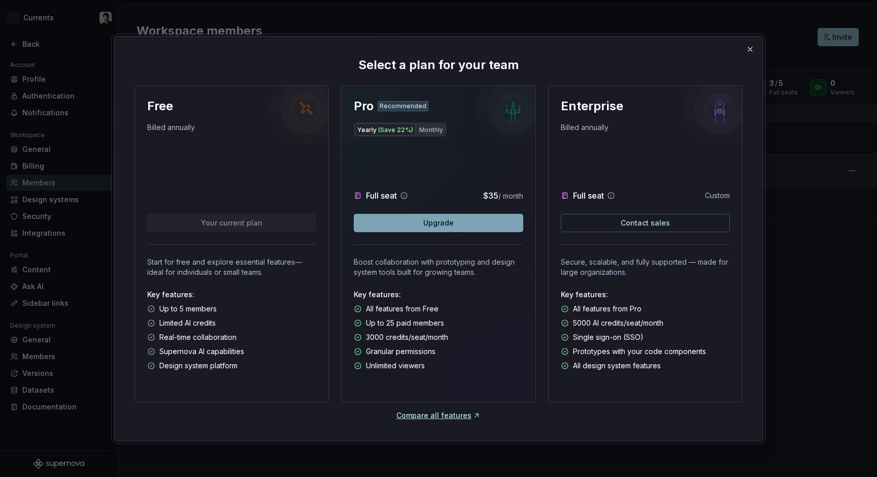
click at [472, 221] on button "Upgrade" at bounding box center [438, 223] width 169 height 18
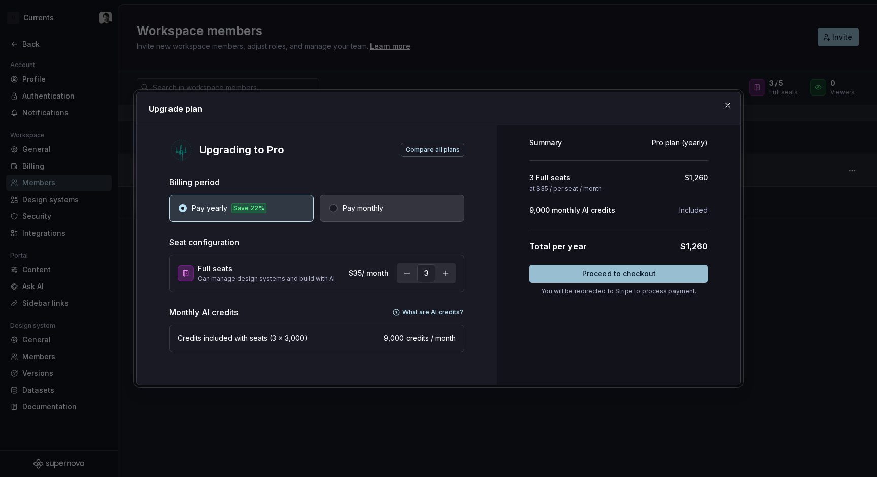
click at [406, 210] on button "Pay monthly" at bounding box center [392, 207] width 145 height 27
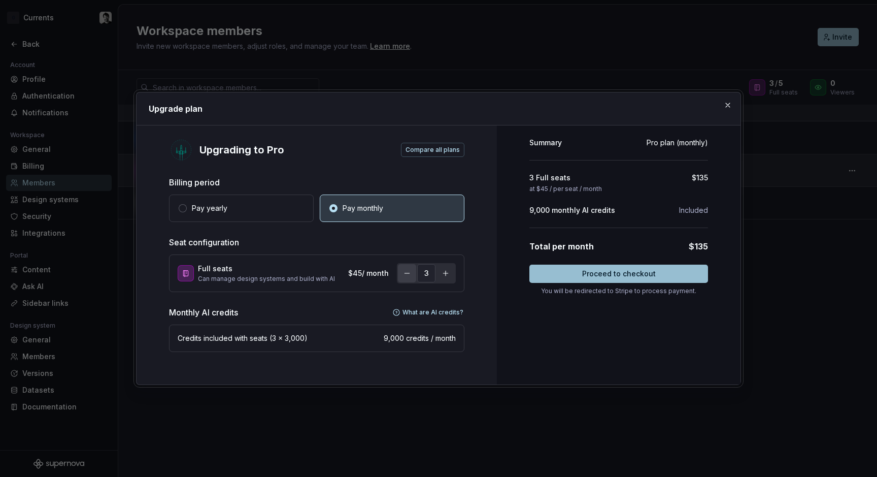
click at [404, 274] on button "button" at bounding box center [407, 273] width 18 height 18
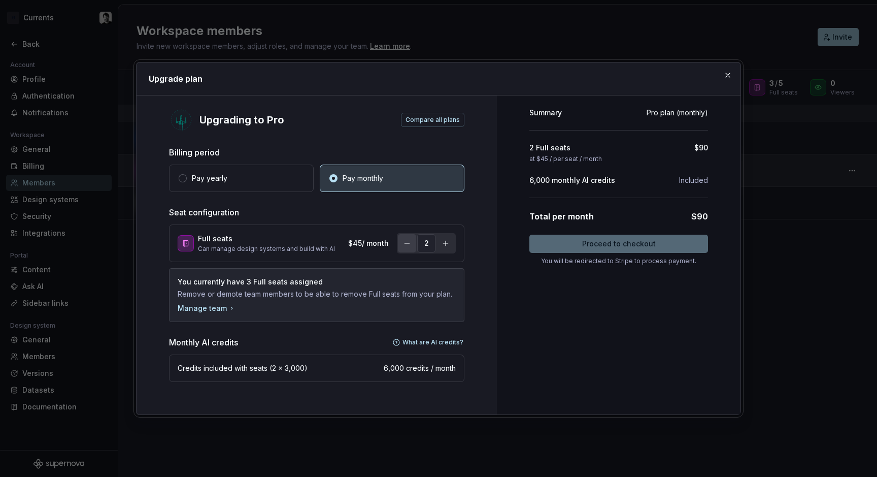
click at [406, 248] on button "button" at bounding box center [407, 243] width 18 height 18
click at [730, 74] on button "button" at bounding box center [728, 75] width 14 height 14
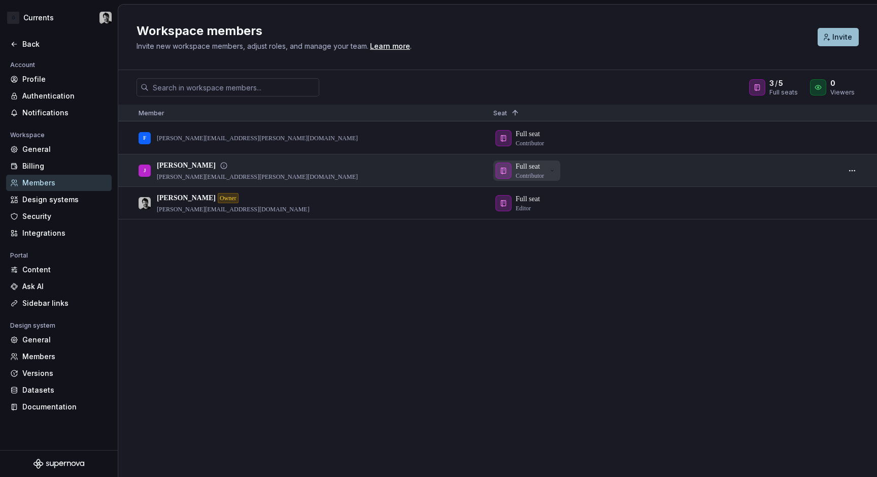
click at [556, 170] on icon "button" at bounding box center [552, 171] width 8 height 8
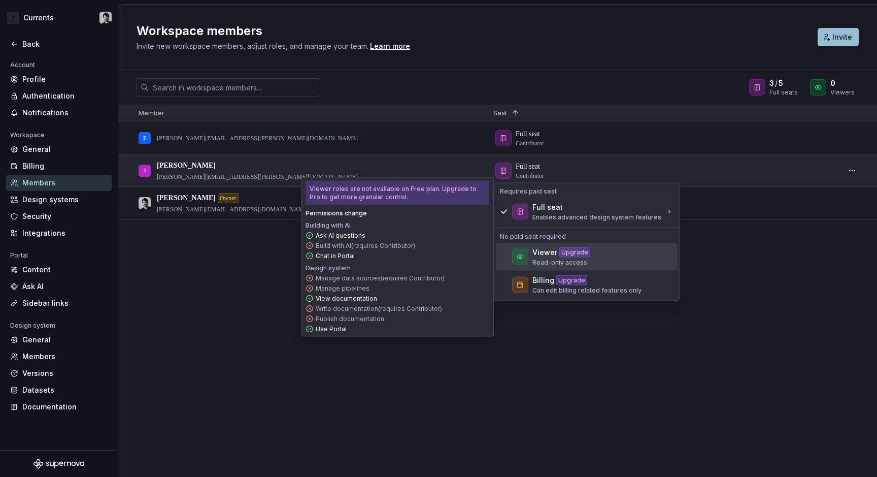
click at [544, 254] on div "Viewer" at bounding box center [545, 252] width 25 height 10
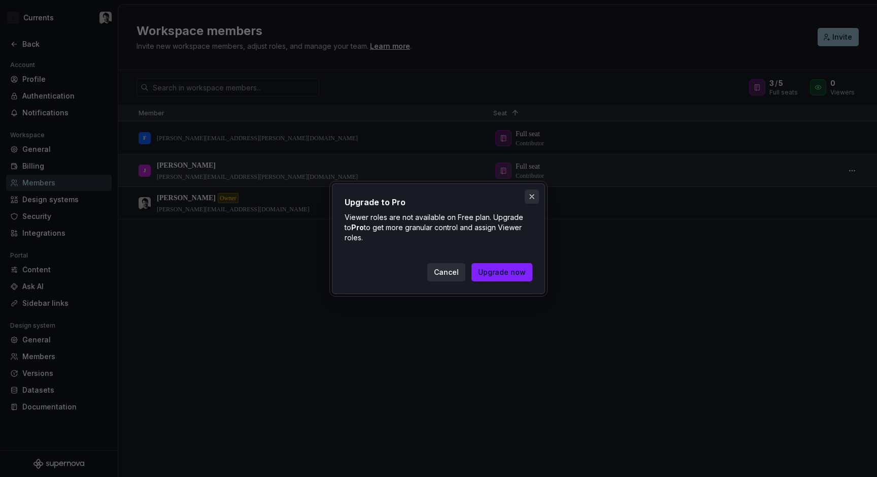
click at [533, 200] on button "button" at bounding box center [532, 196] width 14 height 14
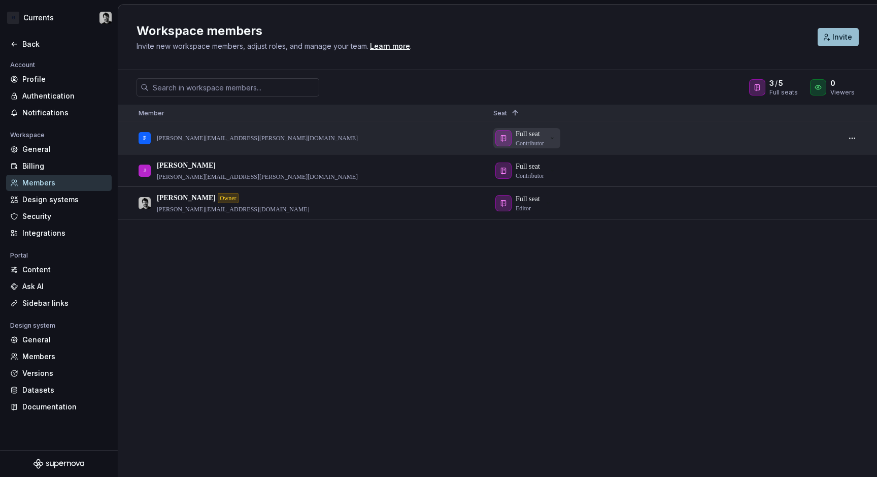
click at [556, 135] on icon "button" at bounding box center [552, 138] width 8 height 8
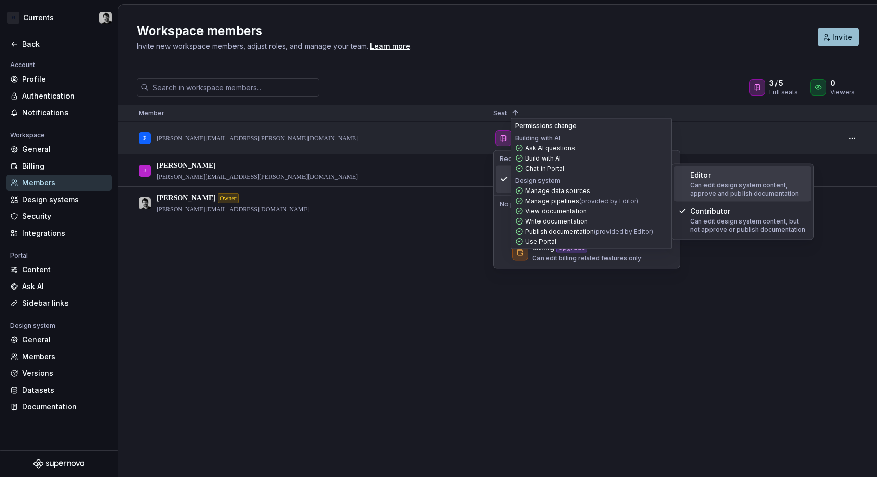
click at [698, 187] on p "Can edit design system content, approve and publish documentation" at bounding box center [748, 189] width 117 height 16
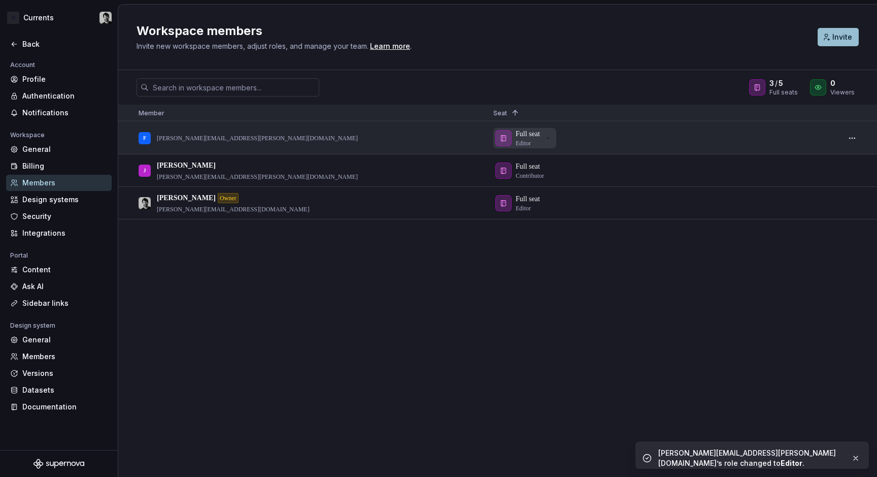
click at [540, 137] on p "Full seat" at bounding box center [528, 134] width 24 height 10
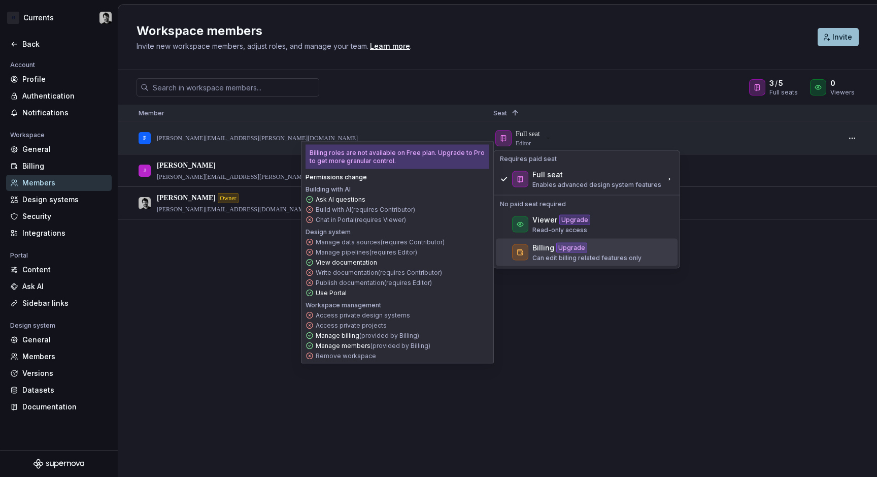
click at [536, 254] on p "Can edit billing related features only" at bounding box center [587, 258] width 109 height 8
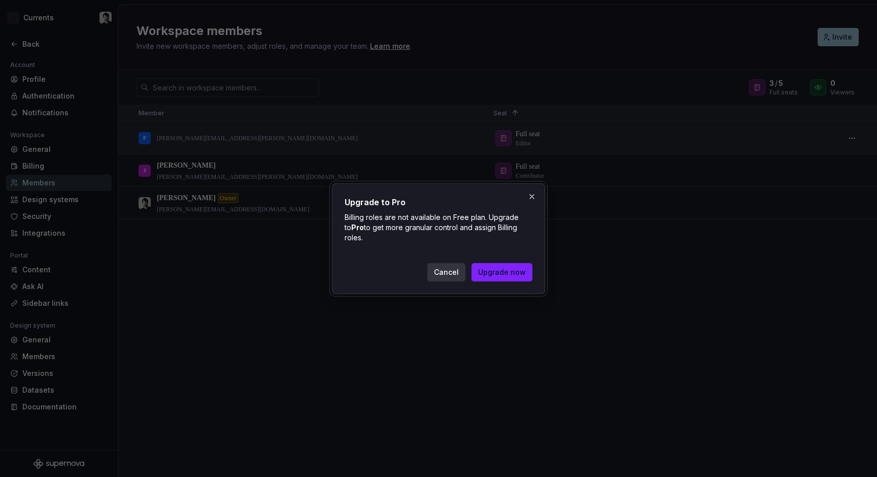
click at [448, 272] on span "Cancel" at bounding box center [446, 272] width 25 height 10
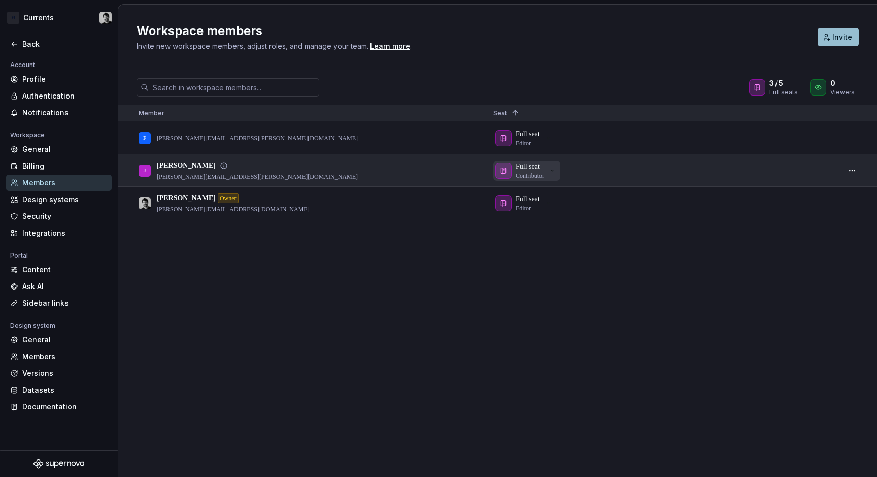
click at [526, 166] on p "Full seat" at bounding box center [528, 166] width 24 height 10
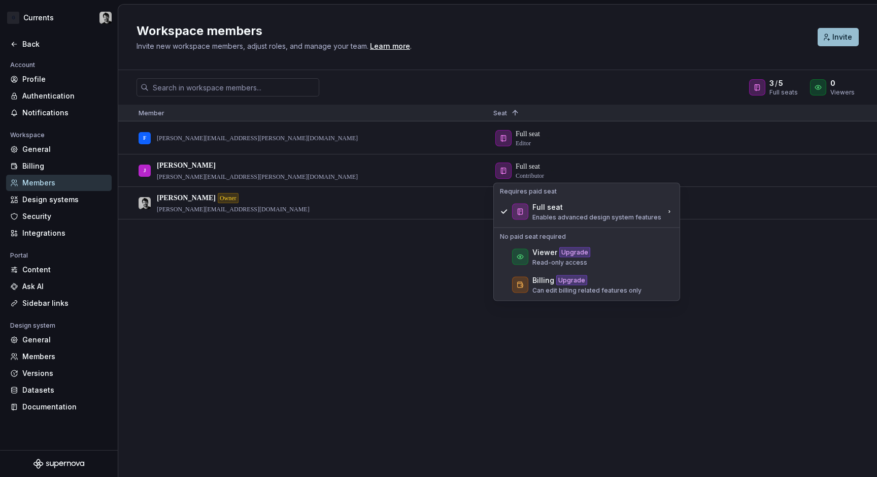
click at [462, 278] on div "F felix.schuppert@gira.de Full seat Editor J Jacob jacob.economou@gira.de Full …" at bounding box center [497, 299] width 759 height 354
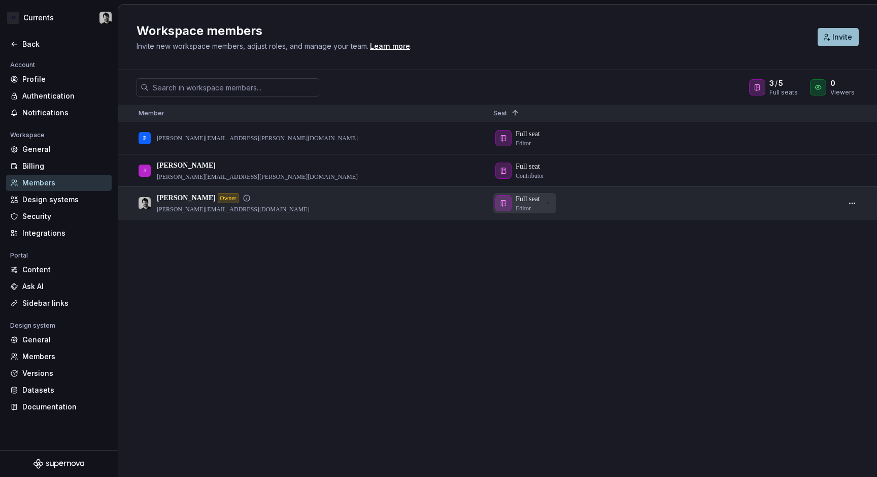
click at [533, 194] on p "Full seat" at bounding box center [528, 199] width 24 height 10
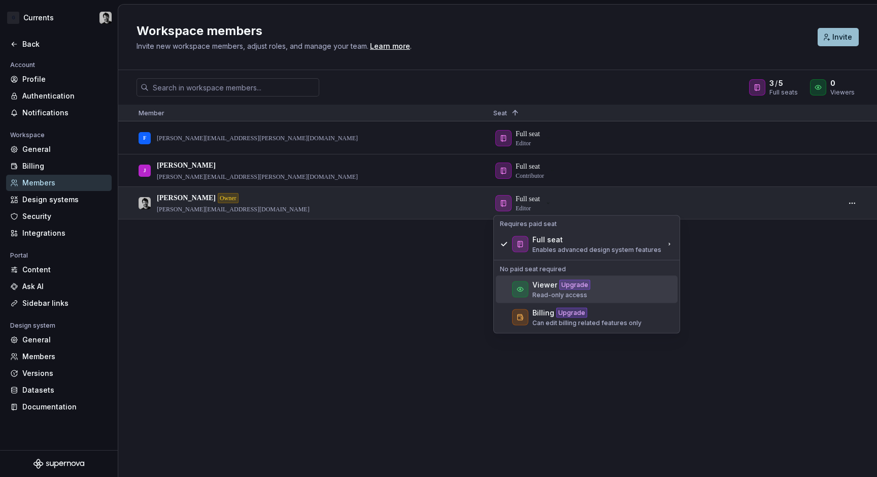
click at [540, 299] on p "Read-only access" at bounding box center [562, 295] width 58 height 8
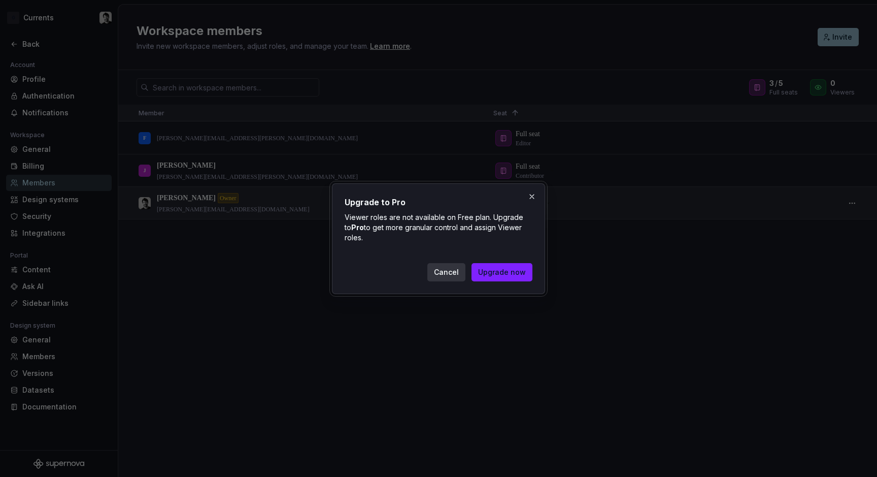
click at [451, 266] on button "Cancel" at bounding box center [446, 272] width 38 height 18
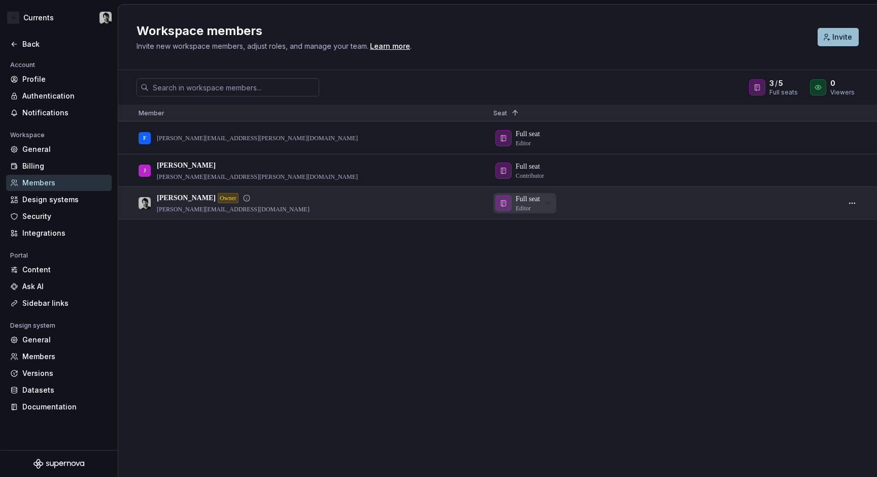
click at [540, 209] on div "Full seat Editor" at bounding box center [528, 203] width 24 height 18
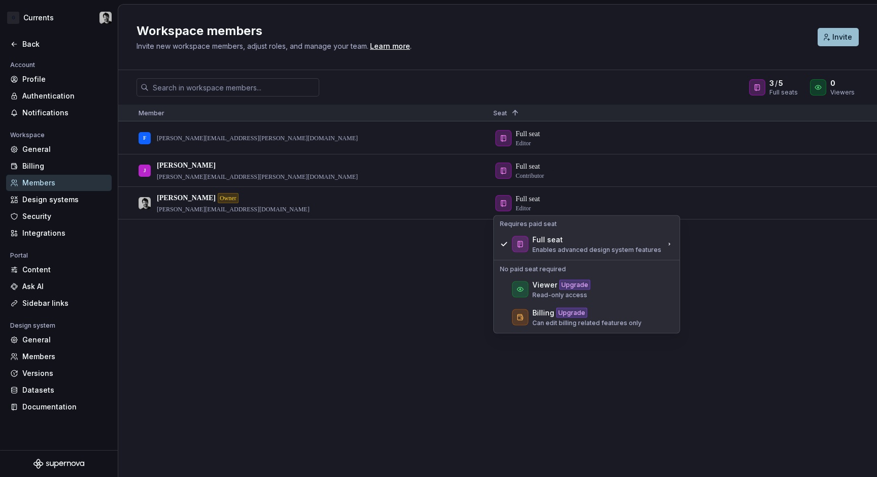
click at [211, 304] on div "F felix.schuppert@gira.de Full seat Editor J Jacob jacob.economou@gira.de Full …" at bounding box center [497, 299] width 759 height 354
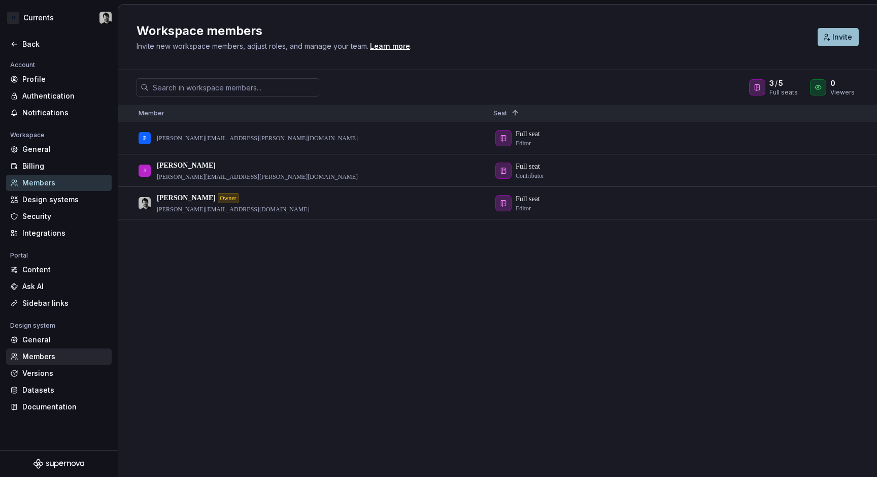
click at [57, 353] on div "Members" at bounding box center [64, 356] width 85 height 10
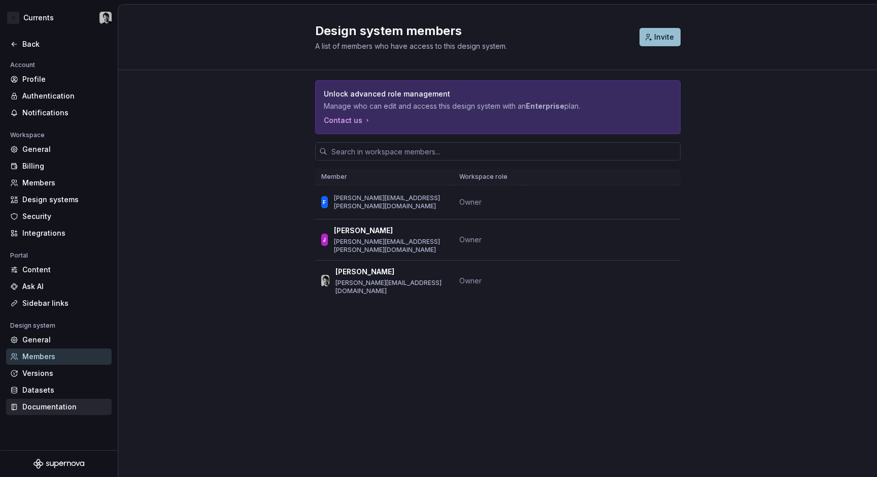
click at [58, 404] on div "Documentation" at bounding box center [64, 407] width 85 height 10
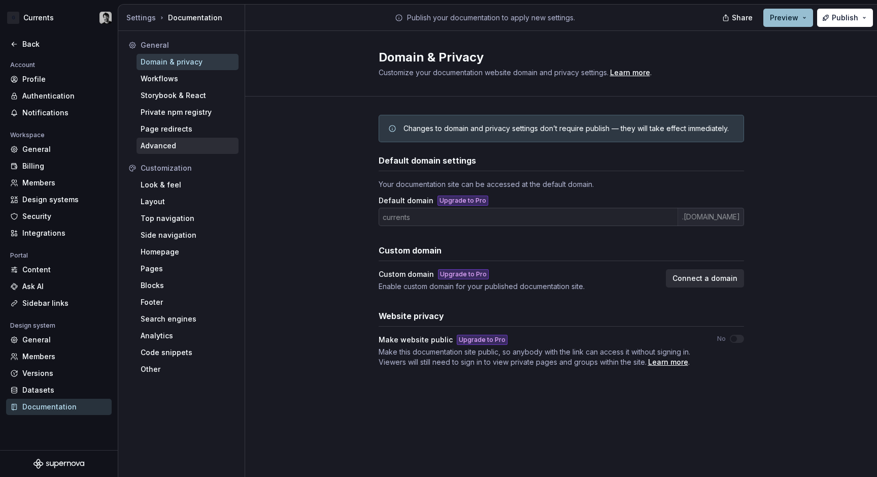
click at [177, 150] on div "Advanced" at bounding box center [188, 146] width 94 height 10
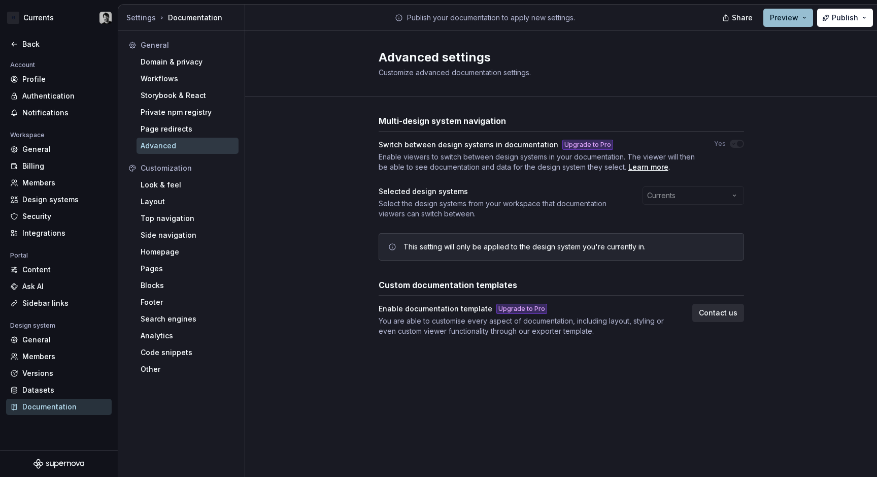
click at [513, 313] on div "Upgrade to Pro" at bounding box center [522, 309] width 51 height 10
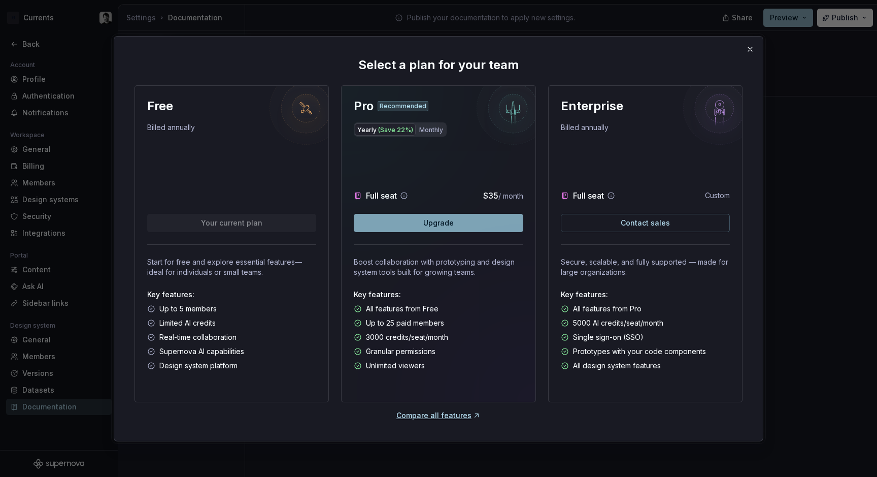
click at [482, 222] on button "Upgrade" at bounding box center [438, 223] width 169 height 18
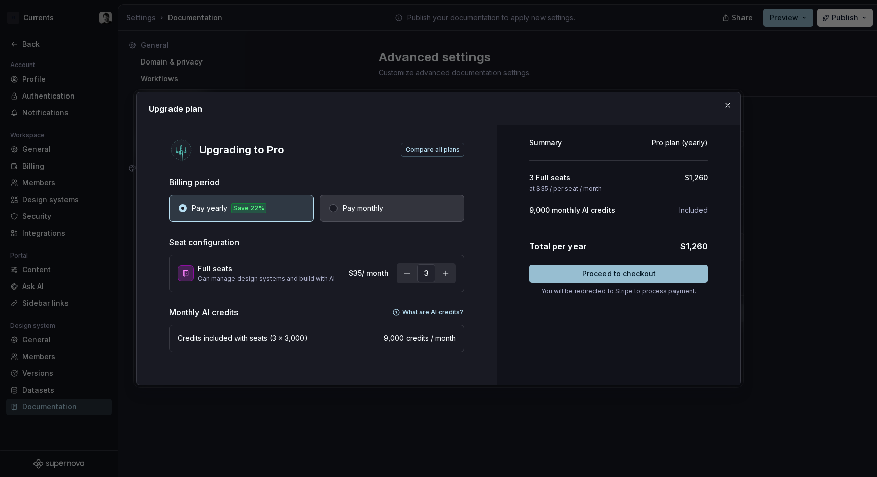
click at [422, 216] on button "Pay monthly" at bounding box center [392, 207] width 145 height 27
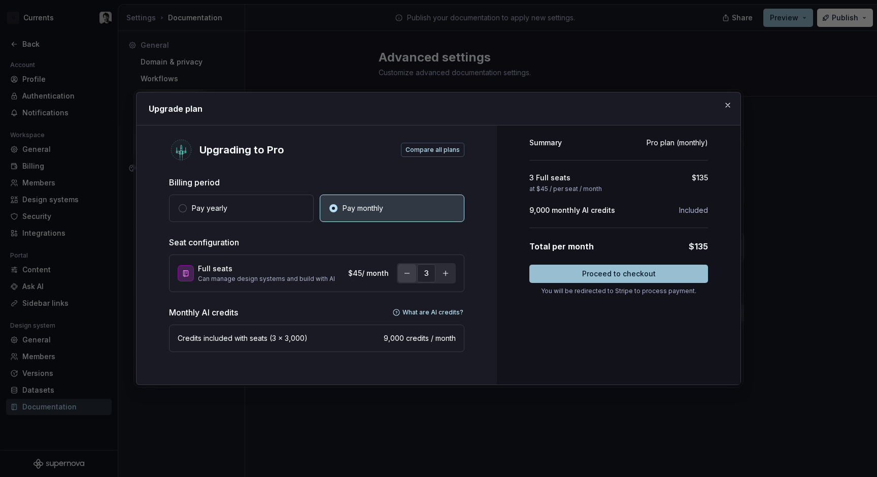
click at [408, 274] on button "button" at bounding box center [407, 273] width 18 height 18
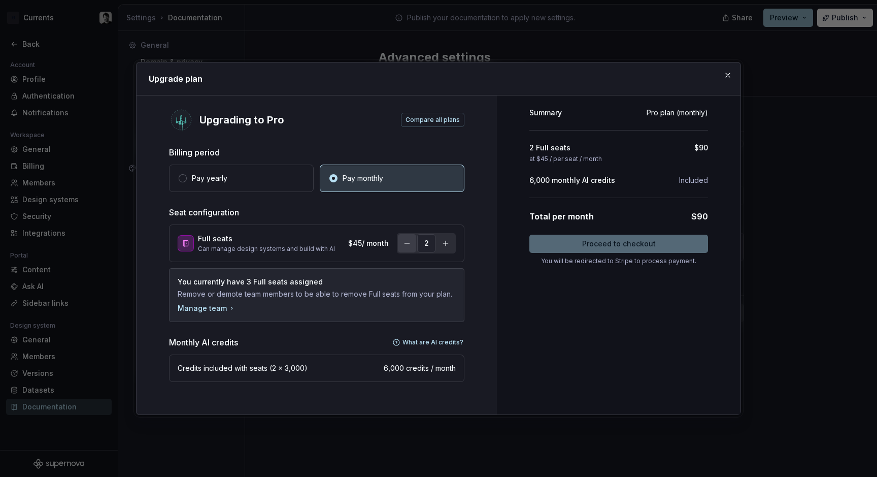
click at [398, 252] on button "button" at bounding box center [407, 243] width 18 height 18
click at [211, 313] on div "Manage team" at bounding box center [207, 308] width 58 height 10
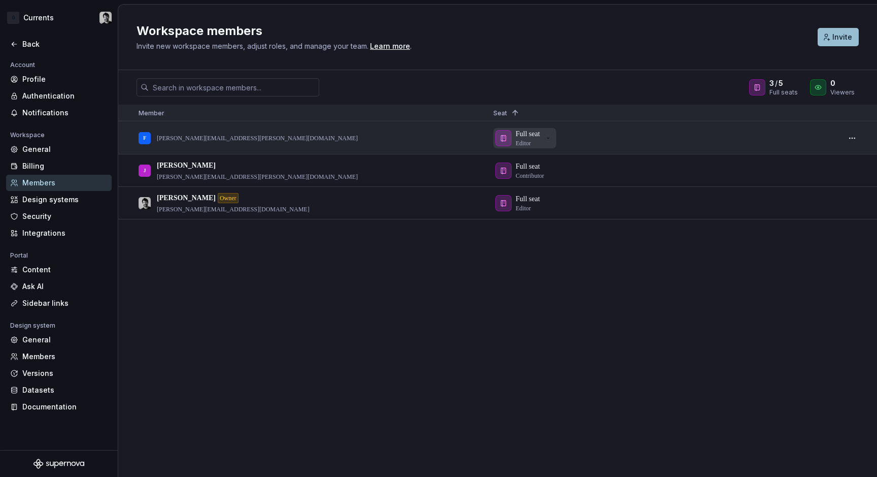
click at [545, 130] on div "Full seat Editor" at bounding box center [523, 138] width 57 height 18
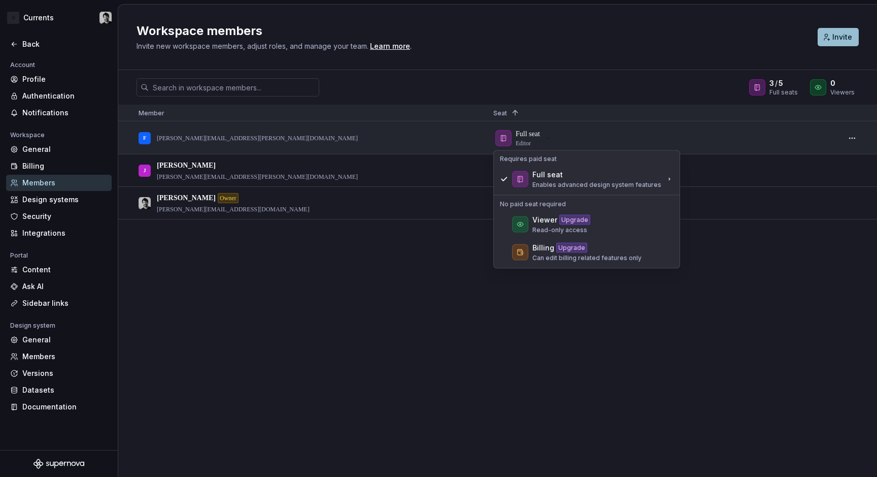
click at [570, 415] on div "F felix.schuppert@gira.de Full seat Editor J Jacob jacob.economou@gira.de Full …" at bounding box center [497, 299] width 759 height 354
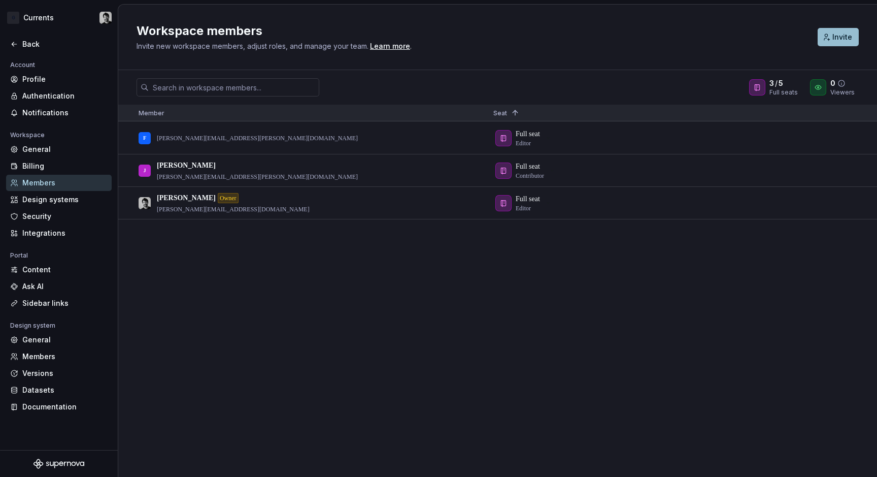
click at [820, 83] on icon at bounding box center [818, 87] width 8 height 8
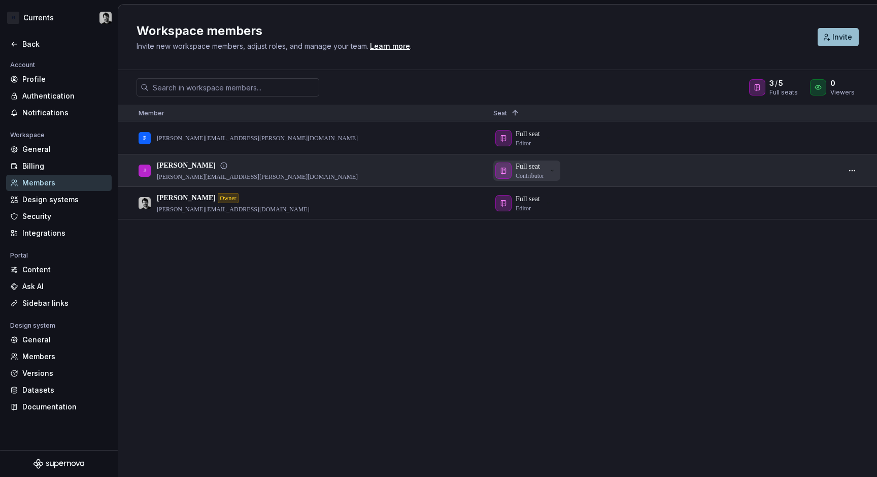
click at [544, 171] on div "Full seat Contributor" at bounding box center [530, 170] width 28 height 18
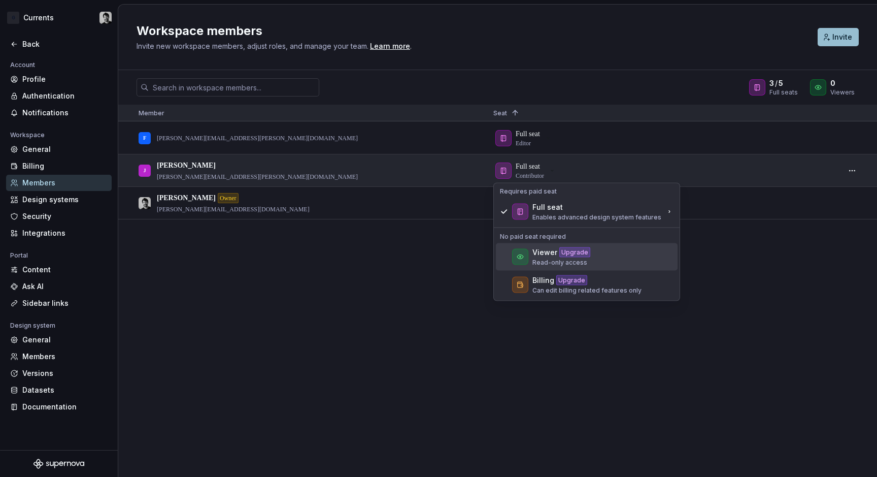
click at [553, 245] on div "Viewer Upgrade Read-only access" at bounding box center [587, 256] width 182 height 27
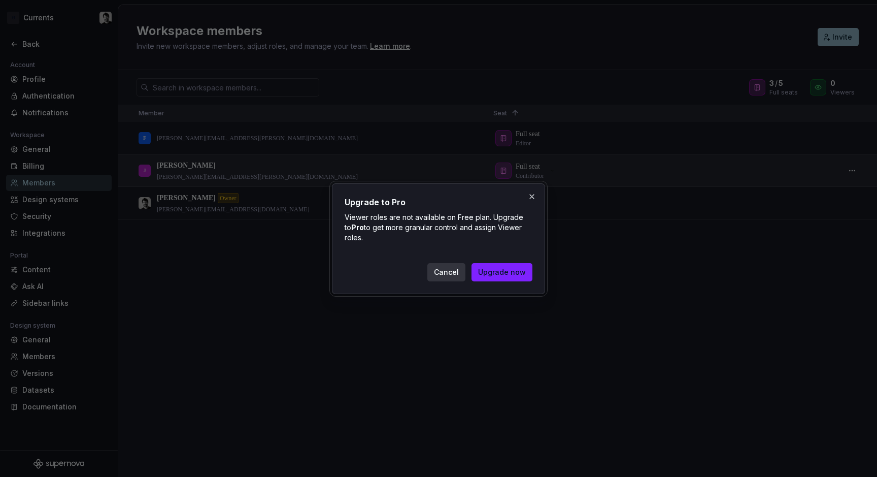
click at [453, 270] on span "Cancel" at bounding box center [446, 272] width 25 height 10
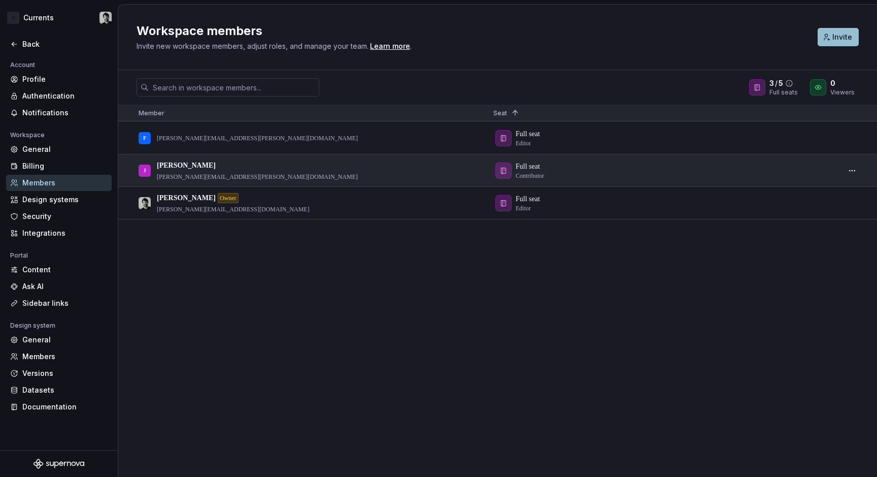
click at [765, 88] on div at bounding box center [757, 87] width 16 height 16
click at [793, 88] on div "3 / 5" at bounding box center [784, 83] width 28 height 10
click at [793, 84] on icon at bounding box center [789, 83] width 8 height 8
click at [792, 84] on icon at bounding box center [789, 83] width 8 height 8
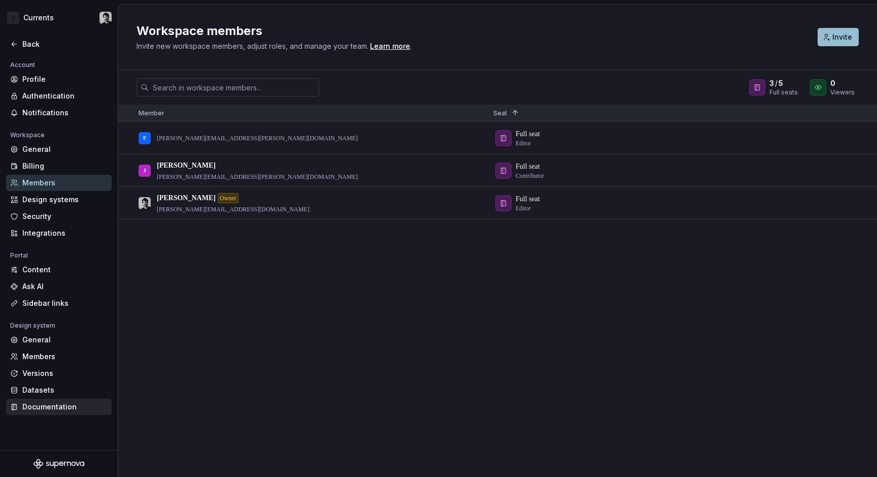
click at [22, 405] on div "Documentation" at bounding box center [64, 407] width 85 height 10
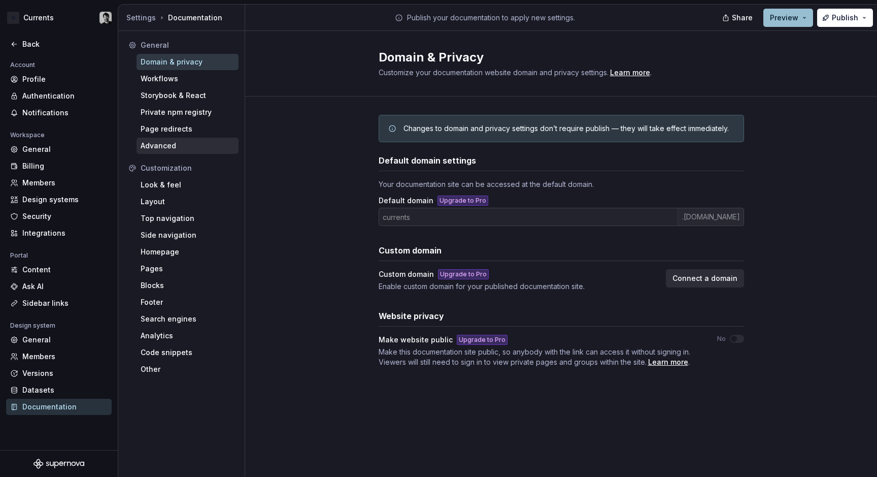
click at [175, 149] on div "Advanced" at bounding box center [188, 146] width 94 height 10
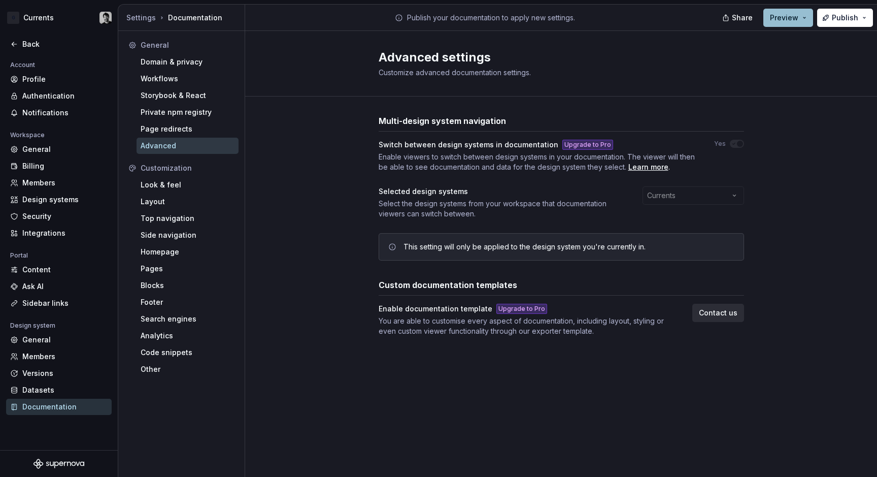
click at [535, 308] on div "Upgrade to Pro" at bounding box center [522, 309] width 51 height 10
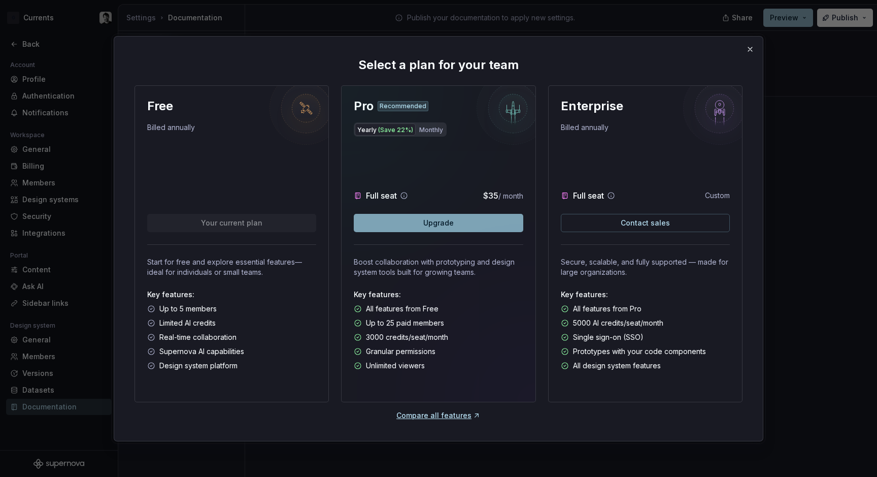
click at [474, 223] on button "Upgrade" at bounding box center [438, 223] width 169 height 18
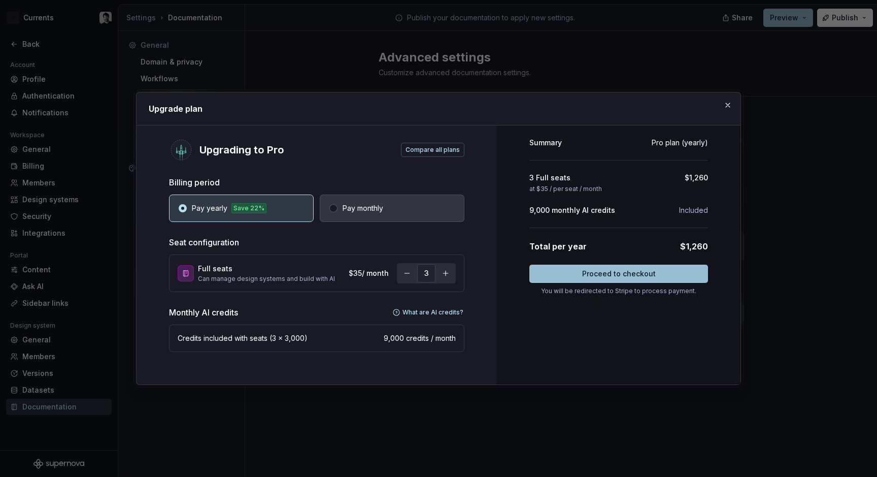
click at [411, 216] on button "Pay monthly" at bounding box center [392, 207] width 145 height 27
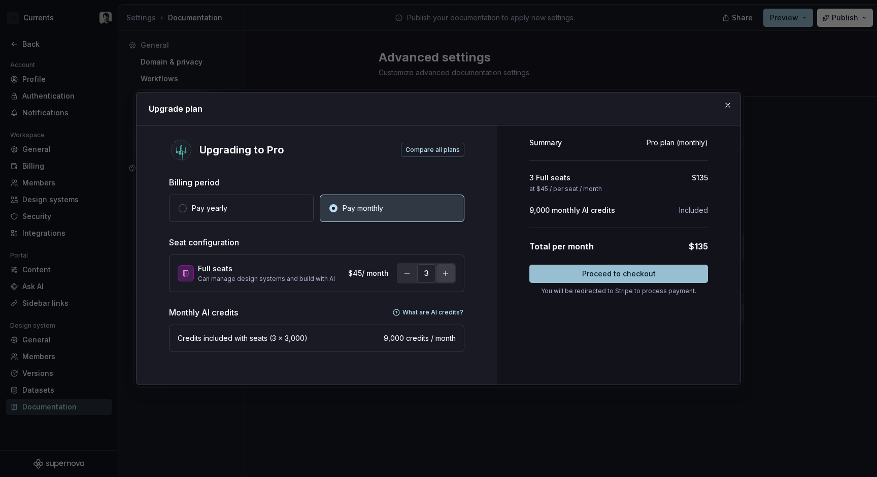
click at [446, 278] on button "button" at bounding box center [446, 273] width 18 height 18
click at [405, 275] on button "button" at bounding box center [407, 273] width 18 height 18
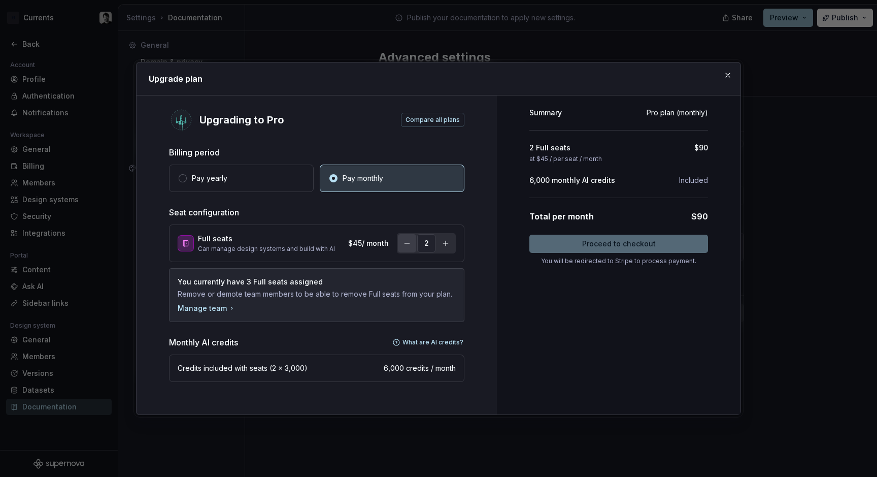
click at [405, 252] on button "button" at bounding box center [407, 243] width 18 height 18
click at [445, 252] on button "button" at bounding box center [446, 243] width 18 height 18
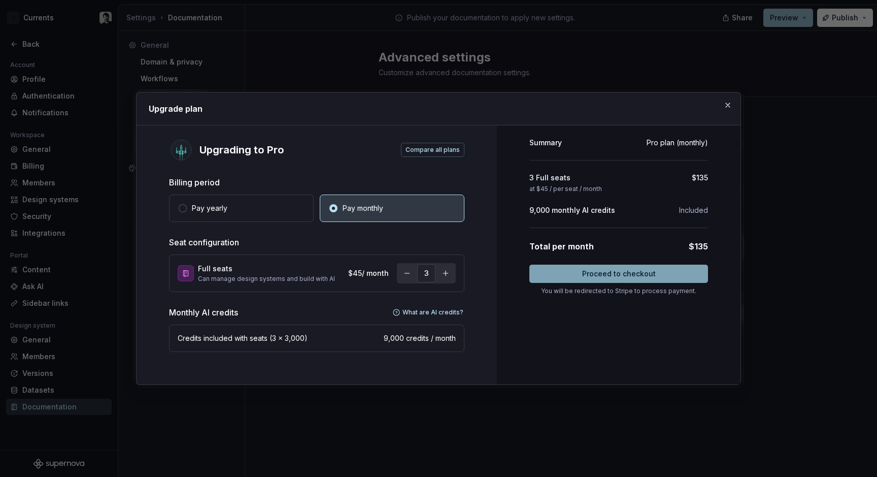
click at [586, 273] on span "Proceed to checkout" at bounding box center [619, 274] width 74 height 10
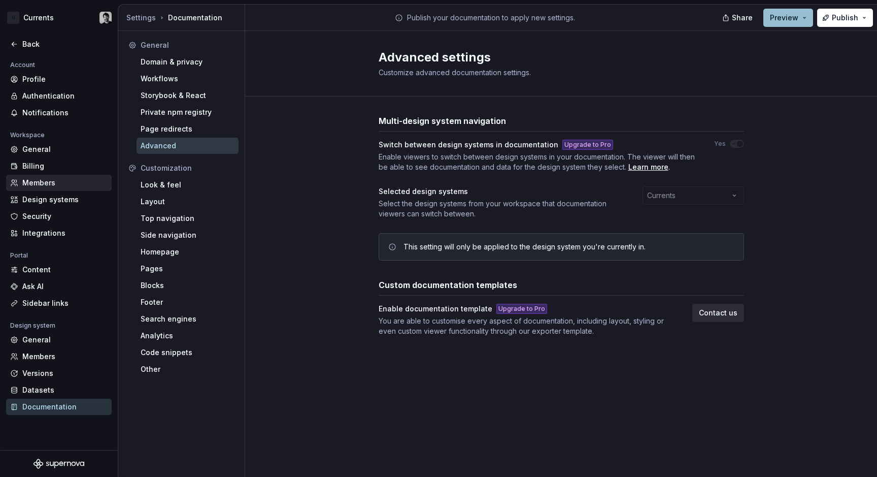
click at [63, 188] on div "Members" at bounding box center [64, 183] width 85 height 10
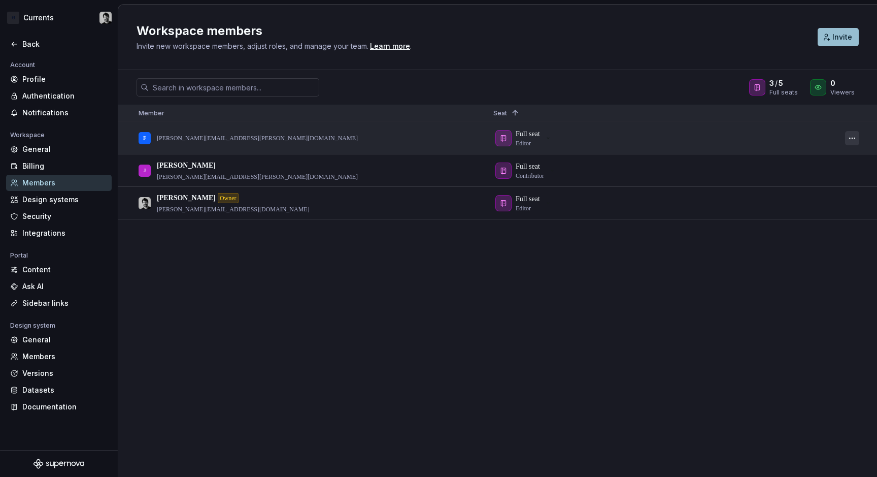
click at [854, 136] on button "button" at bounding box center [852, 138] width 14 height 14
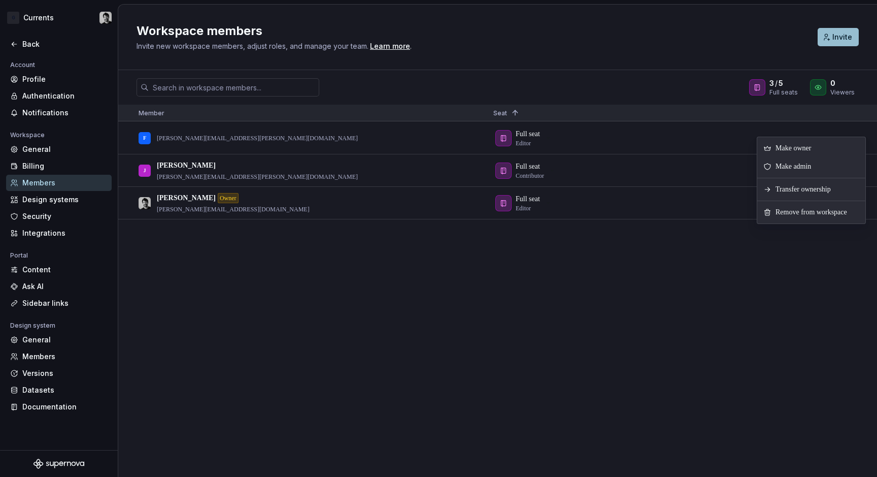
click at [717, 284] on div "F [PERSON_NAME][EMAIL_ADDRESS][PERSON_NAME][DOMAIN_NAME] Full seat Editor J Jac…" at bounding box center [497, 299] width 759 height 354
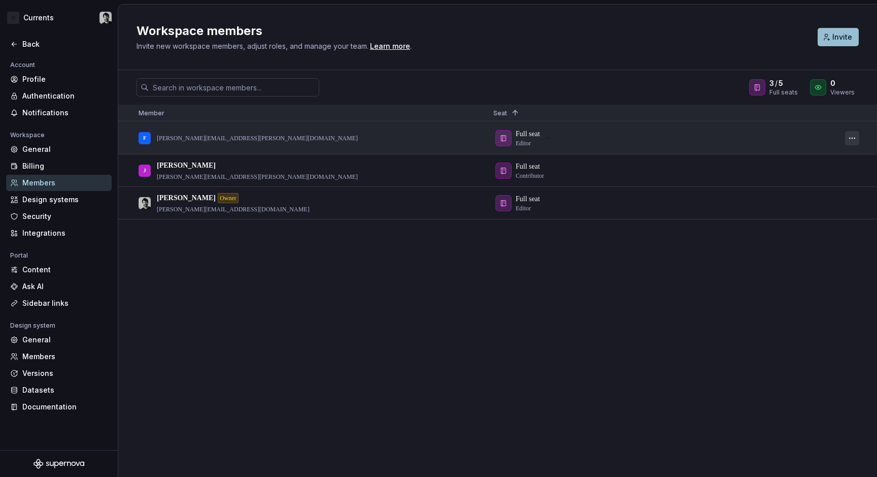
click at [845, 135] on div at bounding box center [852, 137] width 24 height 31
click at [848, 136] on button "button" at bounding box center [852, 138] width 14 height 14
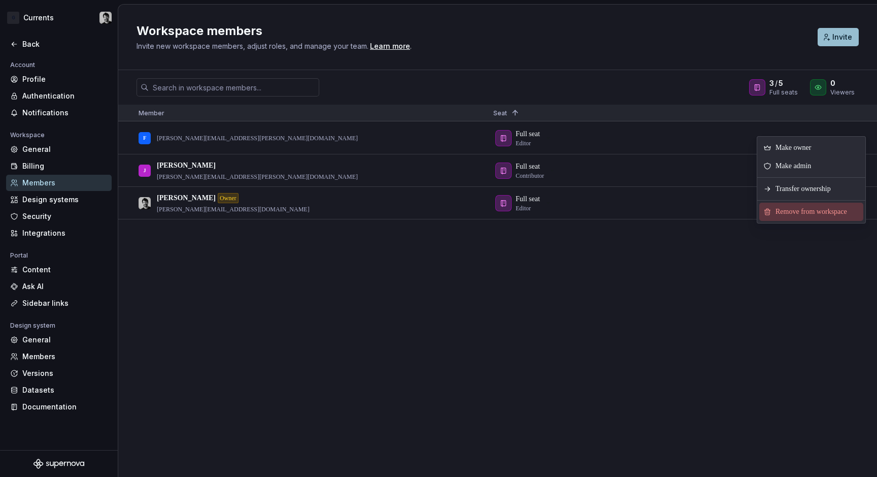
click at [831, 212] on span "Remove from workspace" at bounding box center [814, 212] width 84 height 18
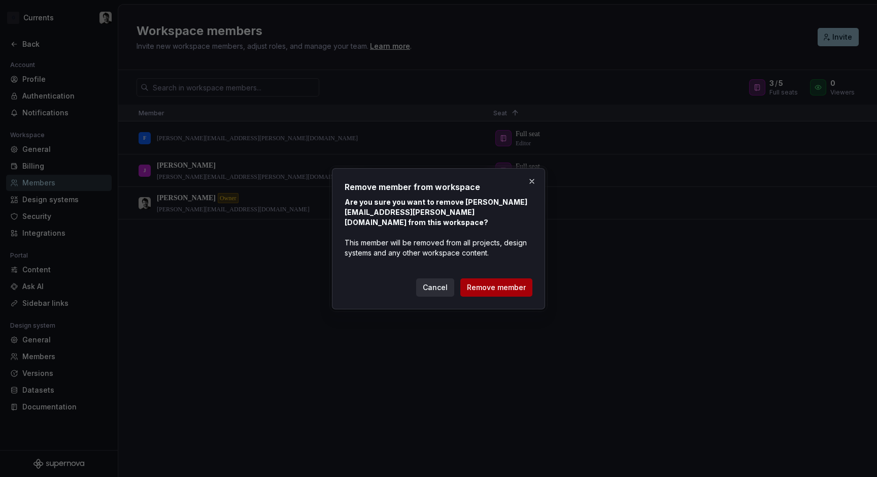
click at [502, 284] on span "Remove member" at bounding box center [496, 287] width 59 height 10
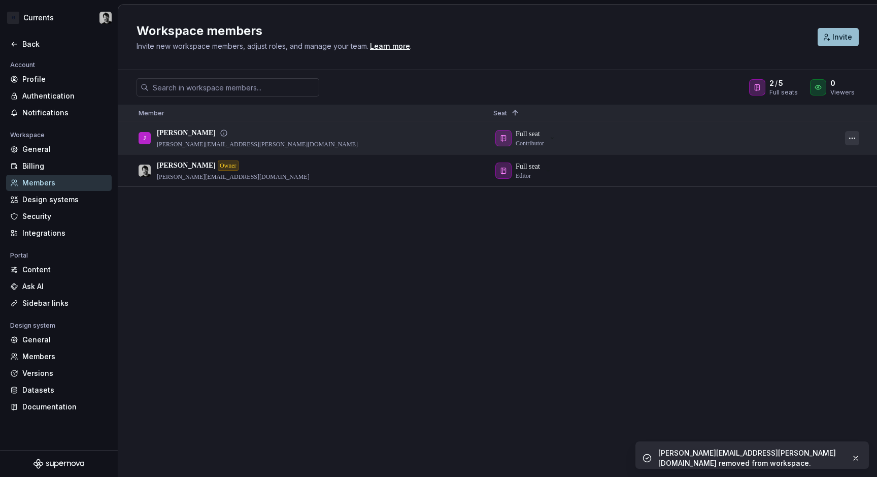
click at [851, 139] on button "button" at bounding box center [852, 138] width 14 height 14
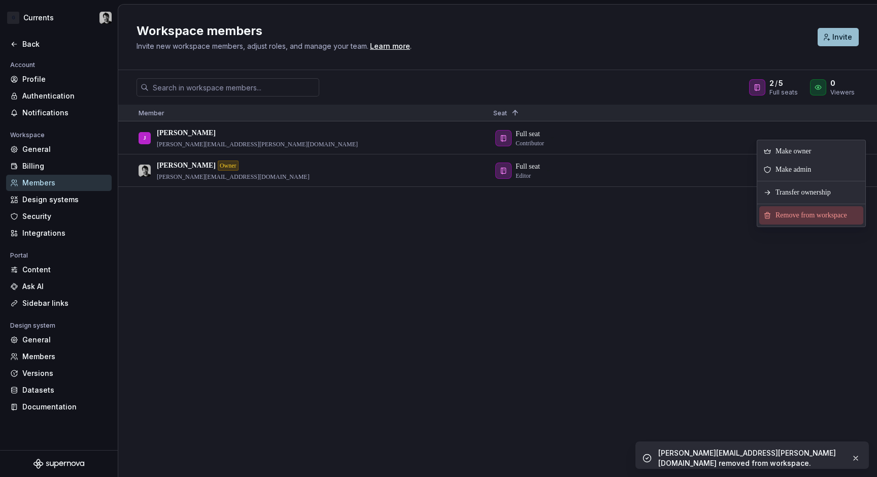
click at [822, 211] on span "Remove from workspace" at bounding box center [814, 215] width 84 height 18
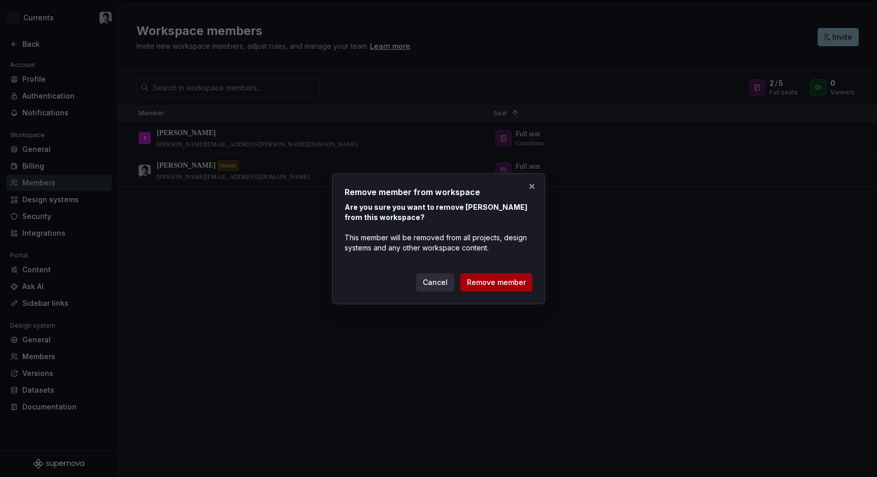
click at [495, 284] on span "Remove member" at bounding box center [496, 282] width 59 height 10
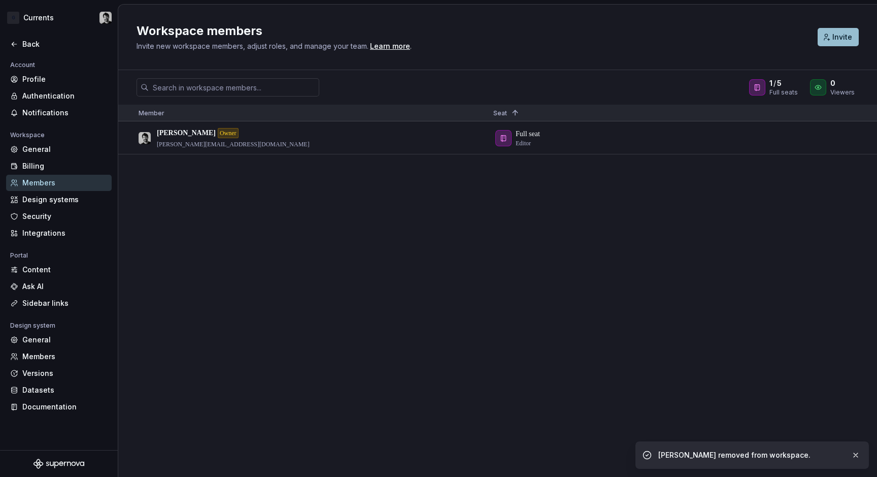
click at [307, 164] on div "[PERSON_NAME] Owner [PERSON_NAME][EMAIL_ADDRESS][DOMAIN_NAME] Full seat Editor" at bounding box center [497, 299] width 759 height 354
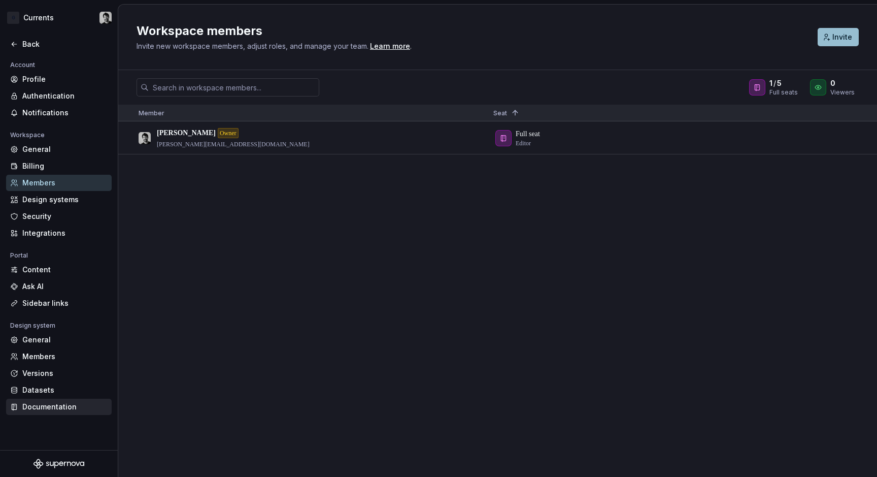
click at [49, 402] on div "Documentation" at bounding box center [64, 407] width 85 height 10
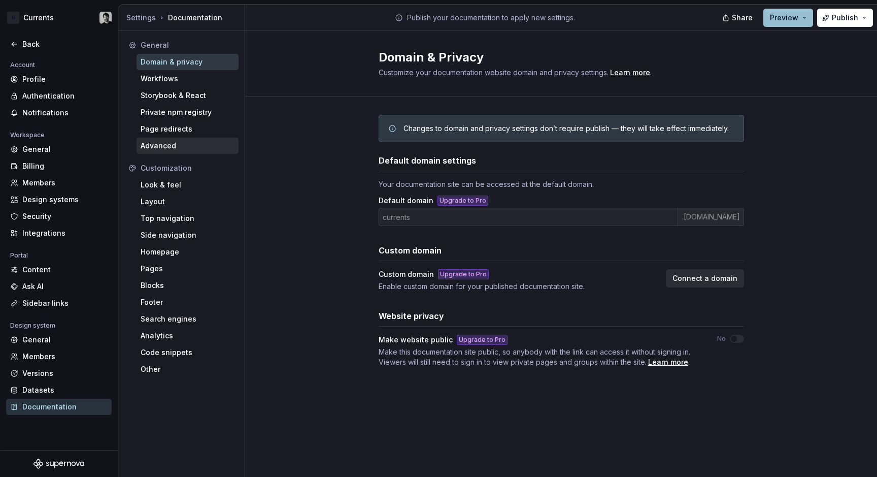
click at [194, 145] on div "Advanced" at bounding box center [188, 146] width 94 height 10
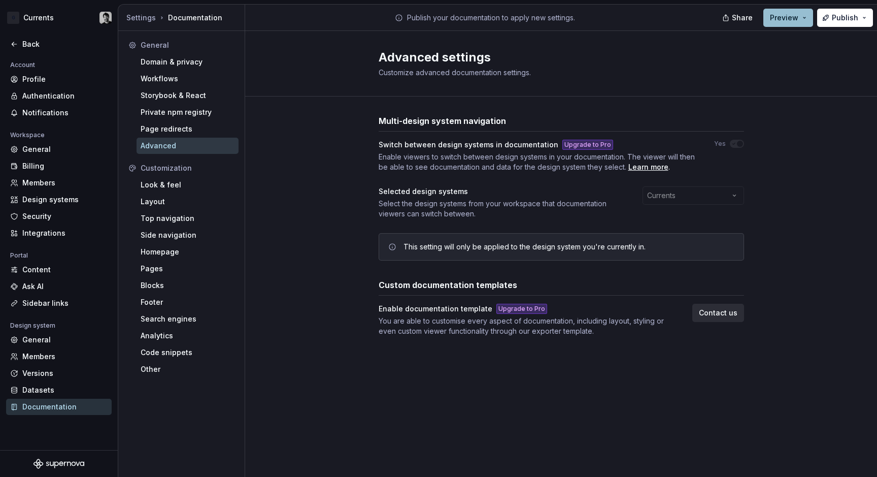
click at [507, 309] on div "Upgrade to Pro" at bounding box center [522, 309] width 51 height 10
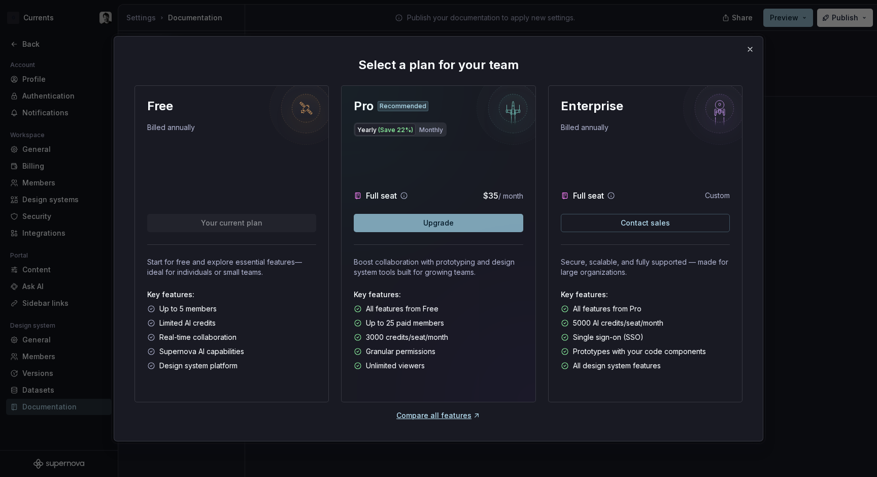
click at [464, 223] on button "Upgrade" at bounding box center [438, 223] width 169 height 18
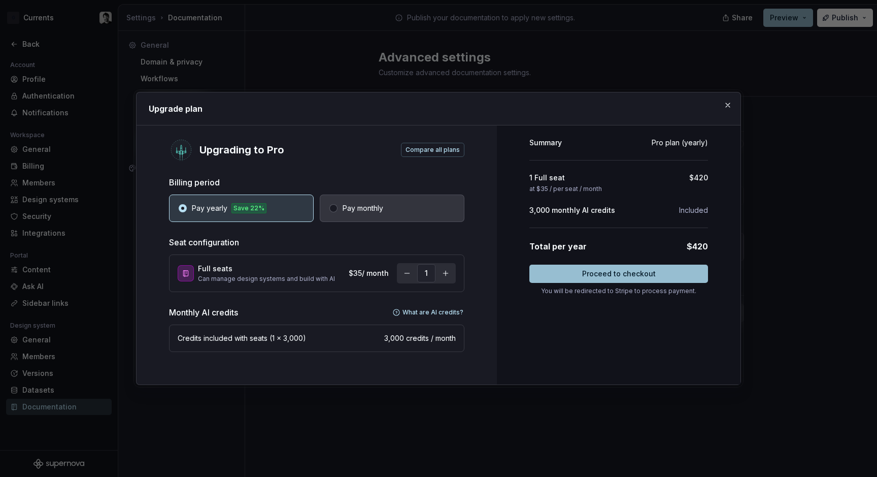
click at [431, 208] on button "Pay monthly" at bounding box center [392, 207] width 145 height 27
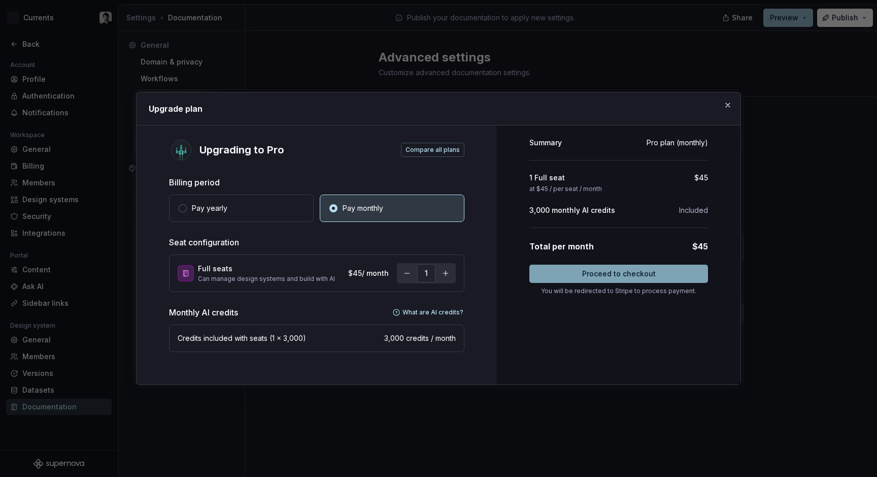
click at [577, 276] on button "Proceed to checkout" at bounding box center [618, 273] width 179 height 18
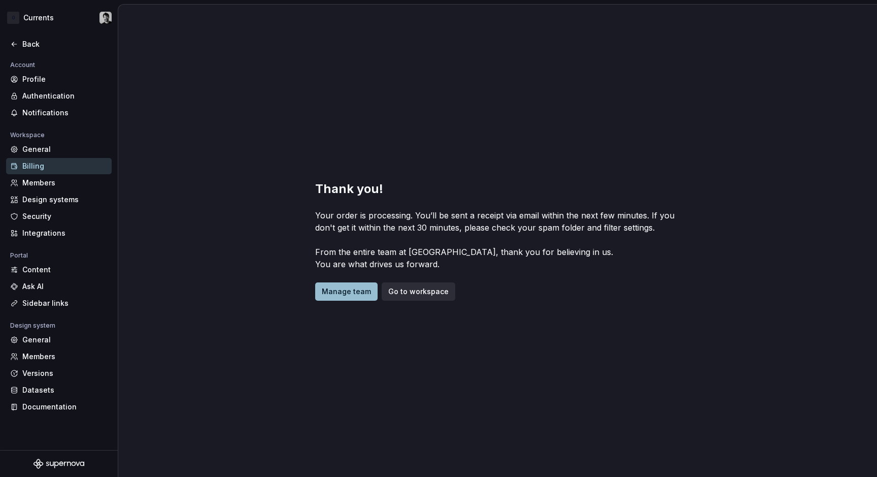
click at [235, 166] on div "Thank you! Your order is processing. You’ll be sent a receipt via email within …" at bounding box center [497, 241] width 759 height 472
click at [68, 403] on div "Documentation" at bounding box center [64, 407] width 85 height 10
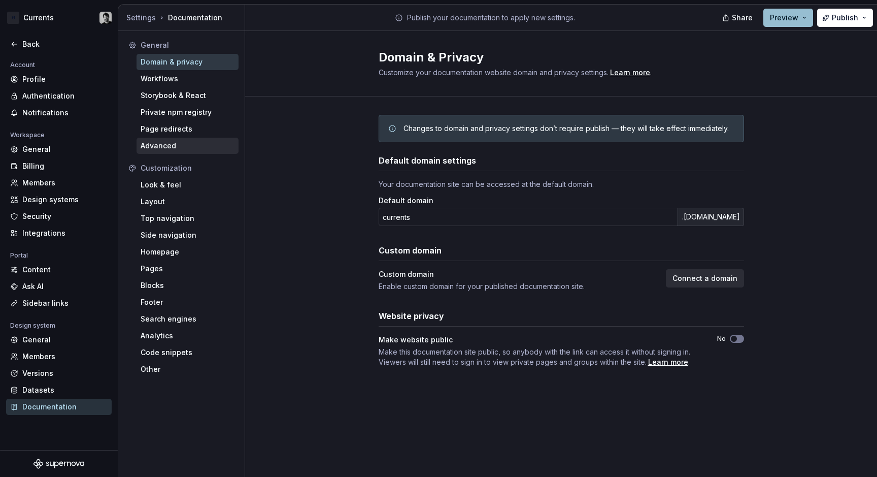
click at [189, 146] on div "Advanced" at bounding box center [188, 146] width 94 height 10
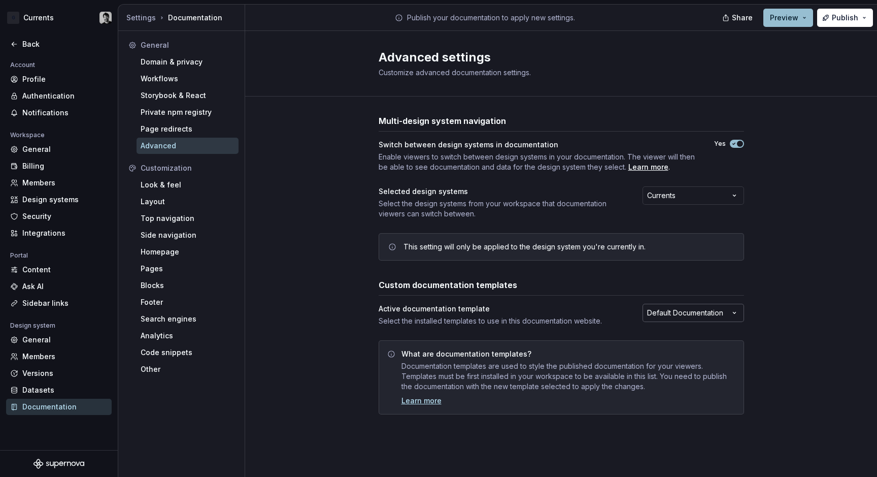
click at [687, 314] on html "G Currents Back Account Profile Authentication Notifications Workspace General …" at bounding box center [438, 238] width 877 height 477
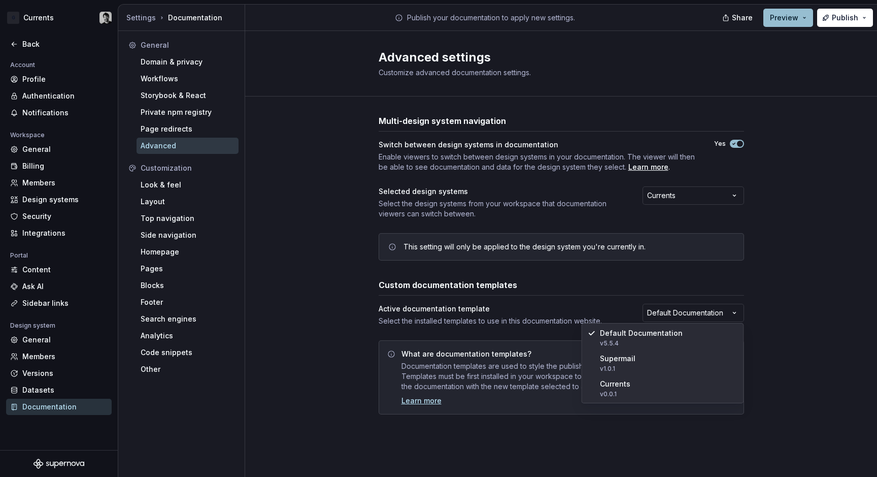
click at [790, 321] on html "G Currents Back Account Profile Authentication Notifications Workspace General …" at bounding box center [438, 238] width 877 height 477
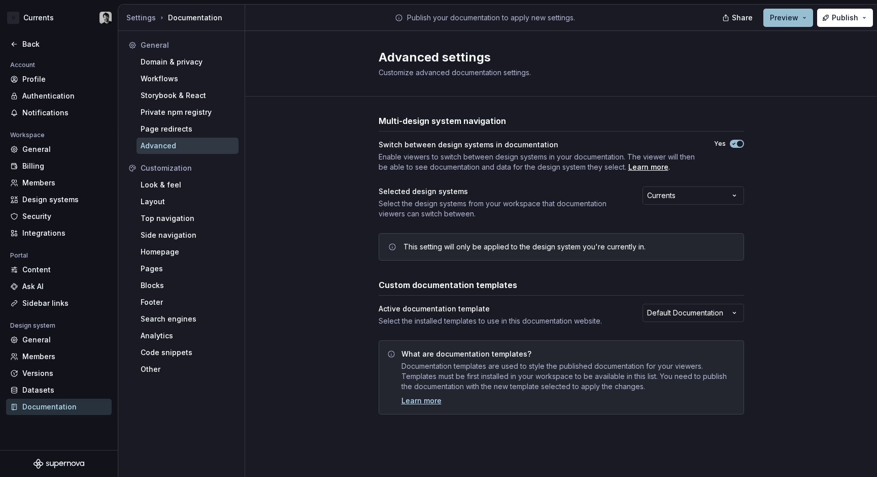
click at [789, 316] on div "Multi-design system navigation Switch between design systems in documentation E…" at bounding box center [561, 274] width 632 height 356
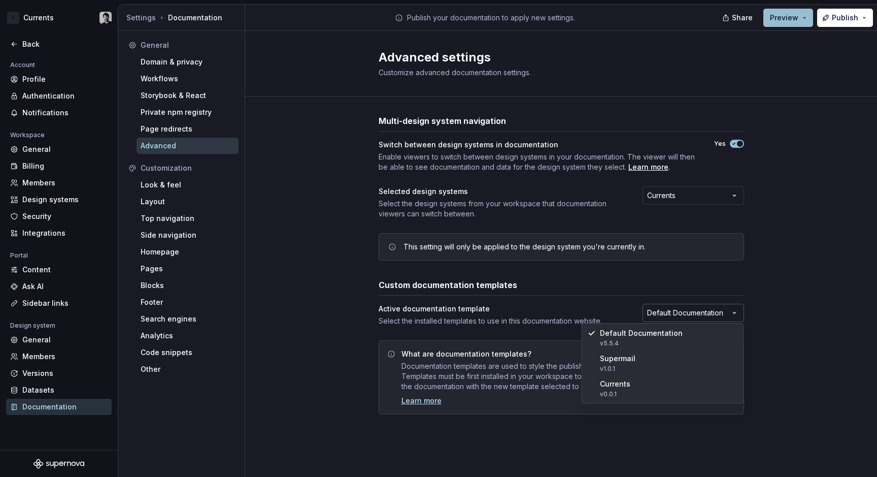
click at [716, 317] on html "G Currents Back Account Profile Authentication Notifications Workspace General …" at bounding box center [438, 238] width 877 height 477
click at [790, 333] on html "G Currents Back Account Profile Authentication Notifications Workspace General …" at bounding box center [438, 238] width 877 height 477
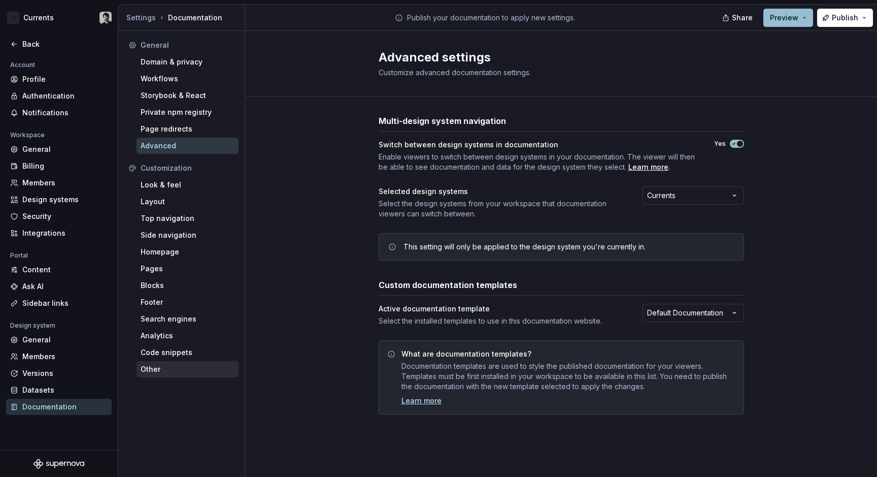
click at [166, 369] on div "Other" at bounding box center [188, 369] width 94 height 10
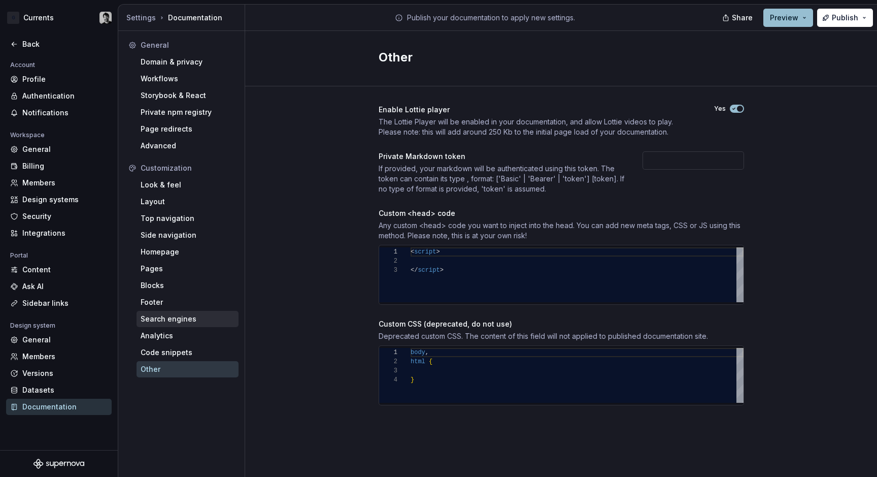
click at [172, 319] on div "Search engines" at bounding box center [188, 319] width 94 height 10
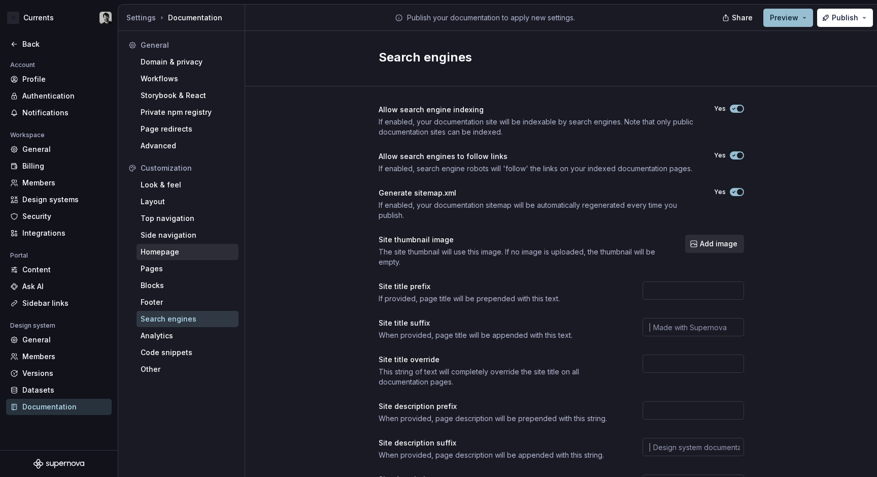
click at [176, 249] on div "Homepage" at bounding box center [188, 252] width 94 height 10
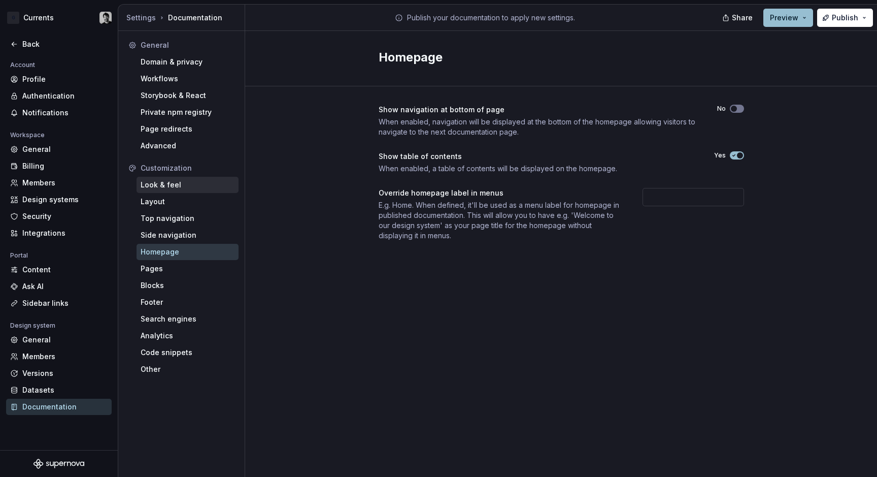
click at [178, 184] on div "Look & feel" at bounding box center [188, 185] width 94 height 10
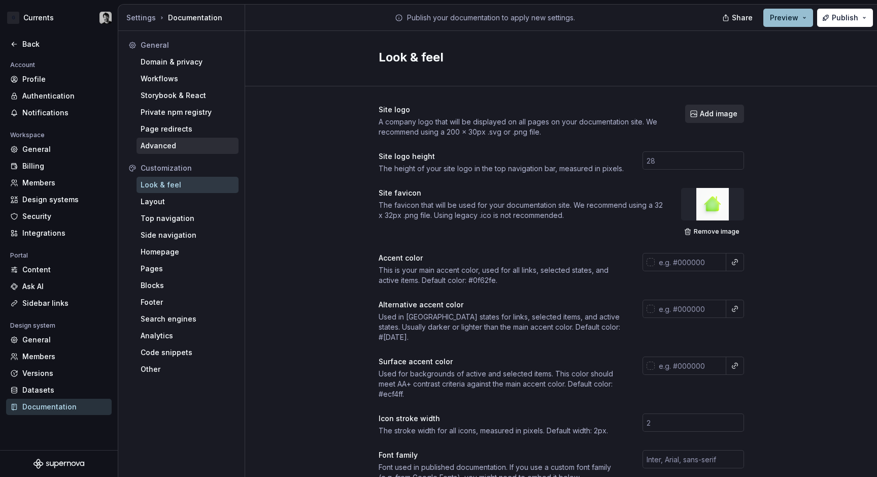
click at [183, 143] on div "Advanced" at bounding box center [188, 146] width 94 height 10
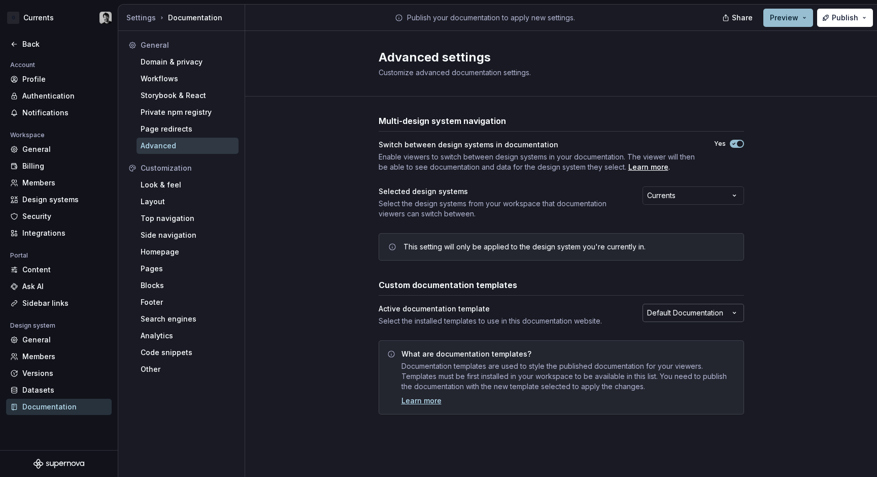
click at [655, 311] on html "G Currents Back Account Profile Authentication Notifications Workspace General …" at bounding box center [438, 238] width 877 height 477
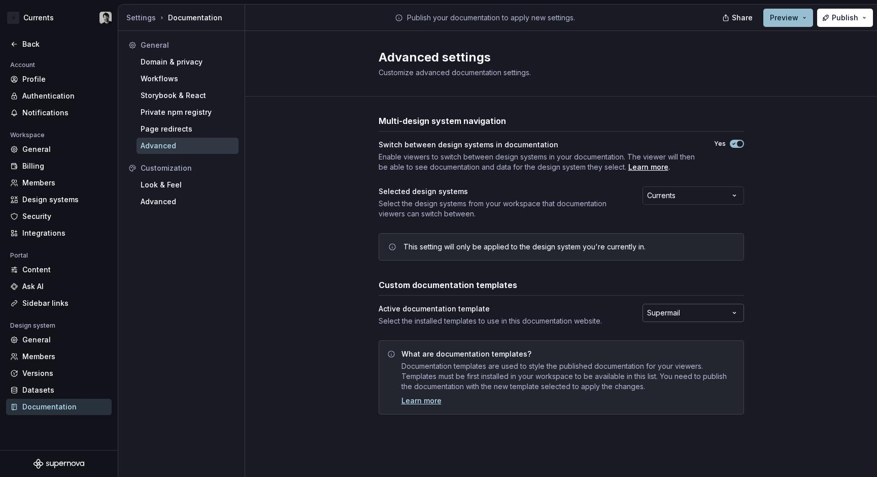
click at [658, 318] on html "G Currents Back Account Profile Authentication Notifications Workspace General …" at bounding box center [438, 238] width 877 height 477
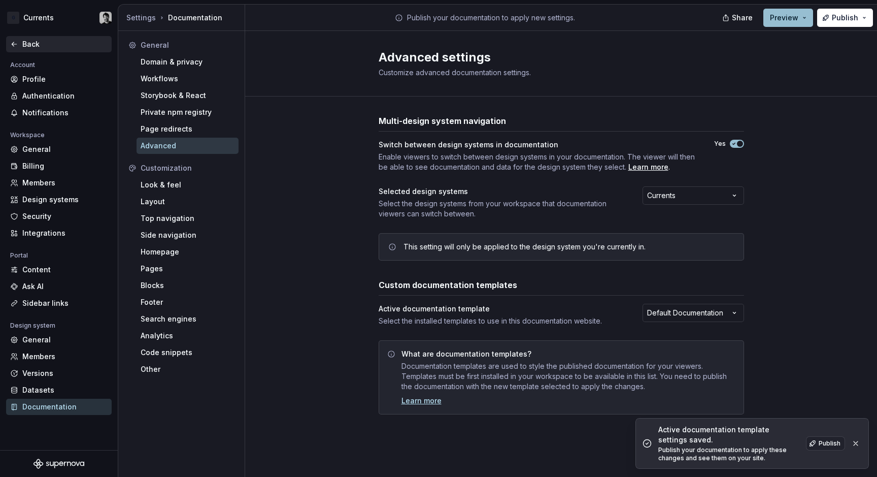
click at [25, 44] on div "Back" at bounding box center [64, 44] width 85 height 10
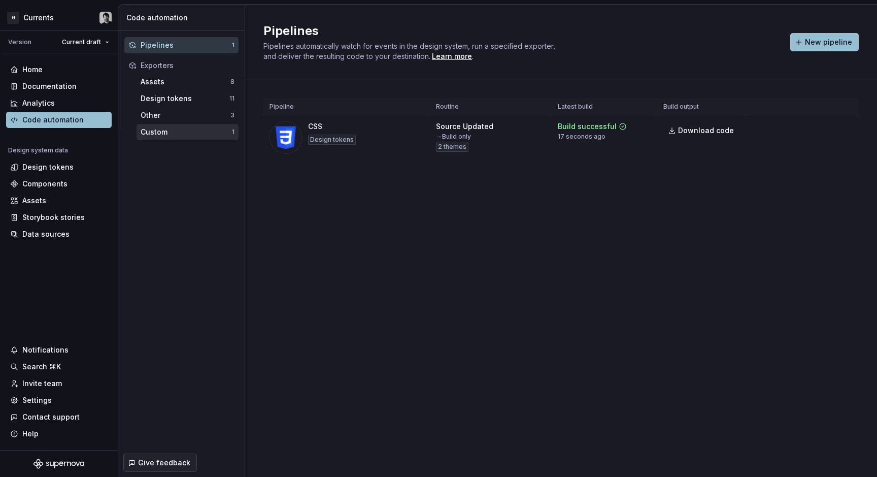
click at [157, 135] on div "Custom" at bounding box center [186, 132] width 91 height 10
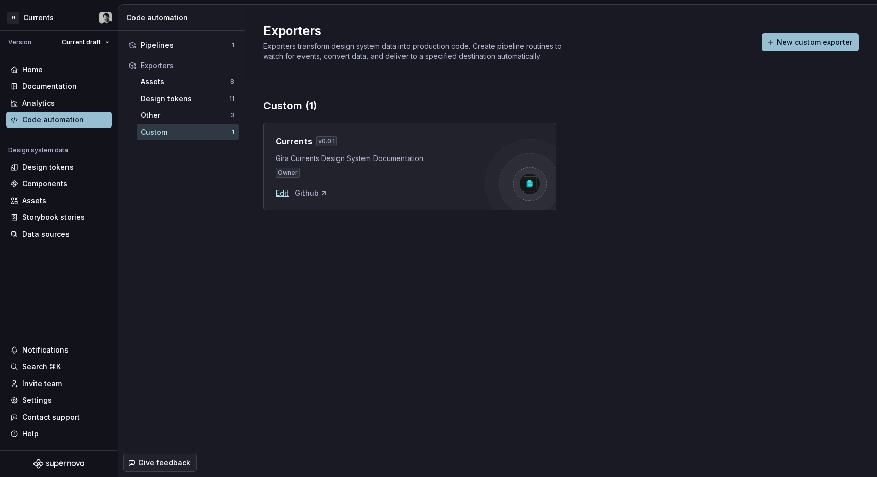
click at [286, 195] on div "Edit" at bounding box center [282, 193] width 13 height 10
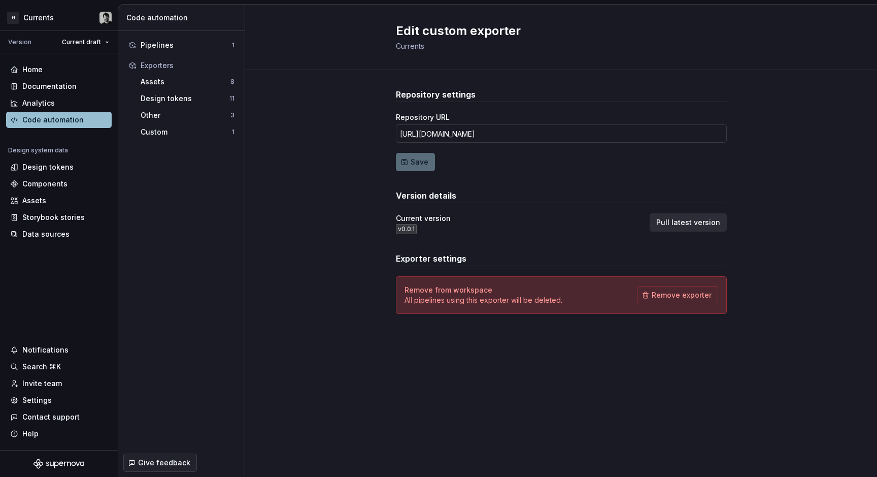
click at [328, 193] on div "Repository settings Repository URL https://github.com/tiziano149/exporter-docum…" at bounding box center [561, 211] width 632 height 282
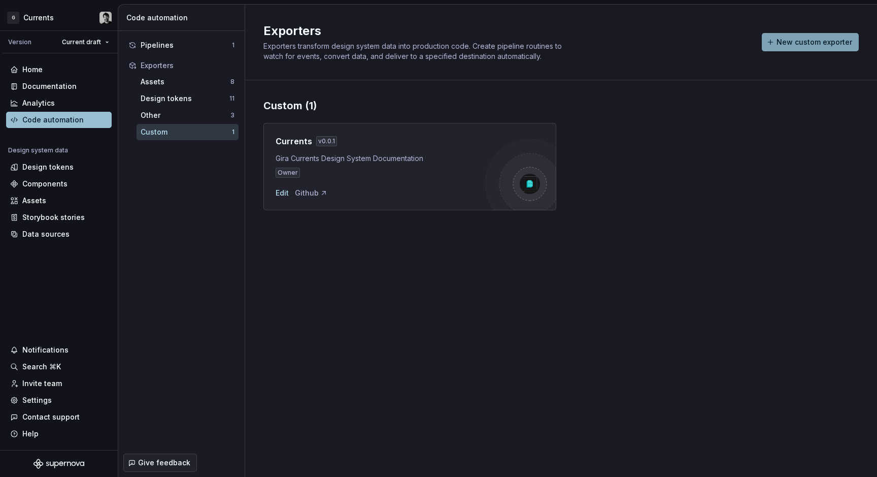
click at [823, 50] on button "New custom exporter" at bounding box center [810, 42] width 97 height 18
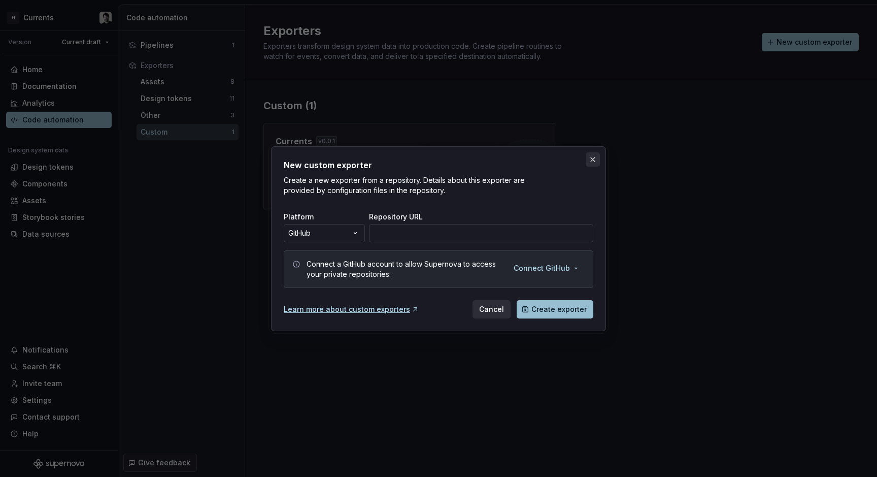
click at [596, 161] on button "button" at bounding box center [593, 159] width 14 height 14
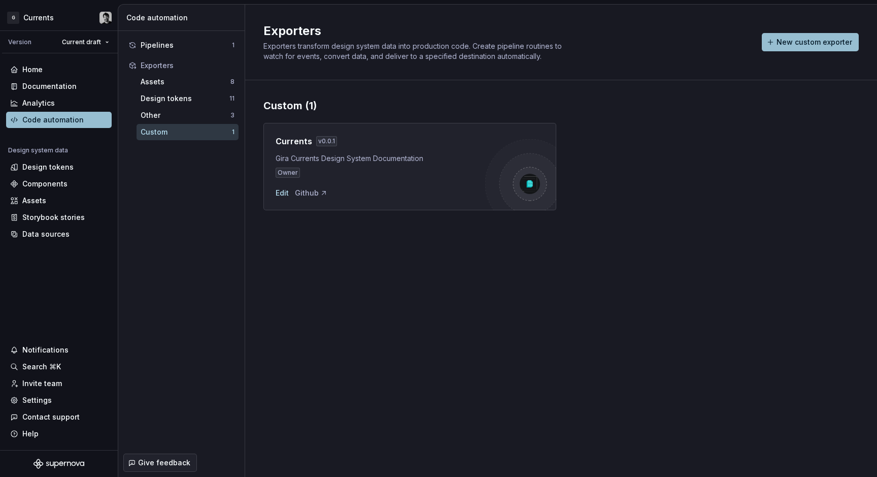
click at [598, 166] on div "Currents v 0.0.1 Gira Currents Design System Documentation Owner Edit Github" at bounding box center [560, 161] width 595 height 97
click at [39, 86] on div "Documentation" at bounding box center [49, 86] width 54 height 10
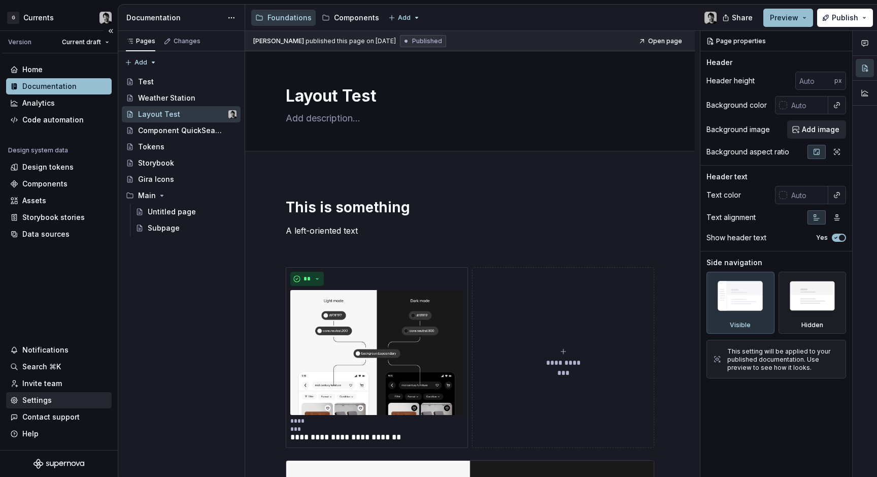
click at [37, 404] on div "Settings" at bounding box center [36, 400] width 29 height 10
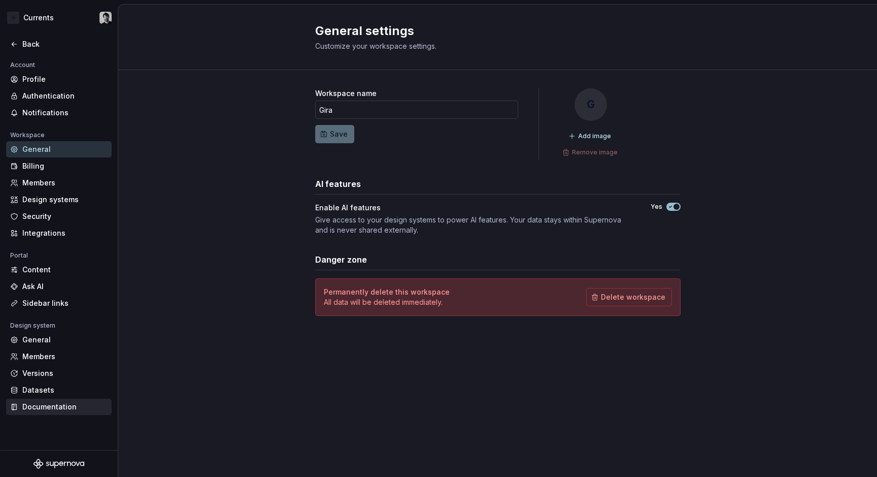
click at [52, 401] on div "Documentation" at bounding box center [59, 407] width 106 height 16
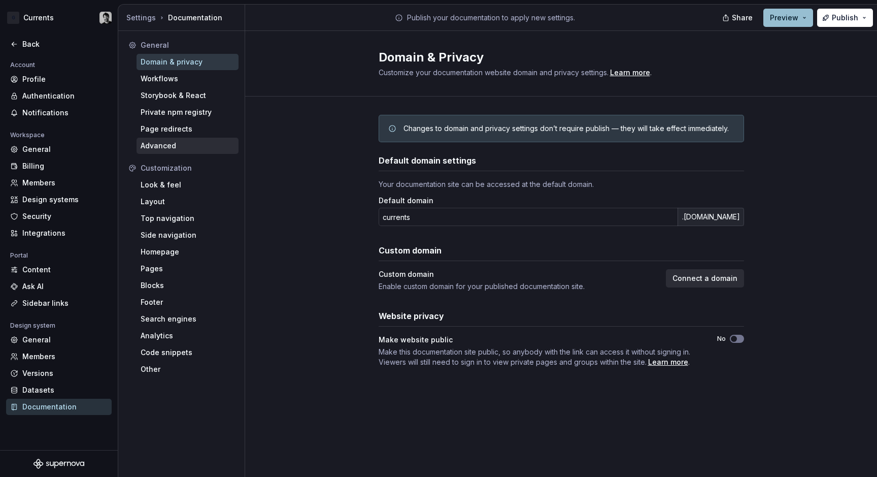
click at [175, 144] on div "Advanced" at bounding box center [188, 146] width 94 height 10
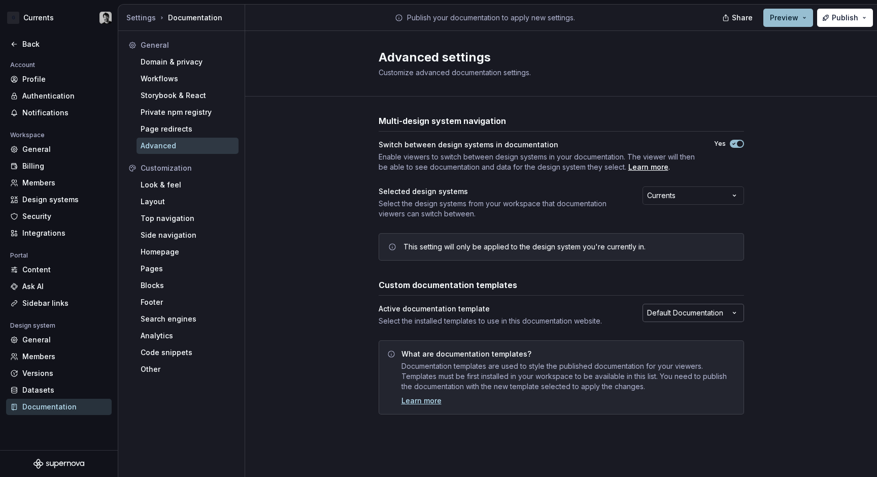
click at [704, 311] on html "G Currents Back Account Profile Authentication Notifications Workspace General …" at bounding box center [438, 238] width 877 height 477
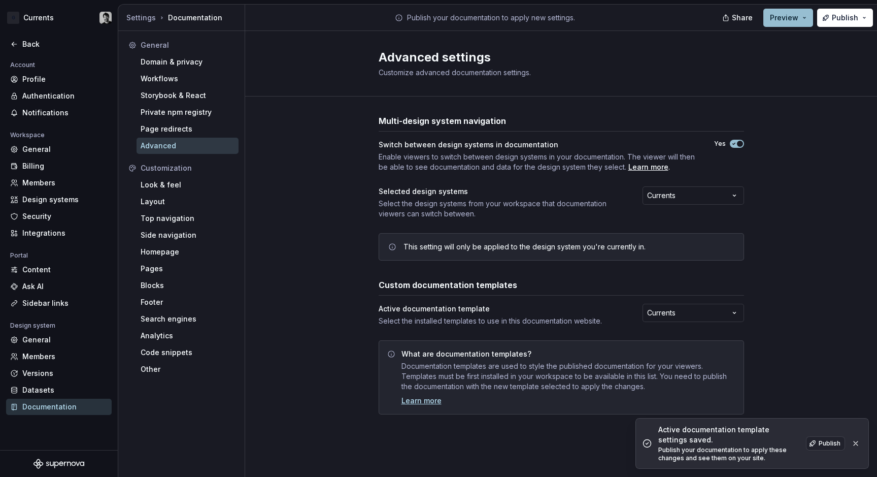
click at [758, 341] on div "Multi-design system navigation Switch between design systems in documentation E…" at bounding box center [561, 274] width 632 height 356
click at [172, 176] on div "Customization Look & feel Layout Top navigation Side navigation Homepage Pages …" at bounding box center [181, 268] width 114 height 217
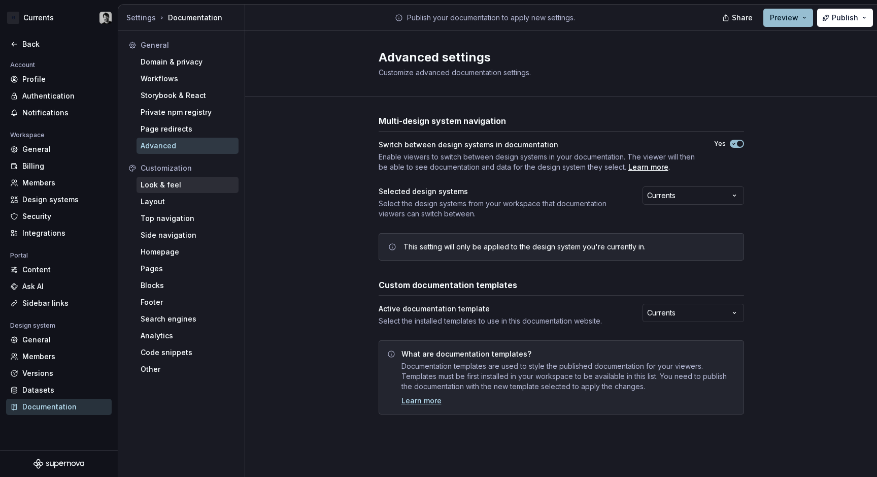
click at [171, 188] on div "Look & feel" at bounding box center [188, 185] width 94 height 10
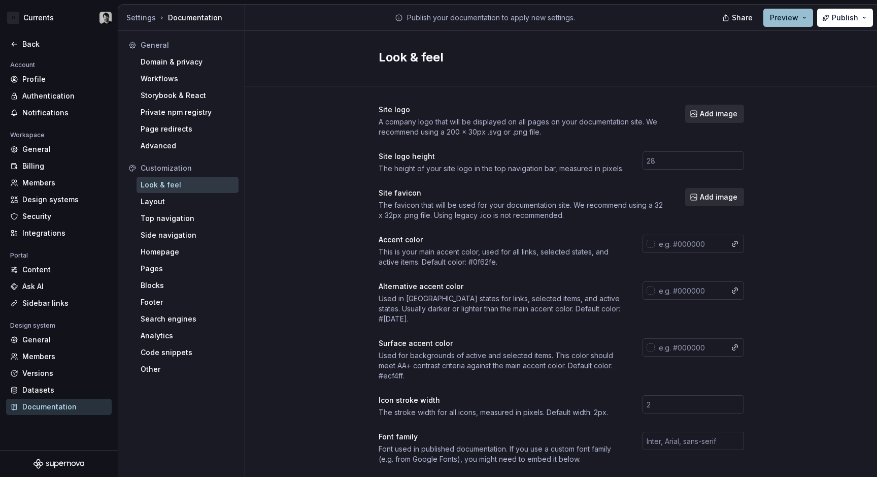
click at [732, 252] on div at bounding box center [735, 244] width 18 height 18
click at [732, 241] on button "button" at bounding box center [735, 244] width 14 height 14
click at [763, 242] on html "G Currents Back Account Profile Authentication Notifications Workspace General …" at bounding box center [438, 238] width 877 height 477
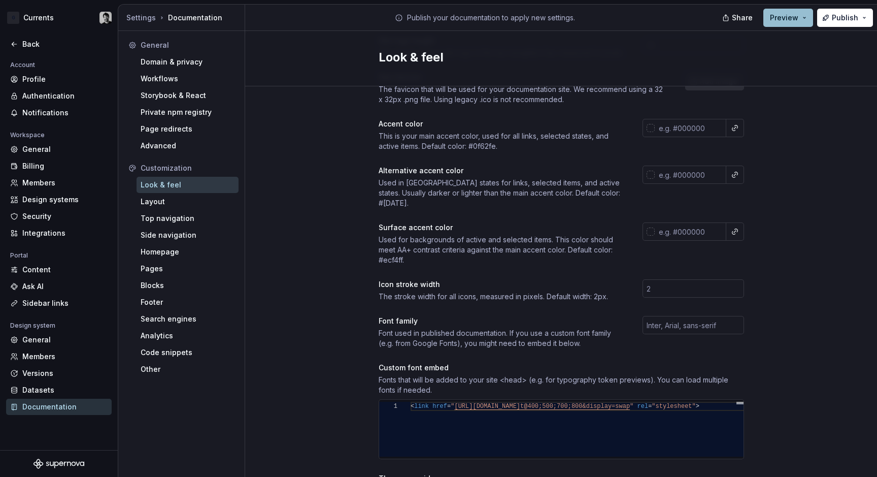
scroll to position [155, 0]
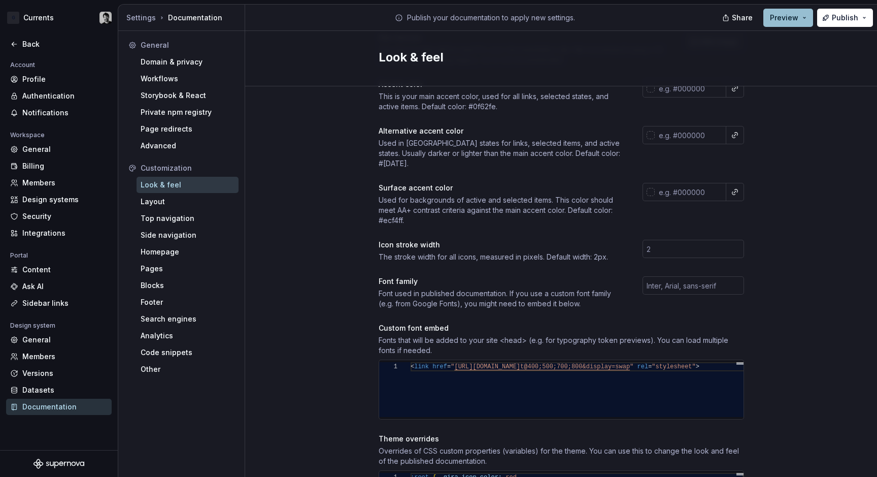
click at [754, 146] on div "Site logo A company logo that will be displayed on all pages on your documentat…" at bounding box center [561, 305] width 632 height 748
click at [731, 185] on button "button" at bounding box center [735, 192] width 14 height 14
click at [763, 187] on html "G Currents Back Account Profile Authentication Notifications Workspace General …" at bounding box center [438, 238] width 877 height 477
click at [105, 18] on html "G Currents Back Account Profile Authentication Notifications Workspace General …" at bounding box center [438, 238] width 877 height 477
click at [300, 163] on html "G Currents Back Account Profile Authentication Notifications Workspace General …" at bounding box center [438, 238] width 877 height 477
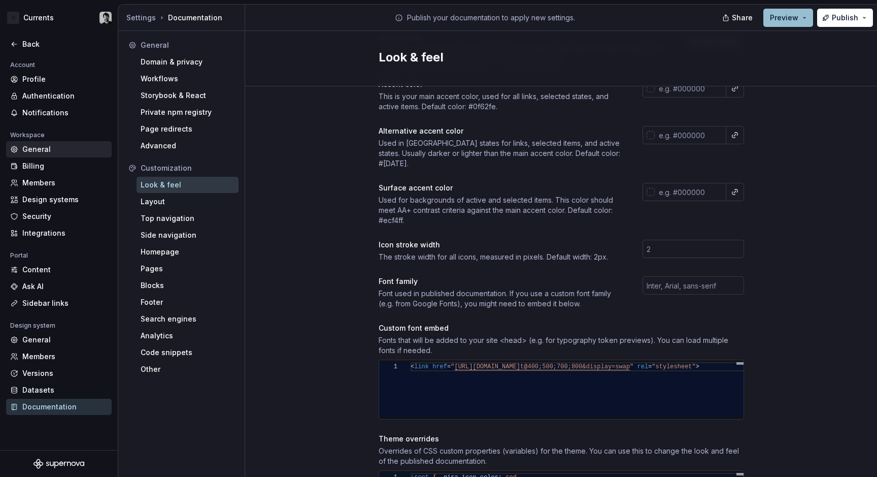
click at [40, 149] on div "General" at bounding box center [64, 149] width 85 height 10
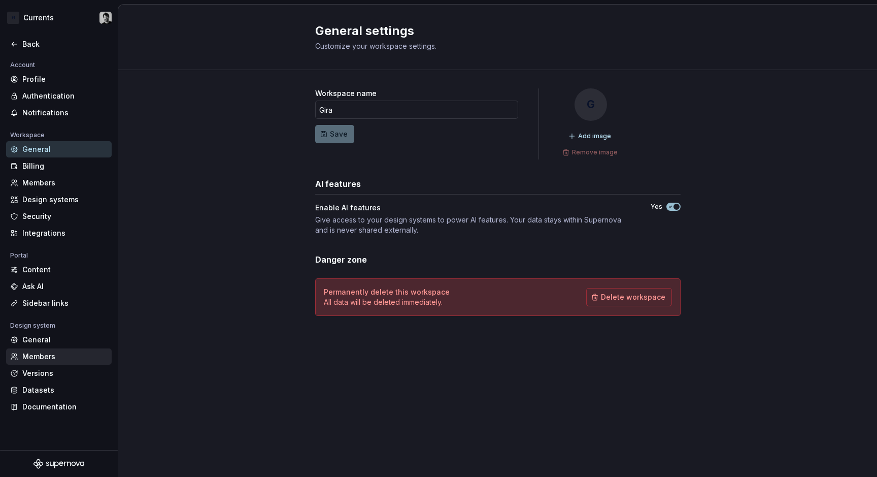
click at [48, 355] on div "Members" at bounding box center [64, 356] width 85 height 10
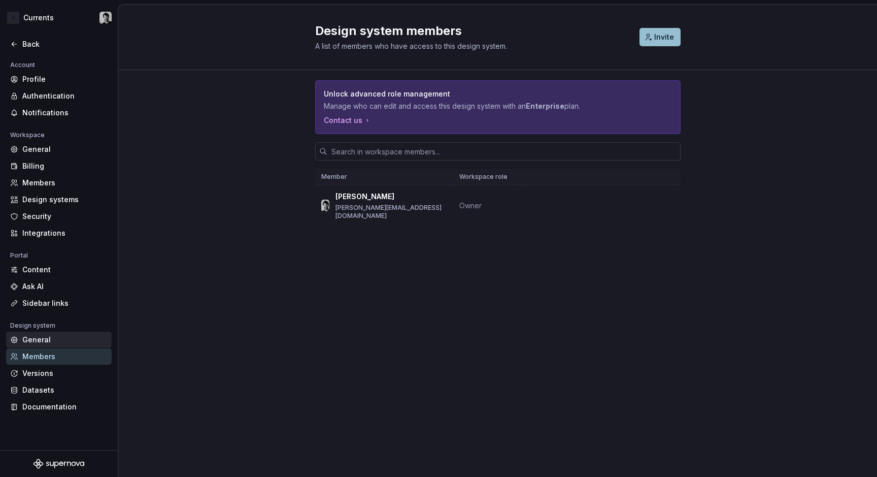
click at [47, 339] on div "General" at bounding box center [64, 340] width 85 height 10
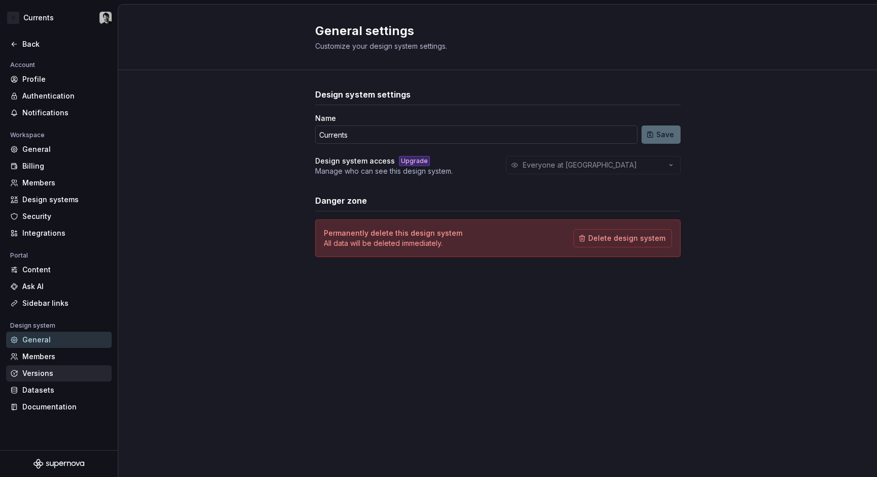
click at [44, 367] on div "Versions" at bounding box center [59, 373] width 106 height 16
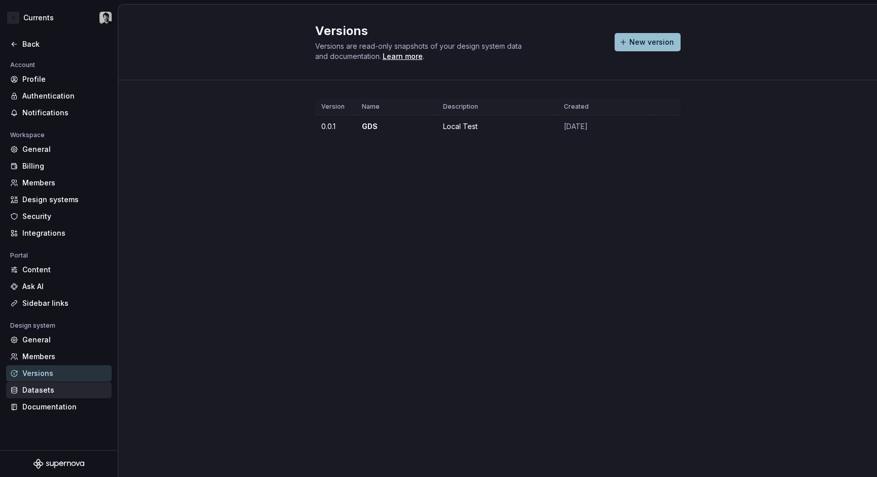
click at [50, 388] on div "Datasets" at bounding box center [64, 390] width 85 height 10
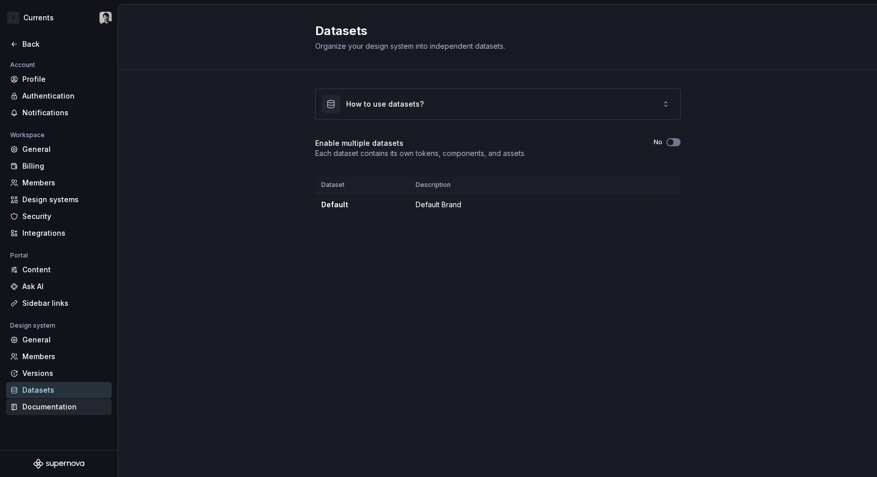
click at [53, 408] on div "Documentation" at bounding box center [64, 407] width 85 height 10
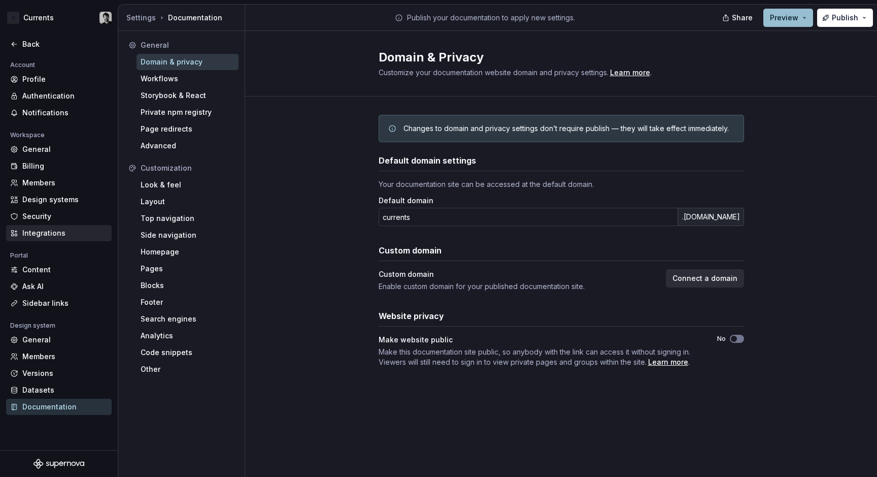
click at [62, 238] on div "Integrations" at bounding box center [64, 233] width 85 height 10
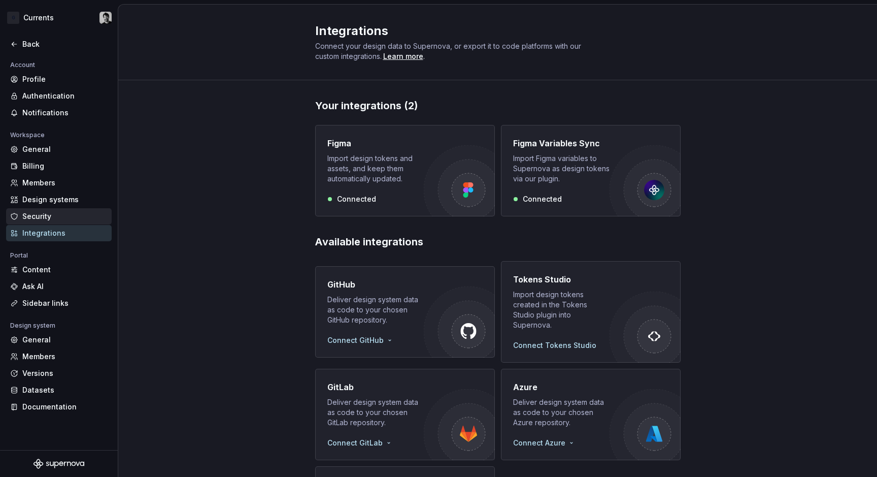
click at [59, 217] on div "Security" at bounding box center [64, 216] width 85 height 10
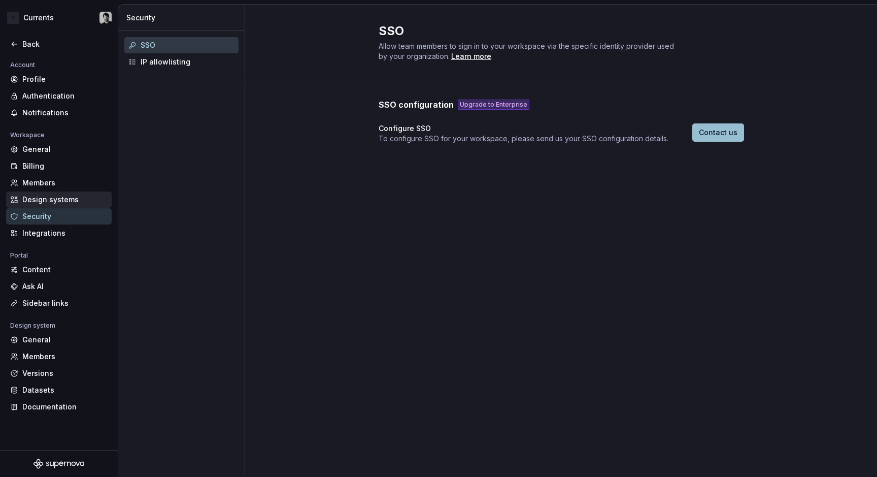
click at [60, 201] on div "Design systems" at bounding box center [64, 199] width 85 height 10
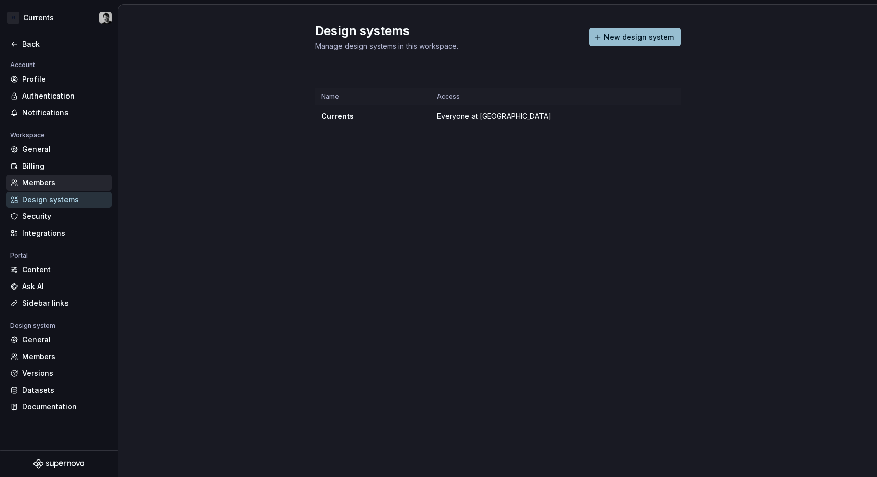
click at [55, 179] on div "Members" at bounding box center [64, 183] width 85 height 10
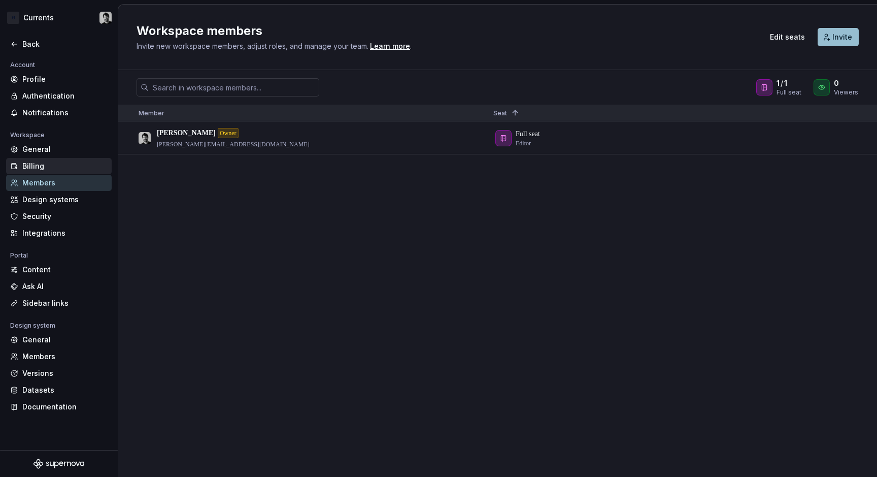
click at [55, 166] on div "Billing" at bounding box center [64, 166] width 85 height 10
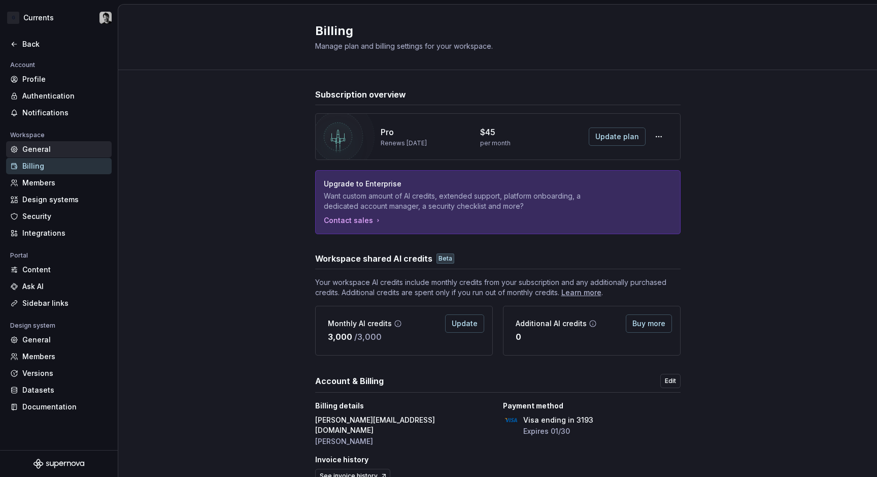
click at [56, 146] on div "General" at bounding box center [64, 149] width 85 height 10
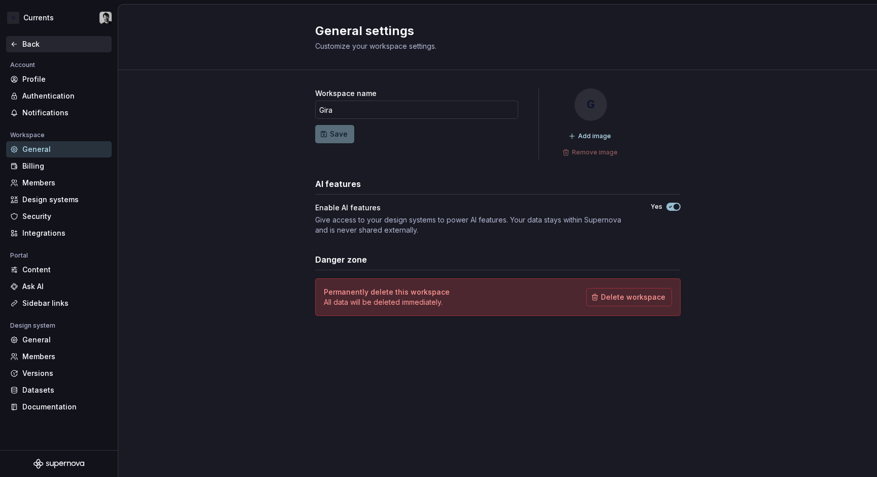
click at [25, 44] on div "Back" at bounding box center [64, 44] width 85 height 10
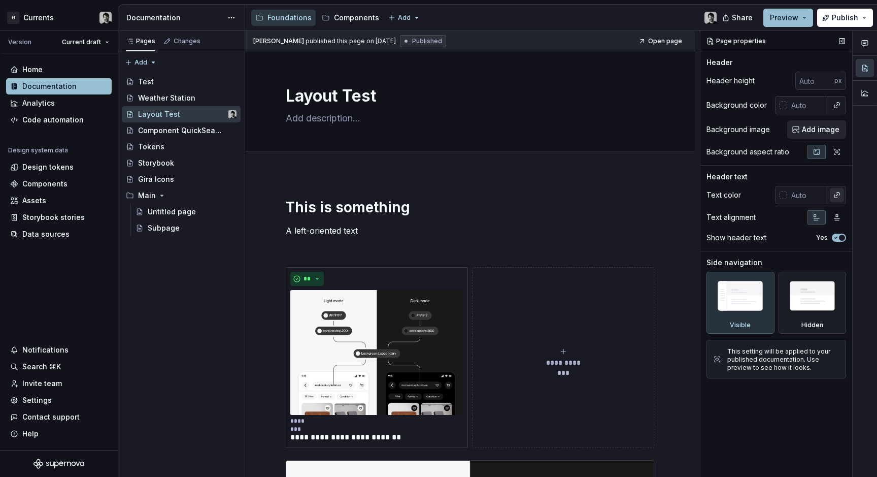
click at [836, 196] on button "button" at bounding box center [837, 195] width 14 height 14
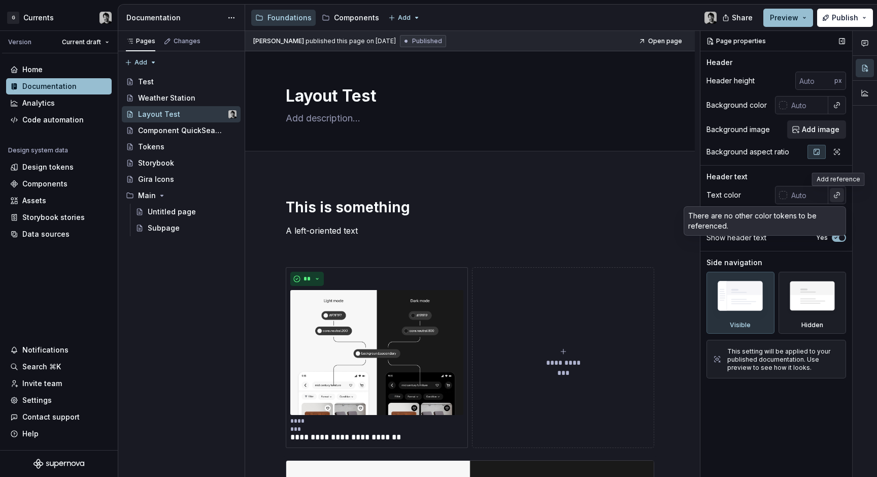
click at [836, 196] on div "Comments Open comments No comments yet Select ‘Comment’ from the block context …" at bounding box center [789, 254] width 177 height 446
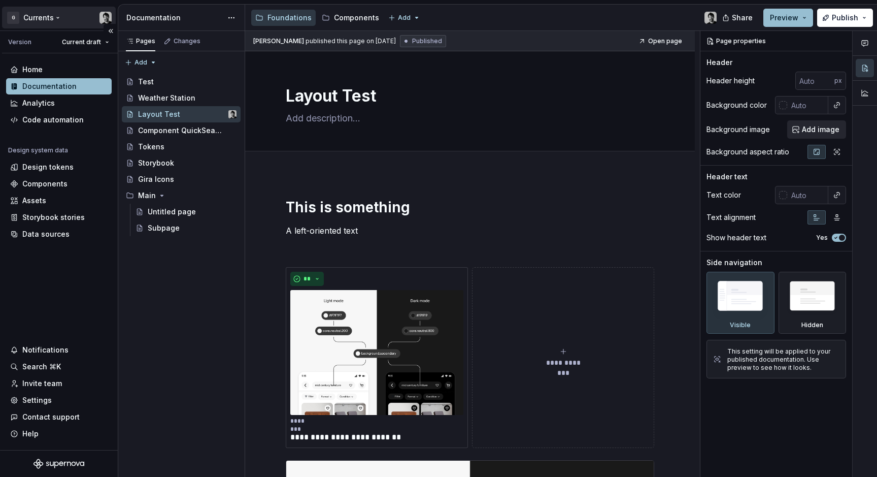
click at [57, 20] on html "G Currents Version Current draft Home Documentation Analytics Code automation D…" at bounding box center [438, 238] width 877 height 477
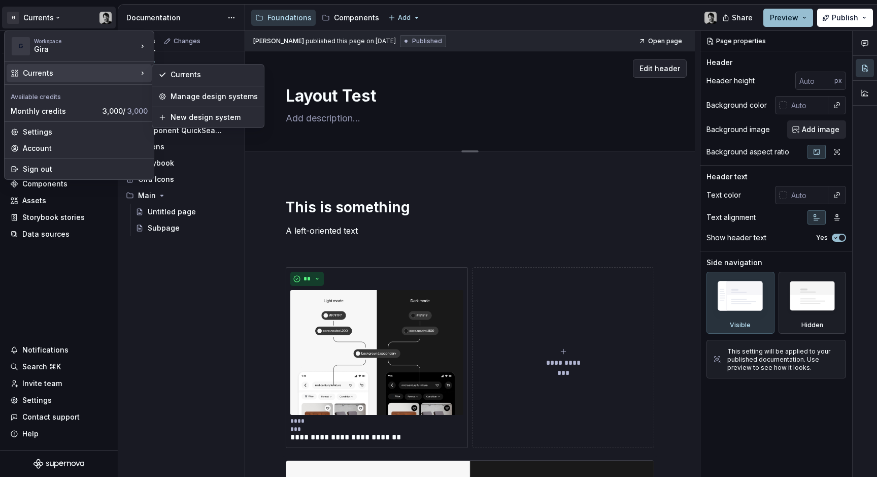
click at [491, 94] on html "G Currents Version Current draft Home Documentation Analytics Code automation D…" at bounding box center [438, 238] width 877 height 477
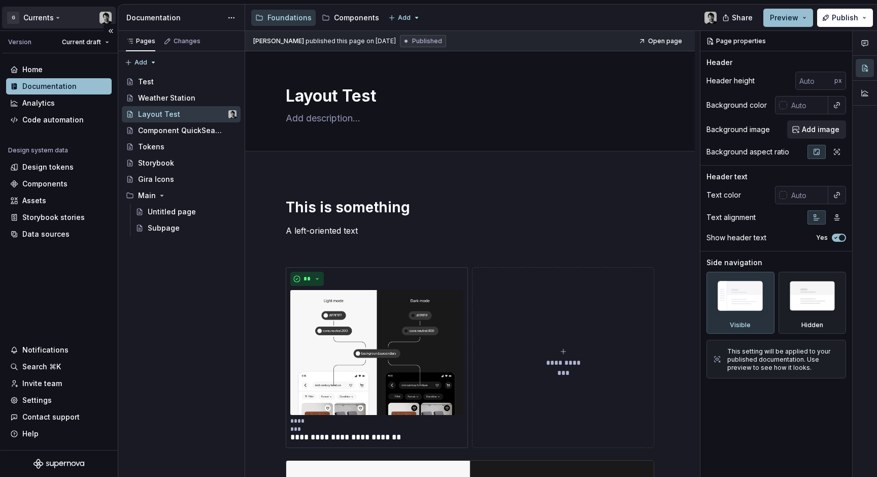
click at [56, 15] on html "G Currents Version Current draft Home Documentation Analytics Code automation D…" at bounding box center [438, 238] width 877 height 477
click at [187, 246] on div "Pages Changes Add Accessibility guide for tree Page tree. Navigate the tree wit…" at bounding box center [181, 254] width 127 height 446
click at [39, 15] on html "G Currents Version Current draft Home Documentation Analytics Code automation D…" at bounding box center [438, 238] width 877 height 477
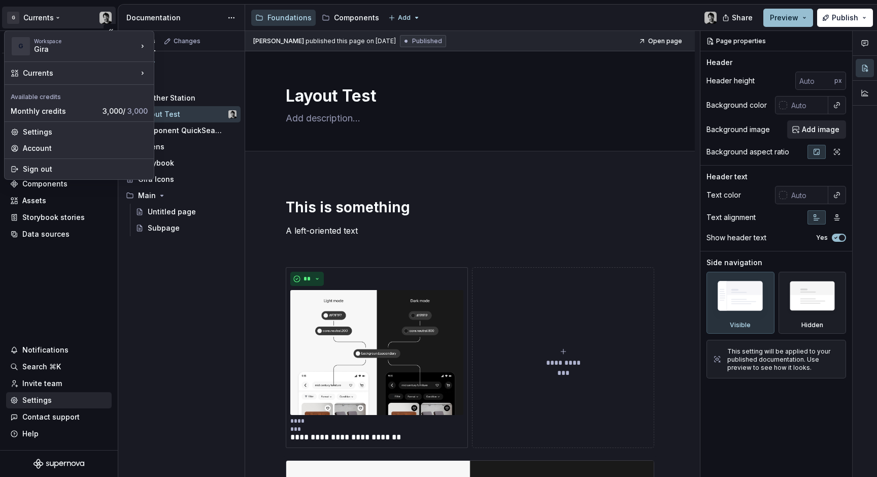
click at [46, 401] on html "G Currents Version Current draft Home Documentation Analytics Code automation D…" at bounding box center [438, 238] width 877 height 477
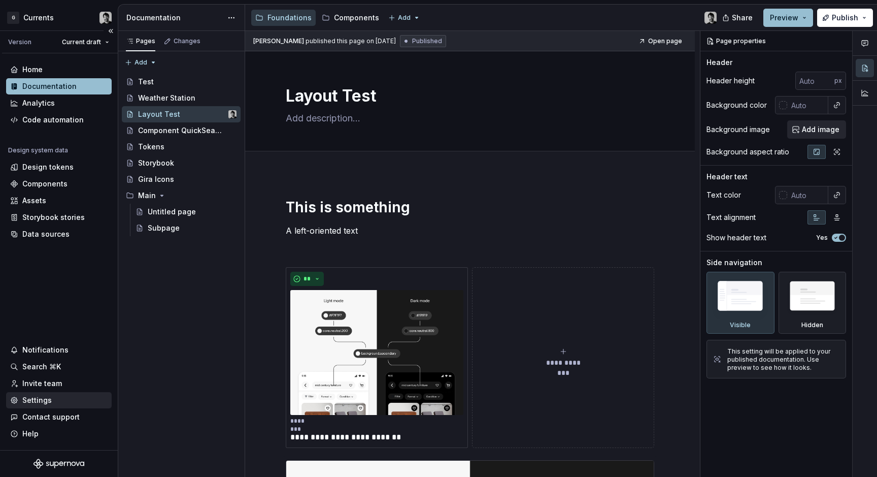
click at [35, 400] on div "Settings" at bounding box center [36, 400] width 29 height 10
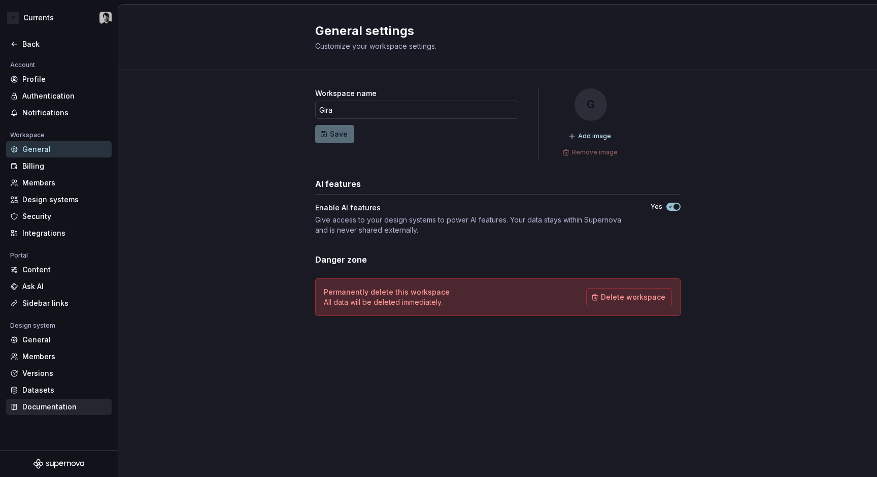
click at [60, 403] on div "Documentation" at bounding box center [64, 407] width 85 height 10
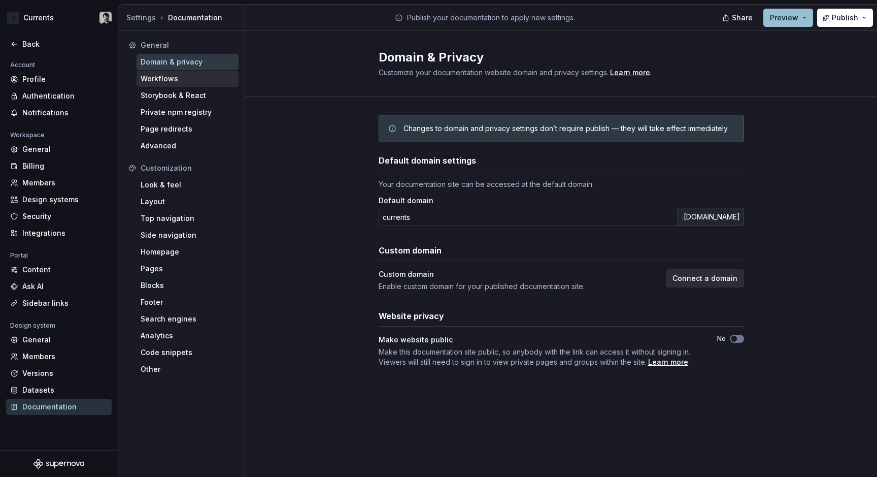
click at [184, 79] on div "Workflows" at bounding box center [188, 79] width 94 height 10
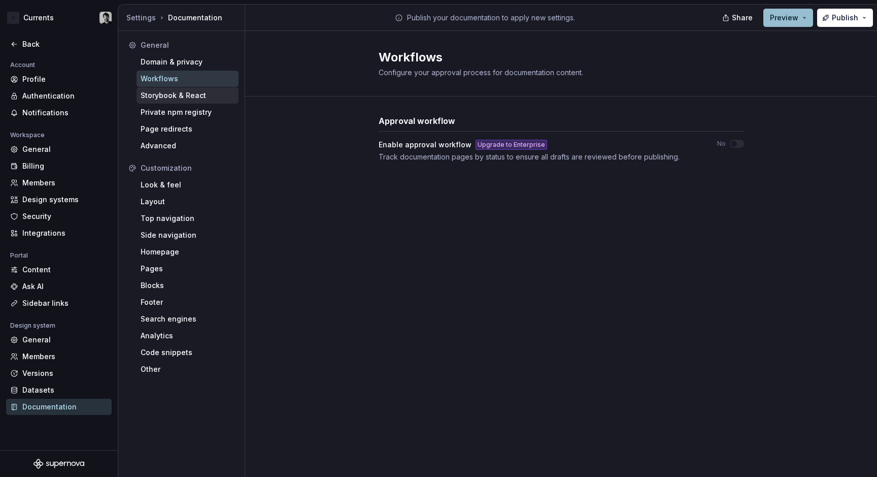
click at [187, 97] on div "Storybook & React" at bounding box center [188, 95] width 94 height 10
type textarea "*"
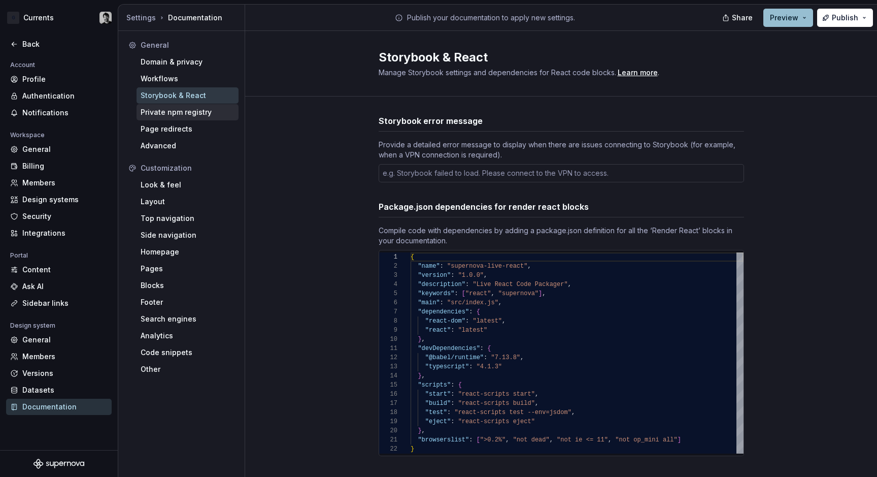
click at [185, 117] on div "Private npm registry" at bounding box center [188, 112] width 94 height 10
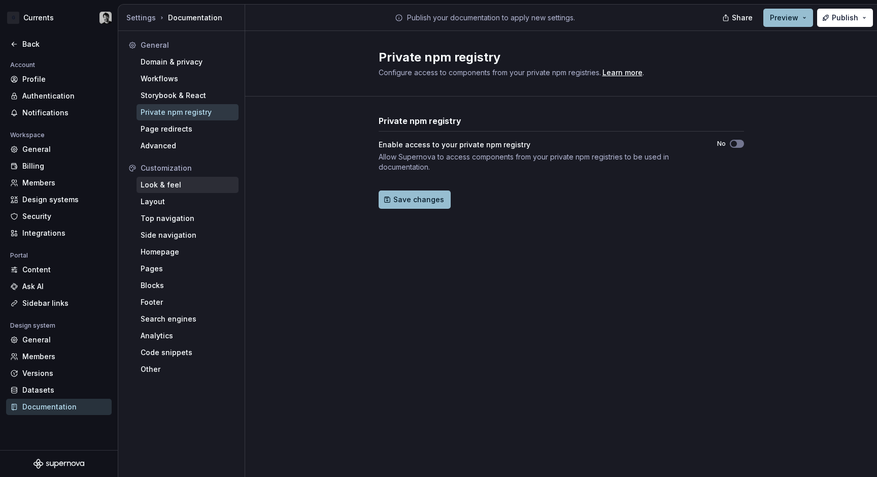
click at [188, 189] on div "Look & feel" at bounding box center [188, 185] width 94 height 10
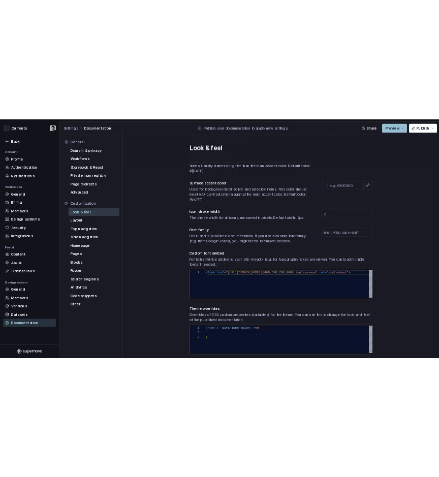
scroll to position [264, 0]
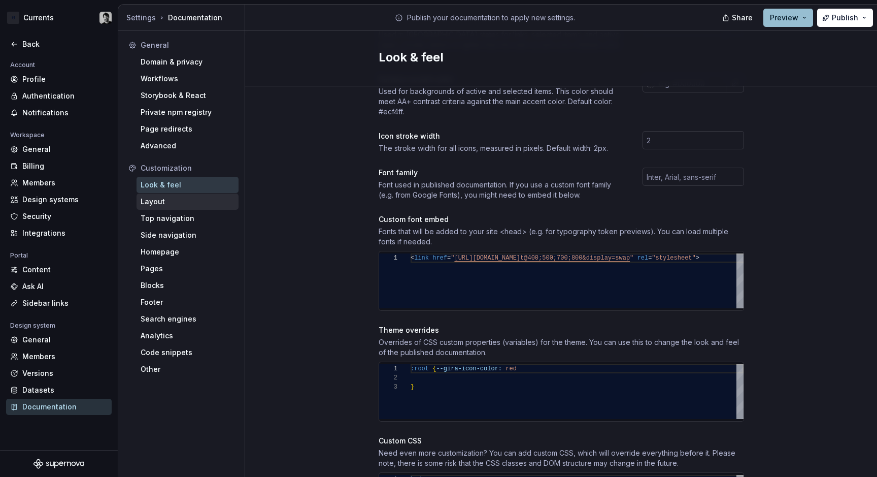
click at [193, 196] on div "Layout" at bounding box center [188, 201] width 94 height 10
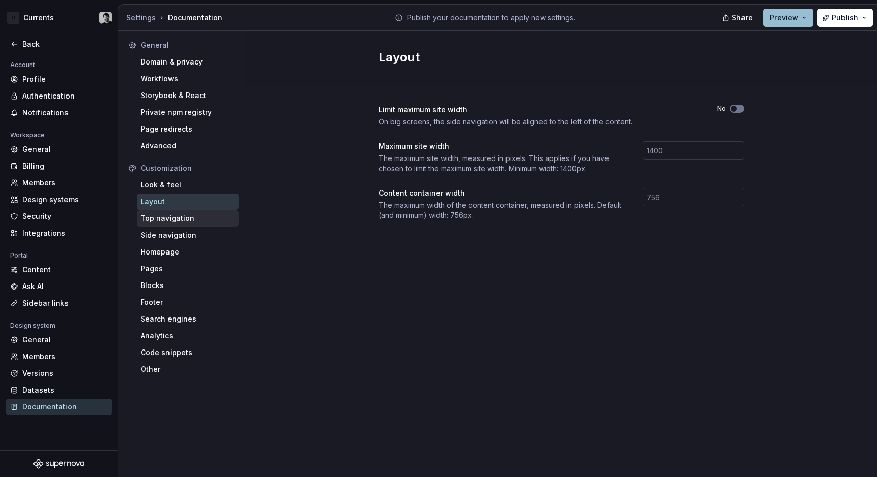
click at [195, 222] on div "Top navigation" at bounding box center [188, 218] width 94 height 10
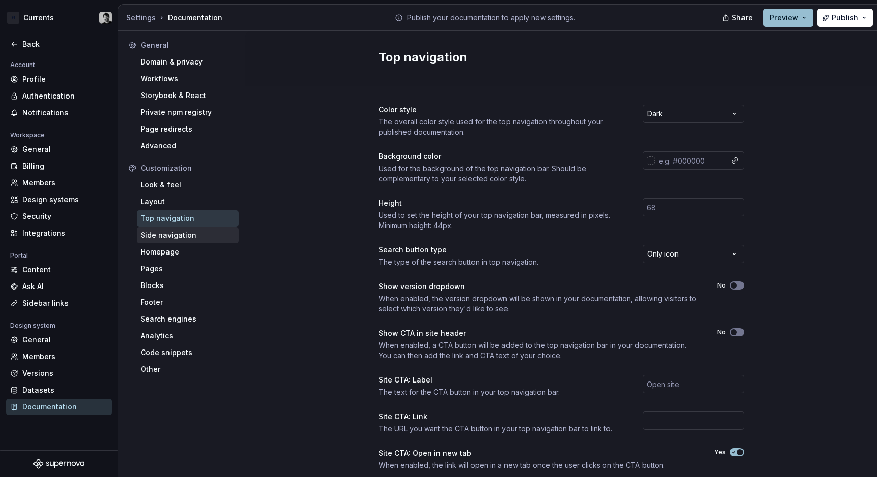
click at [193, 238] on div "Side navigation" at bounding box center [188, 235] width 94 height 10
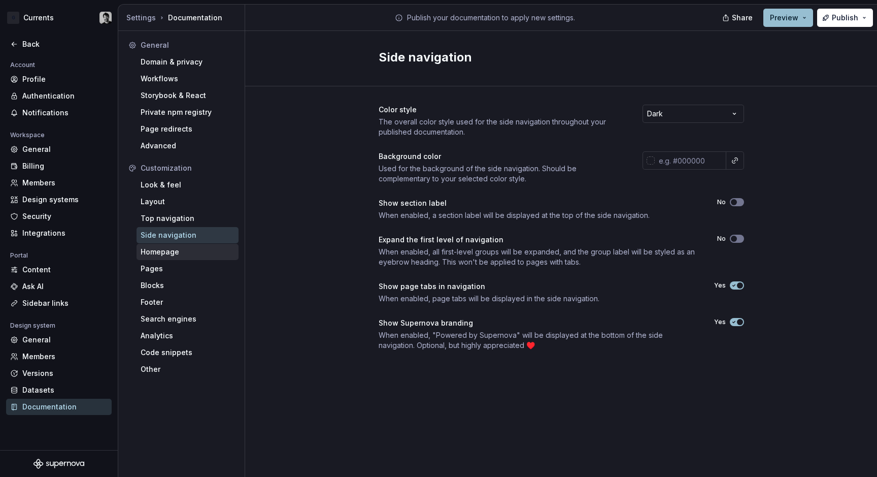
click at [191, 251] on div "Homepage" at bounding box center [188, 252] width 94 height 10
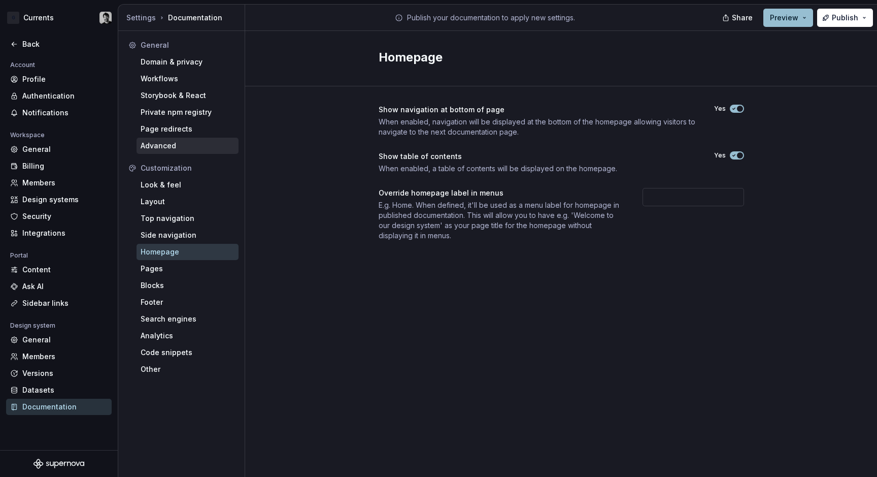
click at [215, 148] on div "Advanced" at bounding box center [188, 146] width 94 height 10
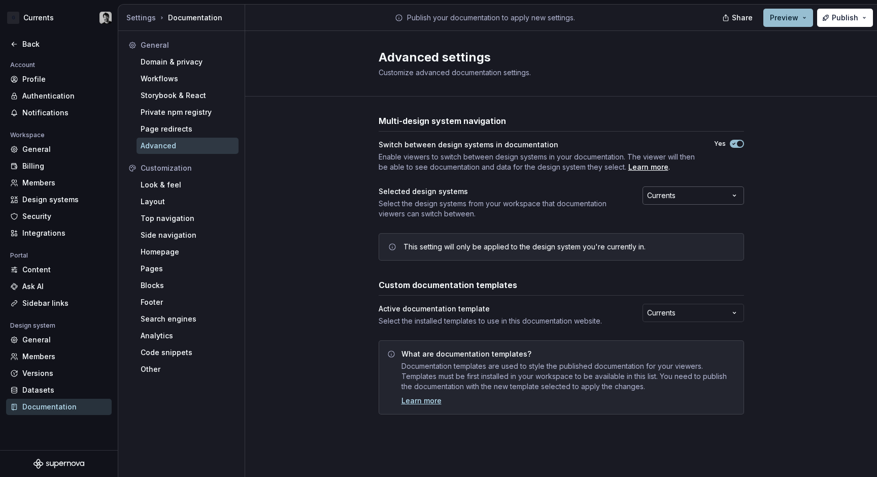
click at [681, 194] on button "Currents" at bounding box center [694, 195] width 102 height 18
click at [682, 194] on button "Currents" at bounding box center [694, 195] width 102 height 18
click at [858, 20] on span "Publish" at bounding box center [845, 18] width 26 height 10
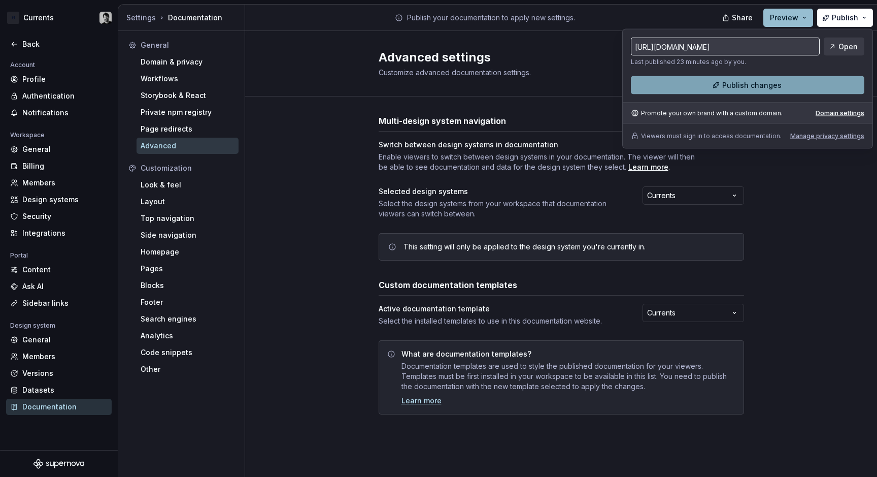
click at [817, 83] on button "Publish changes" at bounding box center [748, 85] width 234 height 18
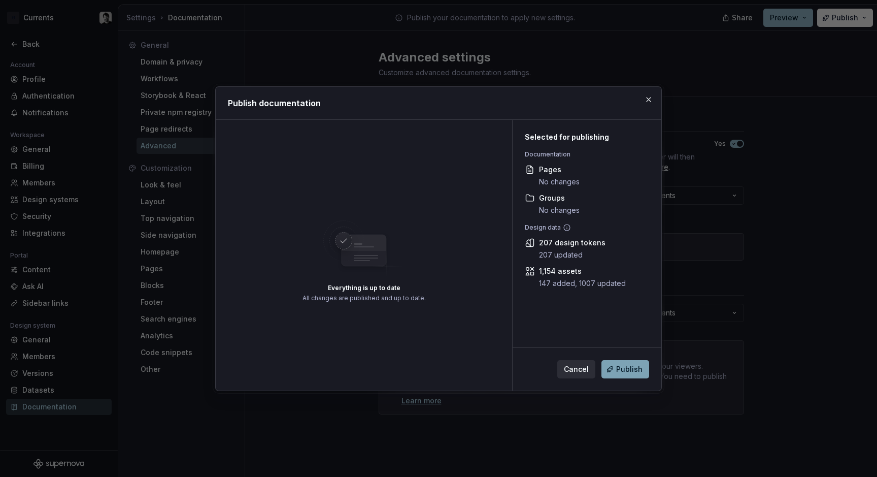
click at [611, 372] on button "Publish" at bounding box center [626, 369] width 48 height 18
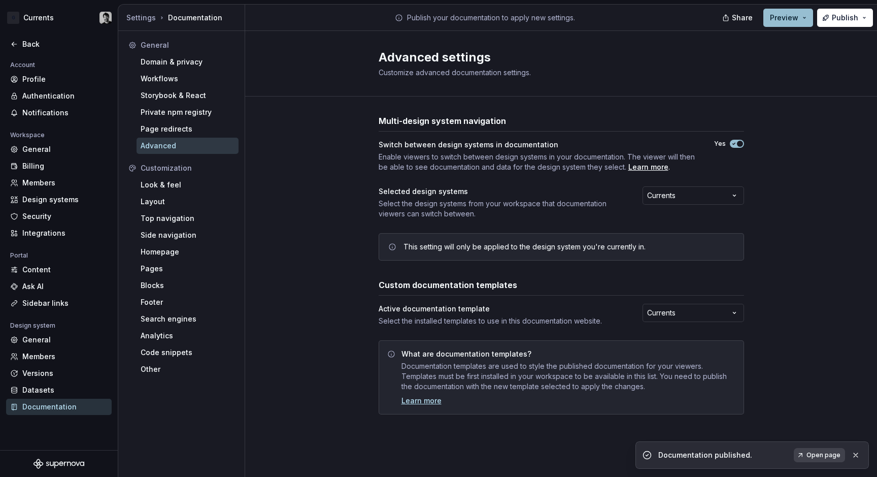
click at [823, 454] on span "Open page" at bounding box center [824, 455] width 34 height 8
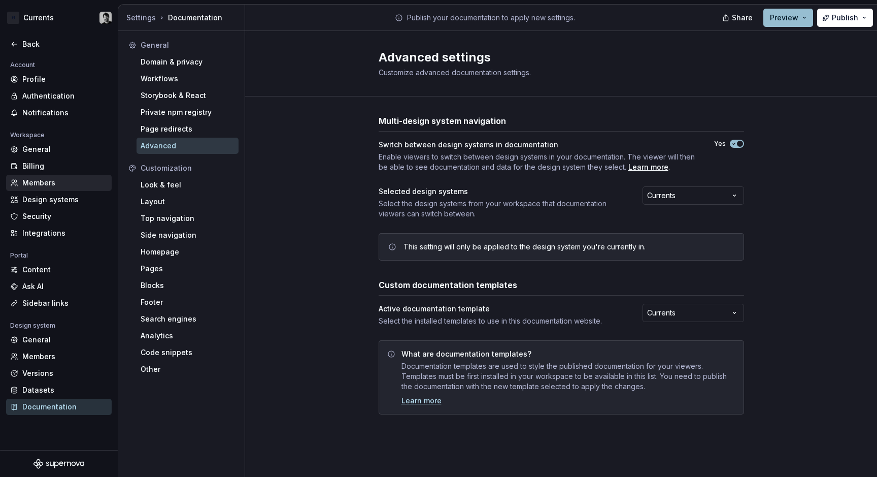
click at [61, 187] on div "Members" at bounding box center [64, 183] width 85 height 10
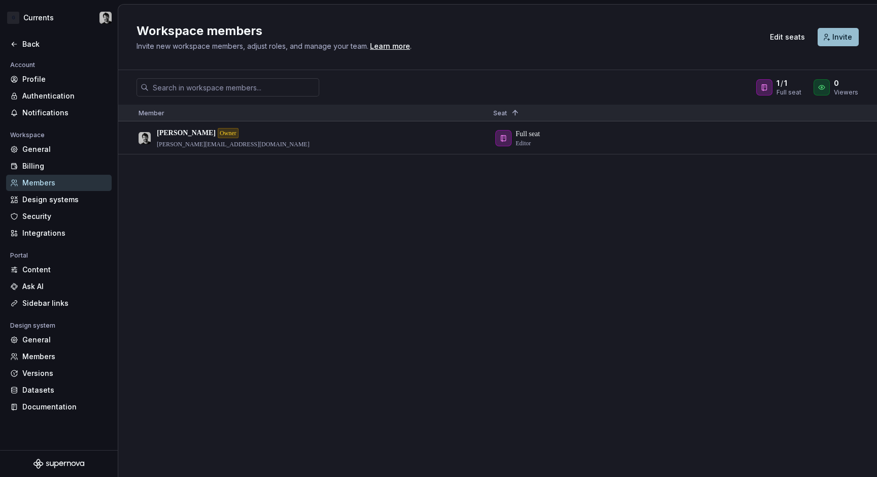
click at [559, 213] on div "[PERSON_NAME] Owner [PERSON_NAME][EMAIL_ADDRESS][DOMAIN_NAME] Full seat Editor" at bounding box center [497, 299] width 759 height 354
click at [839, 40] on span "Invite" at bounding box center [843, 37] width 20 height 10
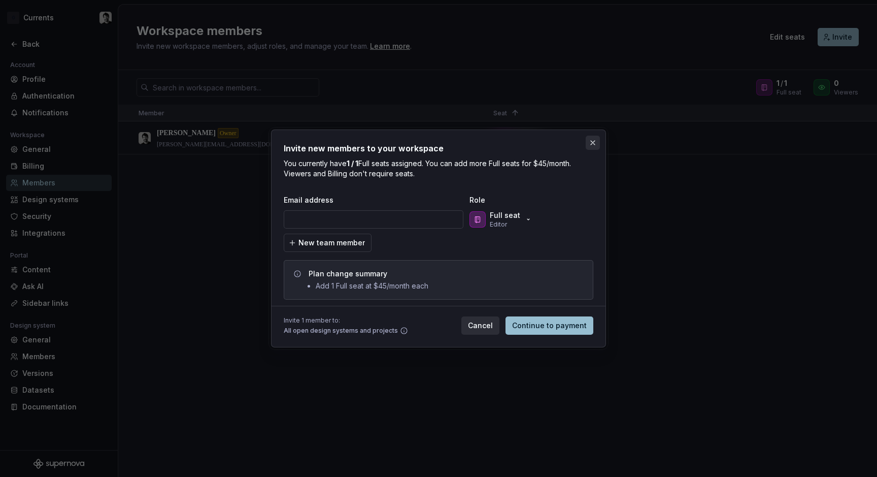
click at [590, 142] on button "button" at bounding box center [593, 143] width 14 height 14
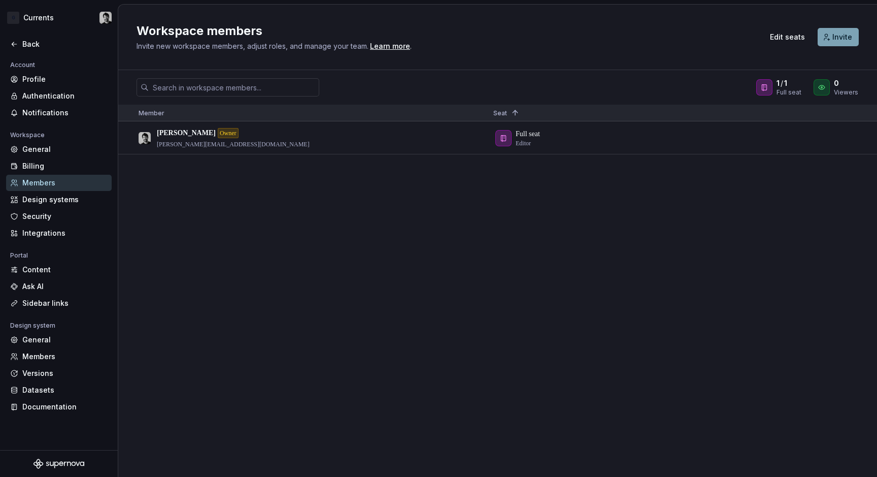
click at [849, 35] on span "Invite" at bounding box center [843, 37] width 20 height 10
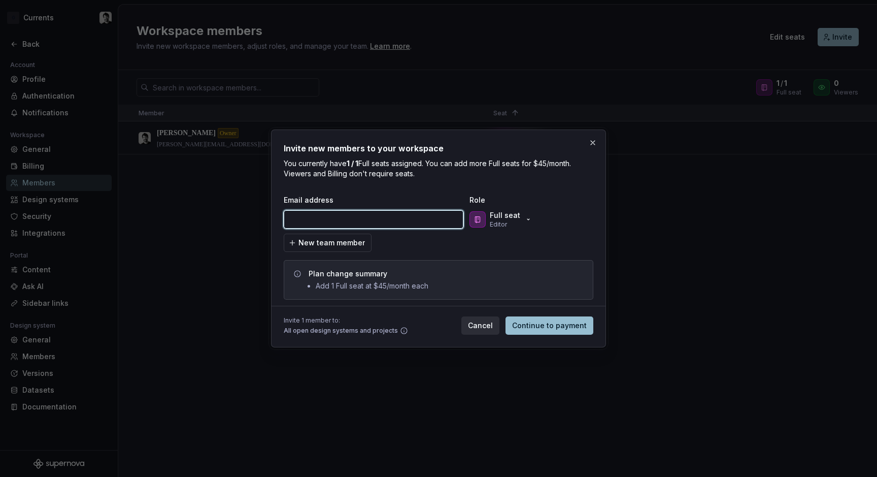
click at [428, 217] on input "email" at bounding box center [374, 219] width 180 height 18
paste input "Jacob.Economou@gira.de"
type input "Jacob.Economou@gira.de"
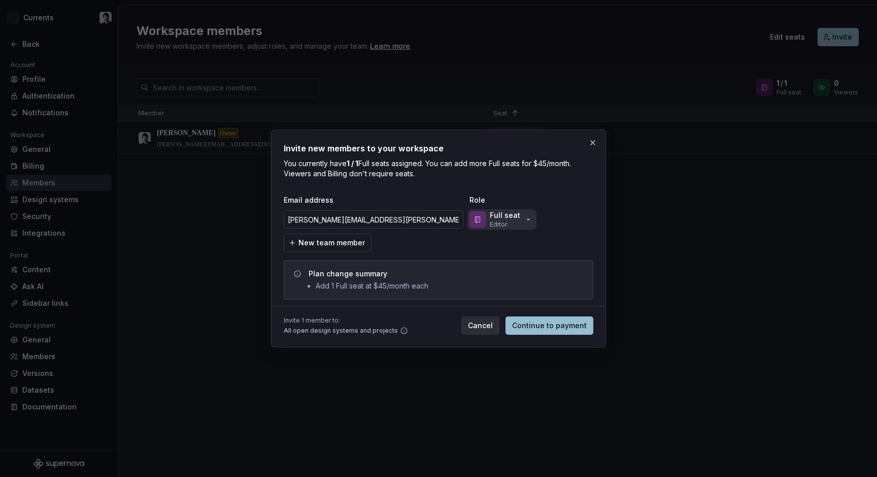
click at [502, 214] on p "Full seat" at bounding box center [505, 215] width 30 height 10
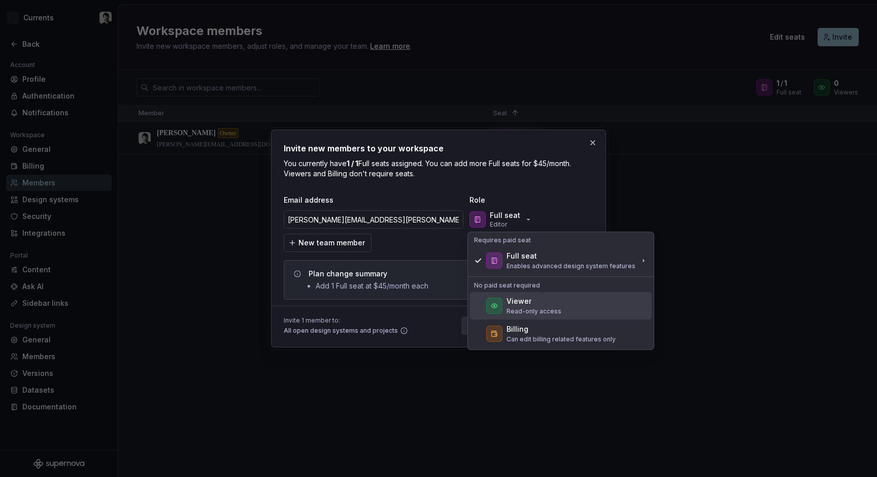
click at [543, 309] on p "Read-only access" at bounding box center [534, 311] width 55 height 8
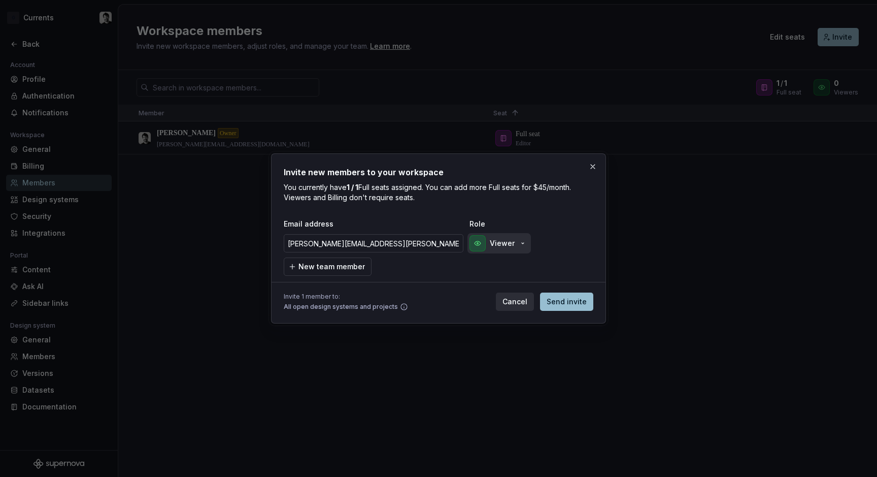
click at [524, 242] on icon "button" at bounding box center [523, 243] width 8 height 8
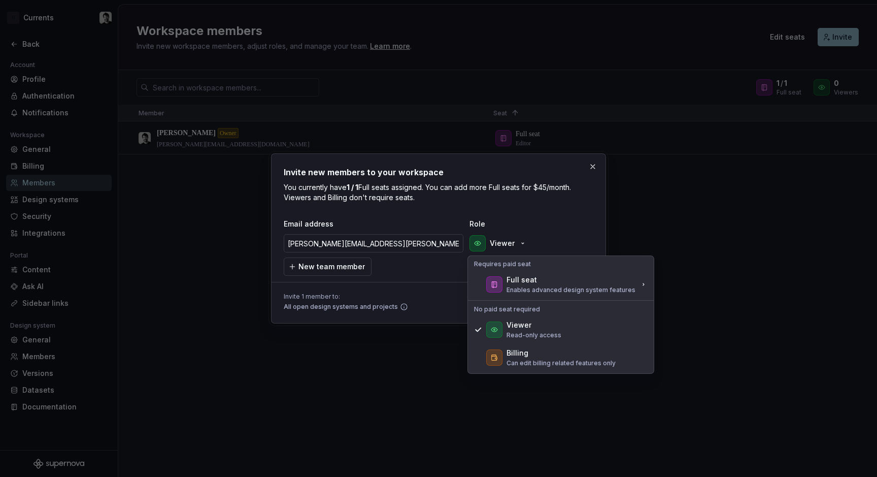
click at [569, 238] on div "Jacob.Economou@gira.de Viewer" at bounding box center [438, 243] width 308 height 20
click at [574, 231] on div "Jacob.Economou@gira.de Viewer" at bounding box center [437, 243] width 310 height 24
click at [528, 200] on p "You currently have 1 / 1 Full seats assigned. You can add more Full seats for $…" at bounding box center [439, 192] width 310 height 20
click at [471, 222] on span "Role" at bounding box center [521, 224] width 102 height 10
click at [402, 186] on p "You currently have 1 / 1 Full seats assigned. You can add more Full seats for $…" at bounding box center [439, 192] width 310 height 20
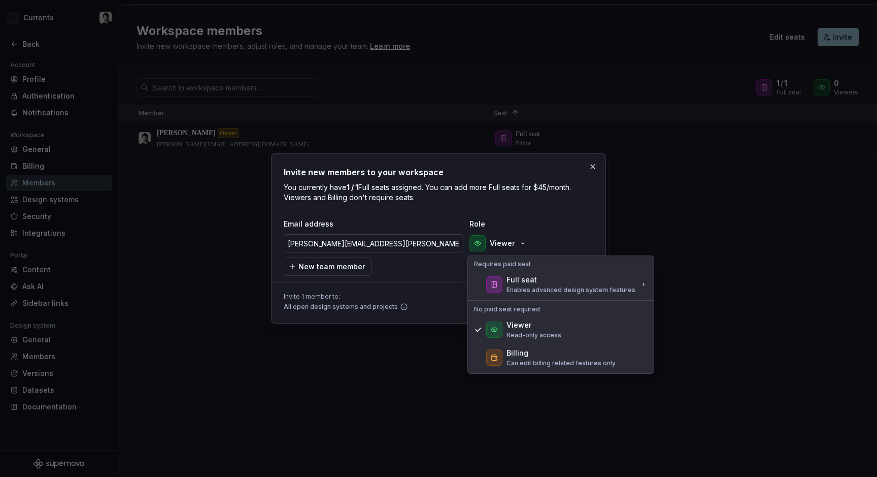
click at [435, 282] on div at bounding box center [439, 282] width 310 height 13
click at [570, 235] on div "Jacob.Economou@gira.de Viewer" at bounding box center [438, 243] width 308 height 20
click at [564, 195] on p "You currently have 1 / 1 Full seats assigned. You can add more Full seats for $…" at bounding box center [439, 192] width 310 height 20
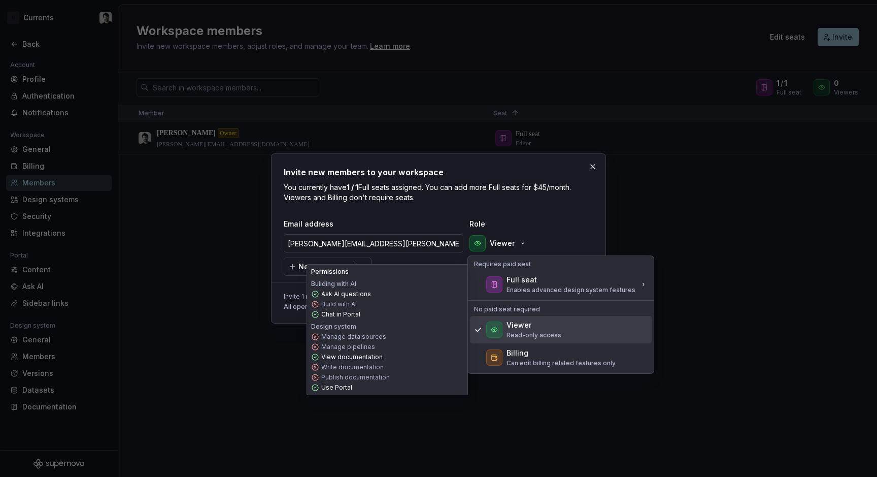
click at [527, 319] on div "Viewer Read-only access" at bounding box center [561, 329] width 182 height 27
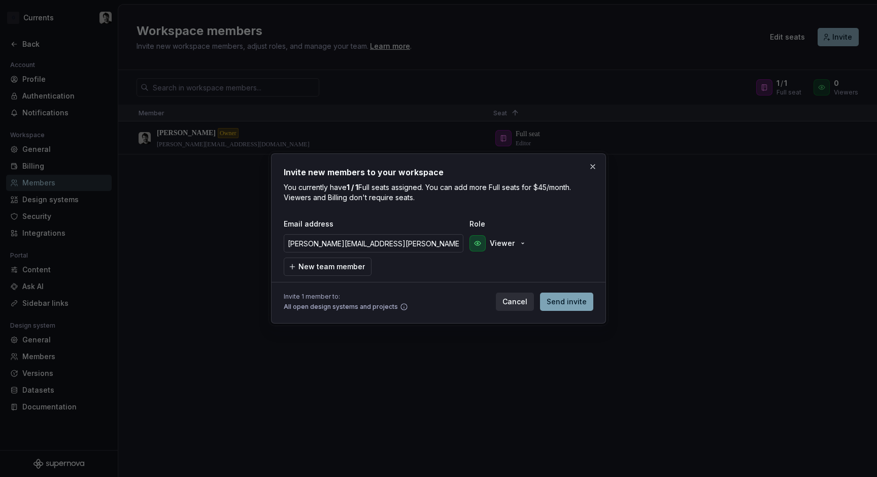
click at [568, 300] on span "Send invite" at bounding box center [567, 301] width 40 height 10
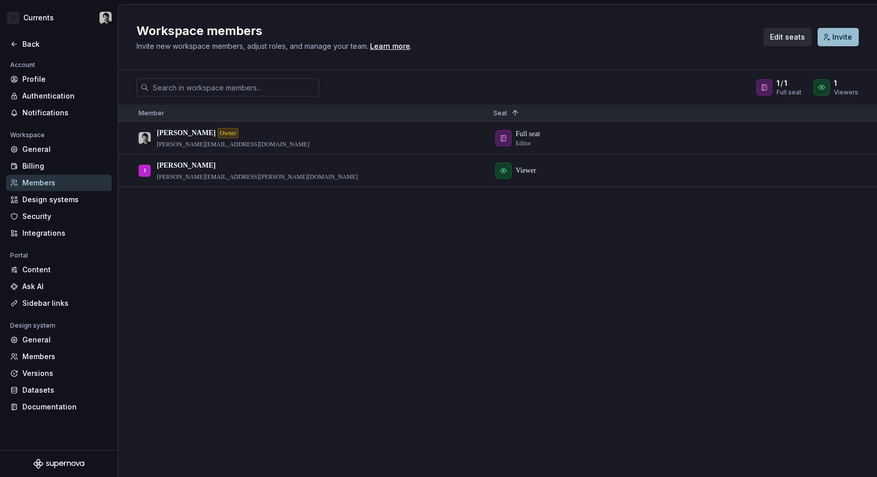
click at [800, 39] on span "Edit seats" at bounding box center [787, 37] width 35 height 10
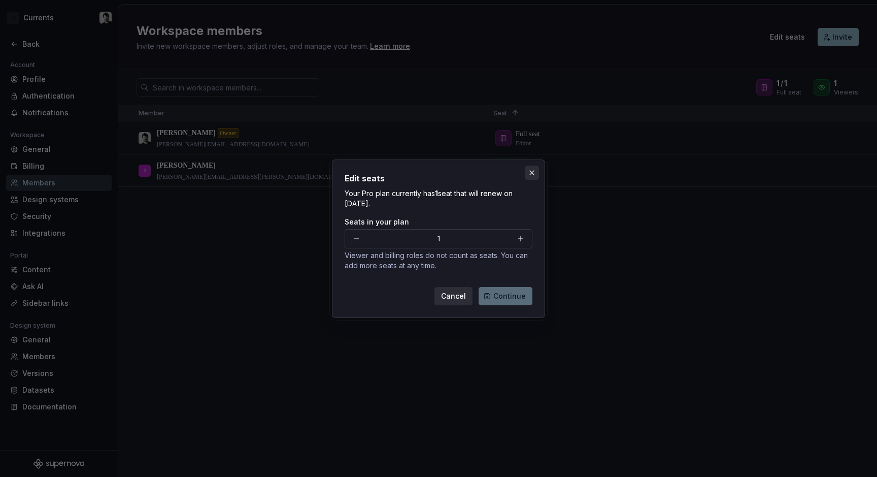
click at [532, 175] on button "button" at bounding box center [532, 173] width 14 height 14
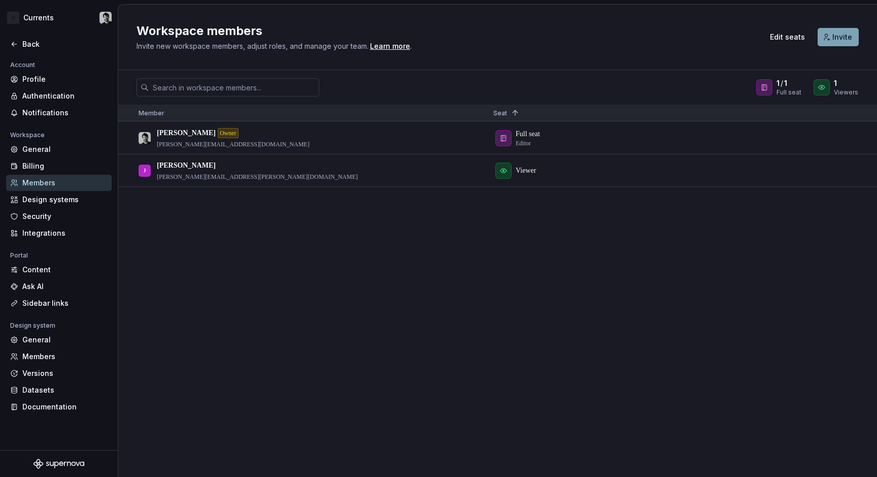
click at [848, 42] on span "Invite" at bounding box center [843, 37] width 20 height 10
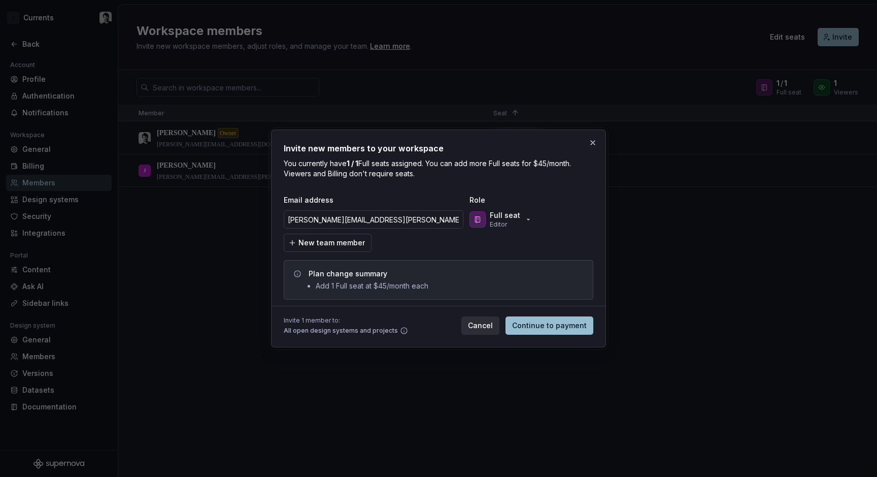
type input "felix.shuppert@gira.de"
click at [543, 236] on div "Email address Role felix.shuppert@gira.de Full seat Editor New team member Plan…" at bounding box center [439, 247] width 310 height 105
click at [532, 226] on button "Full seat Editor" at bounding box center [502, 219] width 69 height 20
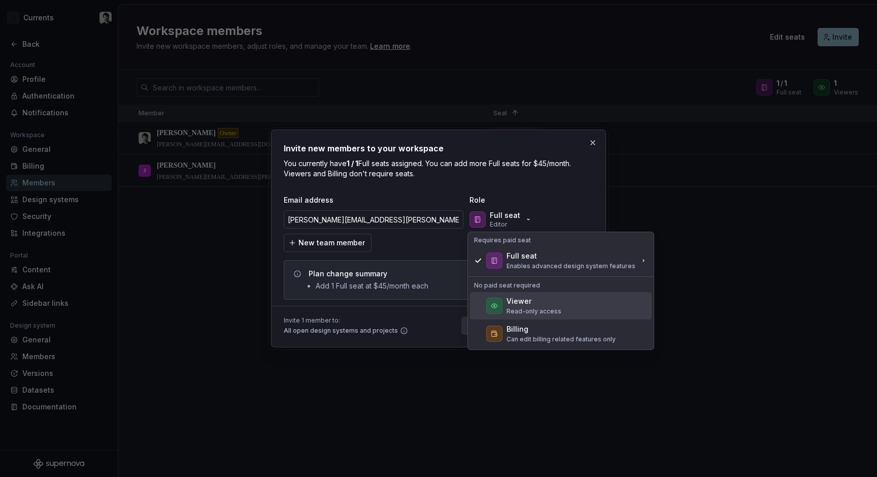
click at [506, 295] on div "Viewer Read-only access" at bounding box center [561, 305] width 182 height 27
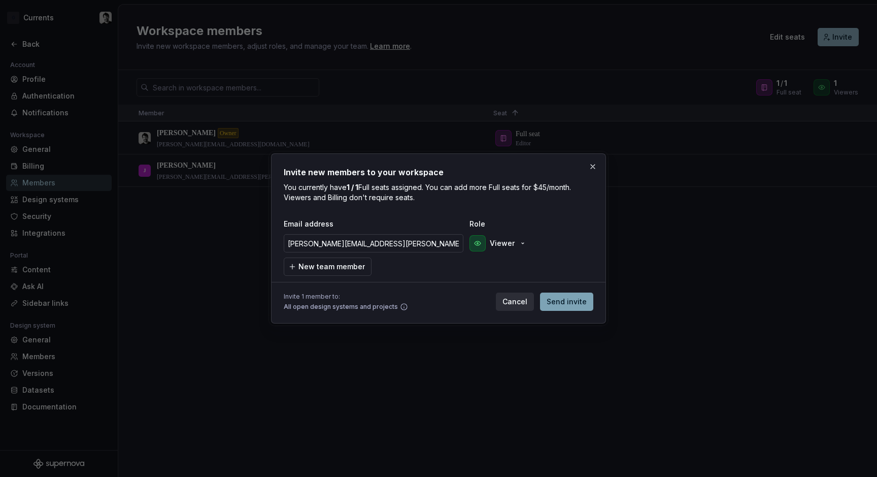
click at [566, 302] on span "Send invite" at bounding box center [567, 301] width 40 height 10
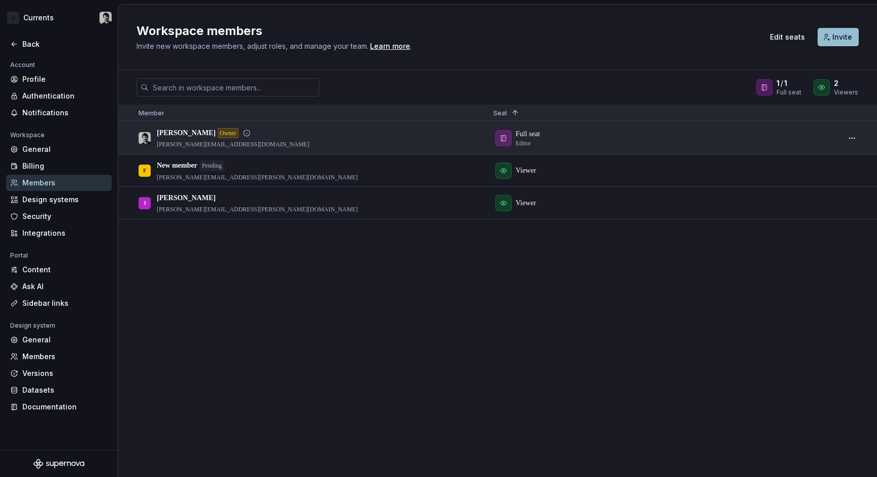
click at [527, 134] on div "Full seat Editor" at bounding box center [662, 137] width 338 height 31
click at [505, 140] on div "Full seat Editor" at bounding box center [662, 137] width 338 height 31
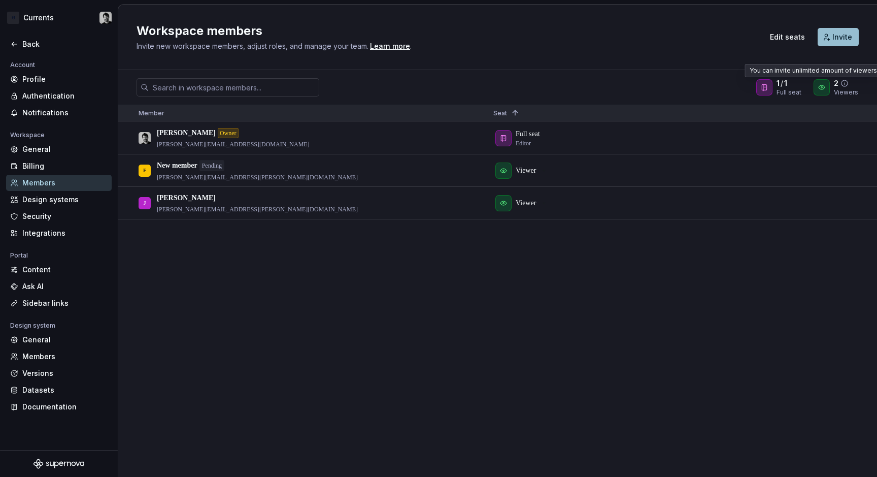
click at [846, 85] on icon at bounding box center [845, 83] width 8 height 8
click at [656, 68] on div "Workspace members Invite new workspace members, adjust roles, and manage your t…" at bounding box center [497, 37] width 759 height 65
click at [60, 304] on div "Sidebar links" at bounding box center [64, 303] width 85 height 10
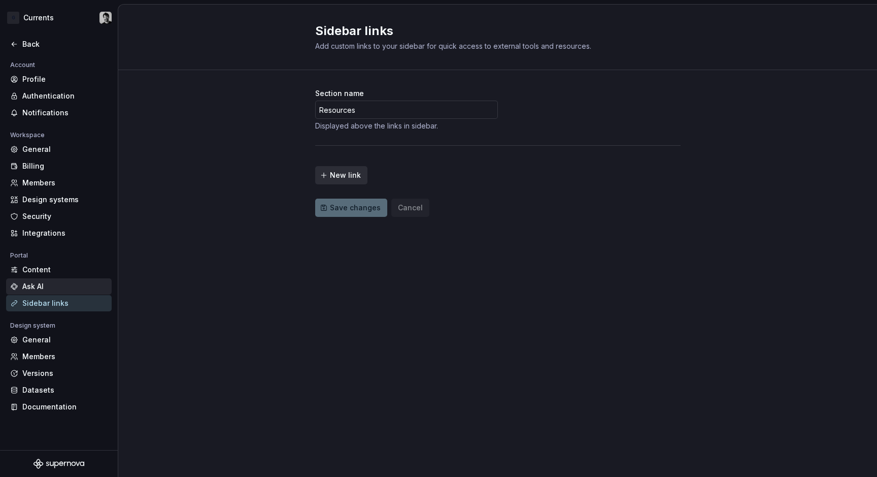
click at [56, 291] on div "Ask AI" at bounding box center [64, 286] width 85 height 10
type textarea "*"
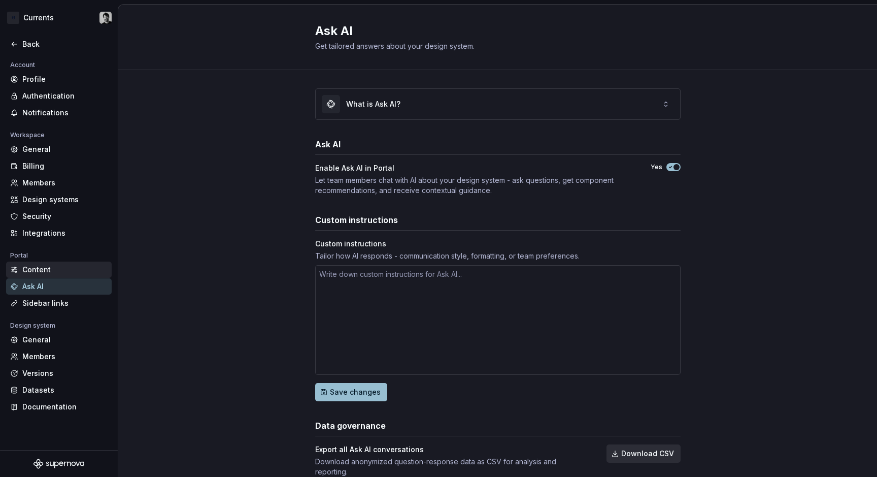
click at [49, 269] on div "Content" at bounding box center [64, 269] width 85 height 10
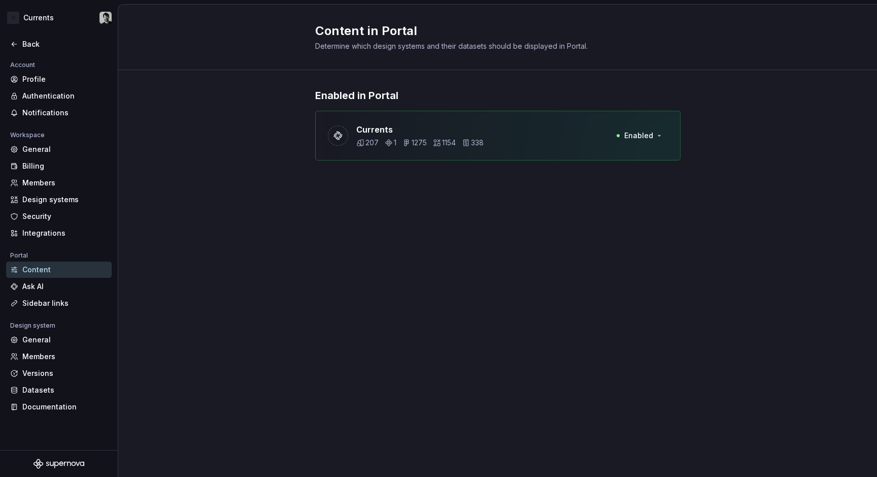
click at [637, 48] on div "Content in Portal Determine which design systems and their datasets should be d…" at bounding box center [491, 37] width 353 height 28
